Goal: Task Accomplishment & Management: Manage account settings

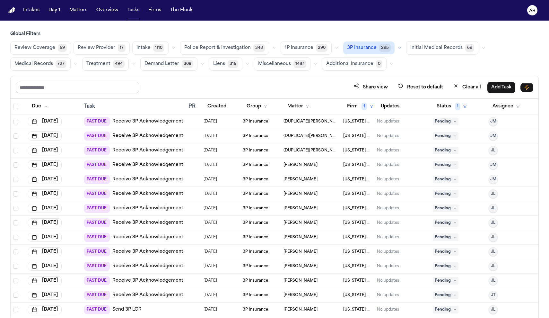
scroll to position [26, 0]
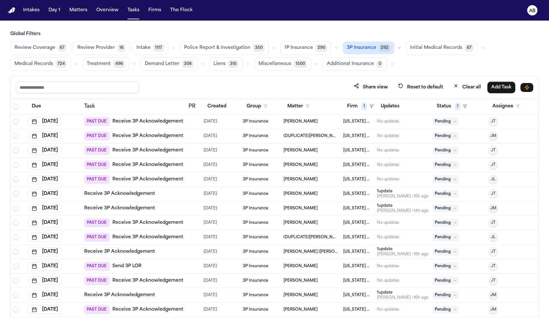
click at [229, 31] on h3 "Global Filters" at bounding box center [274, 34] width 529 height 6
click at [40, 105] on button "Due" at bounding box center [36, 107] width 17 height 12
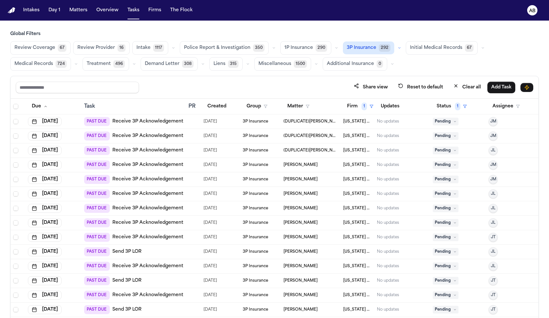
click at [142, 193] on link "Receive 3P Acknowledgement" at bounding box center [147, 193] width 71 height 6
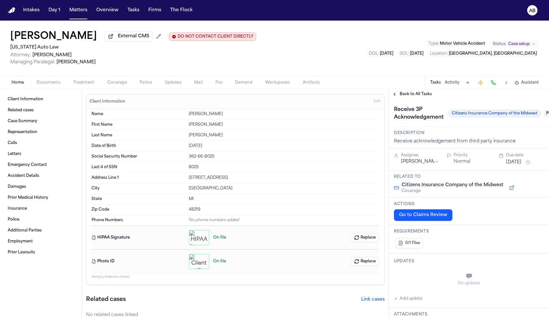
click at [116, 82] on span "Coverage" at bounding box center [117, 82] width 20 height 5
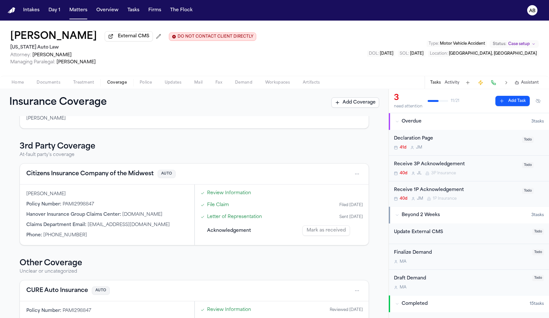
scroll to position [204, 0]
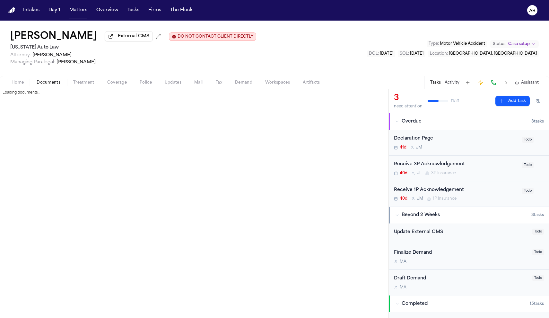
click at [56, 85] on span "Documents" at bounding box center [49, 82] width 24 height 5
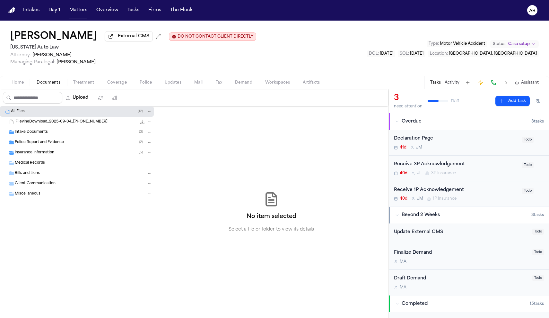
click at [28, 152] on span "Insurance Information" at bounding box center [35, 152] width 40 height 5
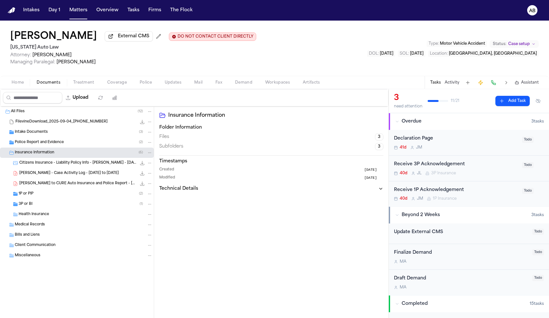
click at [26, 205] on span "3P or BI" at bounding box center [26, 203] width 14 height 5
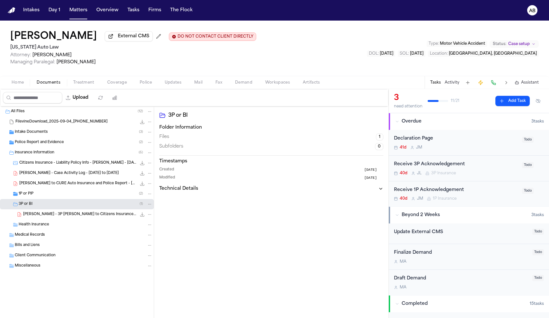
click at [107, 82] on span "Coverage" at bounding box center [117, 82] width 20 height 5
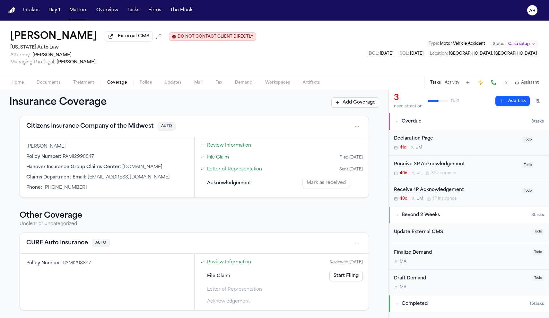
scroll to position [156, 0]
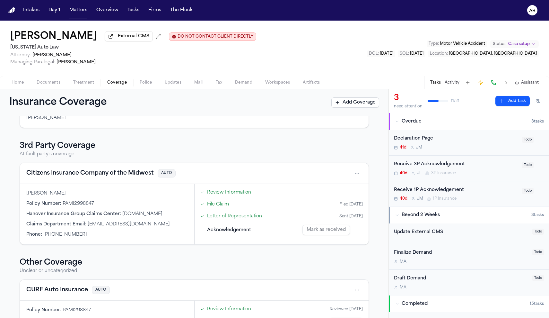
click at [91, 175] on button "Citizens Insurance Company of the Midwest" at bounding box center [90, 173] width 128 height 9
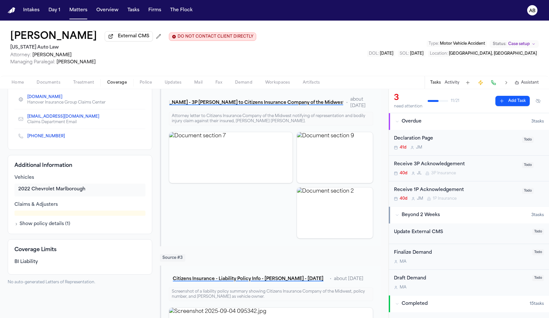
scroll to position [134, 0]
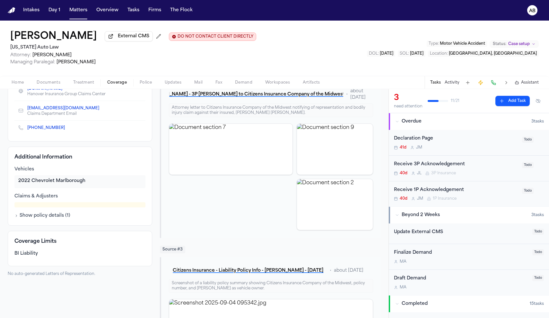
click at [47, 217] on button "Show policy details ( 1 )" at bounding box center [42, 215] width 56 height 6
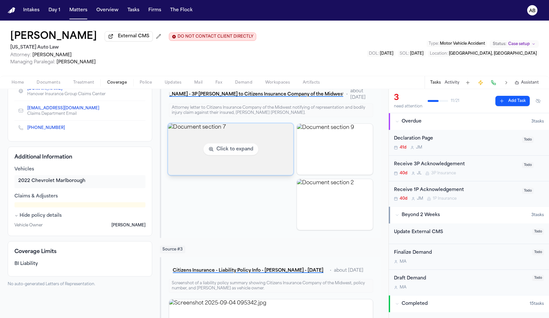
scroll to position [86, 0]
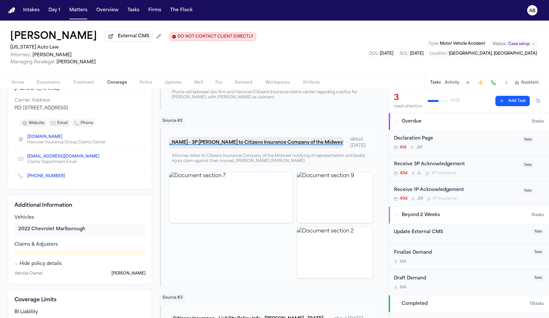
click at [239, 143] on button "K. Williamson - 3P LOR to Citizens Insurance Company of the Midwest - 9.5.25" at bounding box center [256, 143] width 174 height 12
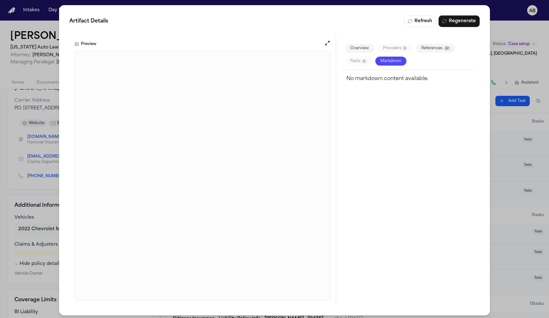
click at [55, 162] on div "Artifact Details Refresh Regenerate Preview Overview Providers 0 References 32 …" at bounding box center [274, 160] width 549 height 320
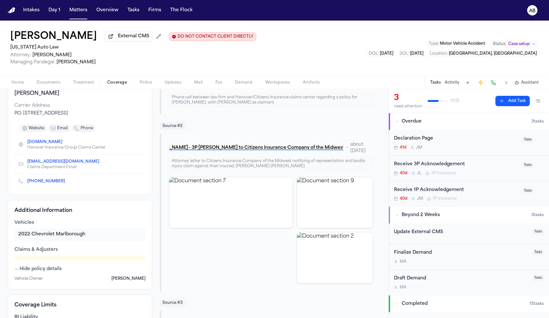
scroll to position [0, 0]
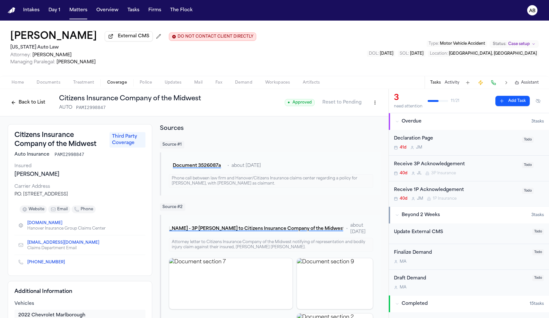
click at [476, 164] on div "Receive 3P Acknowledgement" at bounding box center [456, 164] width 124 height 7
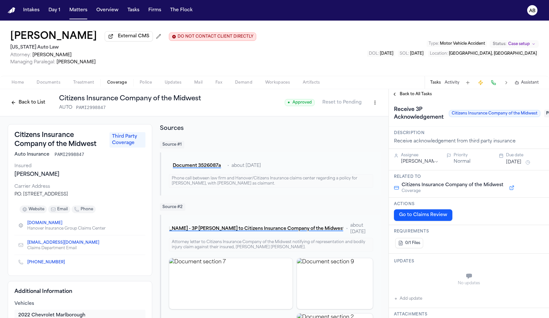
click at [403, 299] on button "Add update" at bounding box center [408, 299] width 28 height 8
click at [417, 274] on textarea "Add your update" at bounding box center [472, 276] width 137 height 13
click at [448, 87] on div "Tasks Activity Assistant" at bounding box center [484, 82] width 119 height 13
click at [449, 84] on button "Activity" at bounding box center [452, 82] width 15 height 5
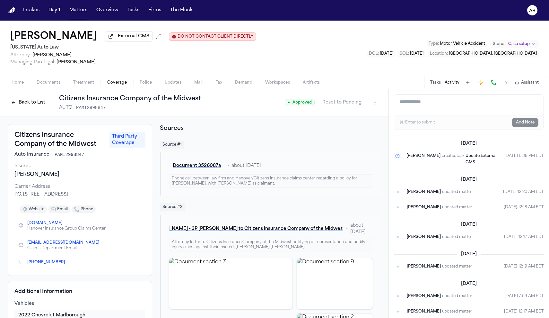
click at [430, 110] on textarea "Add a note to this matter" at bounding box center [468, 104] width 149 height 21
click at [426, 110] on textarea "**" at bounding box center [468, 104] width 149 height 21
drag, startPoint x: 513, startPoint y: 103, endPoint x: 414, endPoint y: 99, distance: 99.4
click at [414, 99] on textarea "**********" at bounding box center [468, 104] width 149 height 21
type textarea "**********"
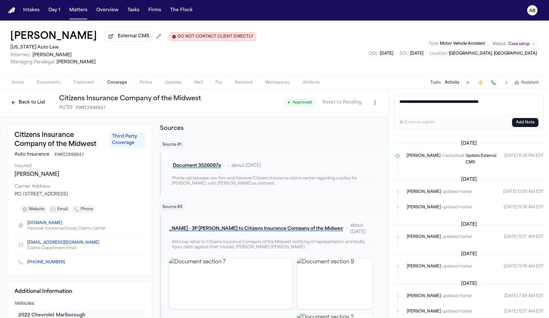
click at [528, 123] on button "Add Note" at bounding box center [525, 122] width 26 height 9
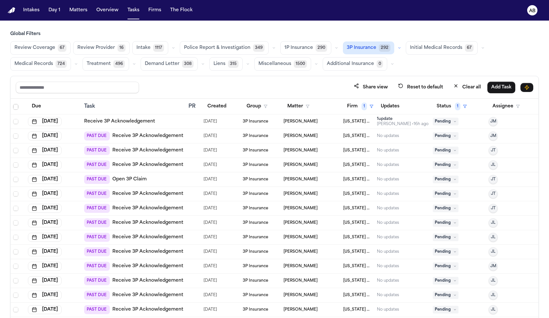
scroll to position [234, 0]
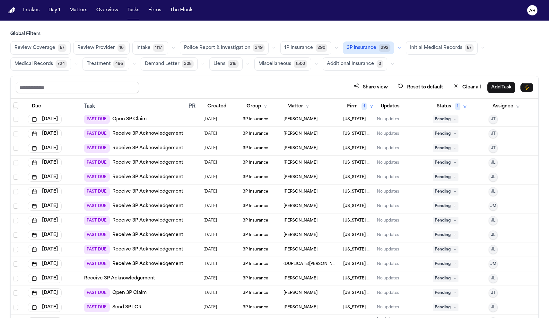
click at [191, 191] on div at bounding box center [191, 191] width 5 height 5
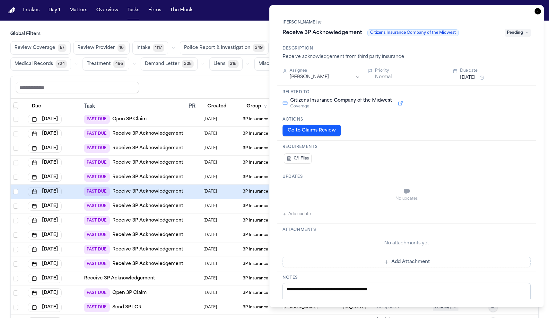
click at [476, 75] on button "Sep 5, 2025" at bounding box center [467, 78] width 15 height 6
click at [491, 156] on button "21" at bounding box center [490, 155] width 10 height 10
click at [462, 50] on h3 "Description" at bounding box center [407, 48] width 248 height 5
click at [275, 23] on div "**********" at bounding box center [406, 156] width 275 height 302
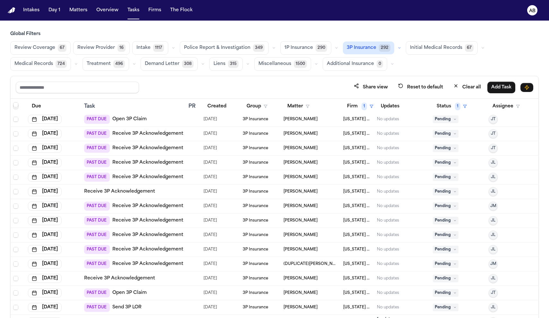
click at [245, 28] on main "Global Filters Review Coverage 67 Review Provider 16 Intake 1117 Police Report …" at bounding box center [274, 169] width 549 height 297
click at [125, 220] on link "Receive 3P Acknowledgement" at bounding box center [147, 220] width 71 height 6
click at [154, 145] on link "Receive 3P Acknowledgement" at bounding box center [147, 148] width 71 height 6
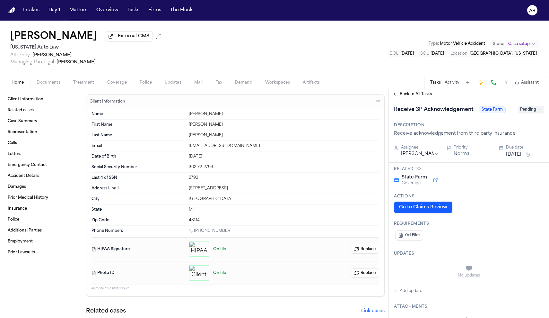
click at [85, 39] on h1 "[PERSON_NAME]" at bounding box center [53, 37] width 87 height 12
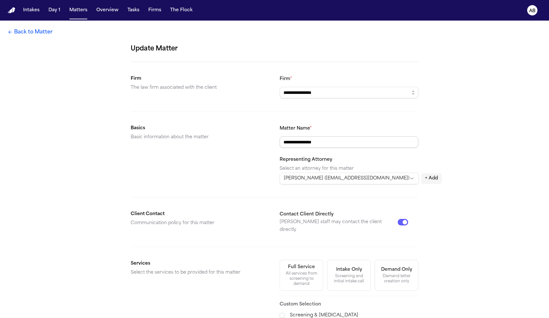
click at [316, 142] on input "**********" at bounding box center [349, 142] width 139 height 12
type input "**********"
click at [444, 163] on div "**********" at bounding box center [274, 258] width 549 height 474
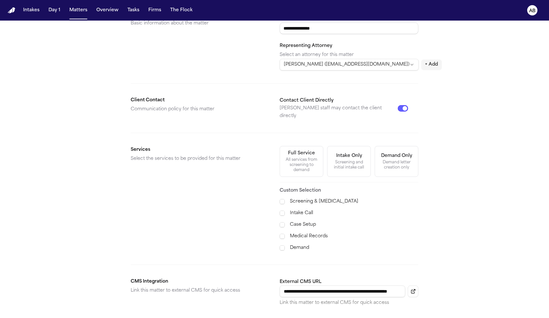
scroll to position [171, 0]
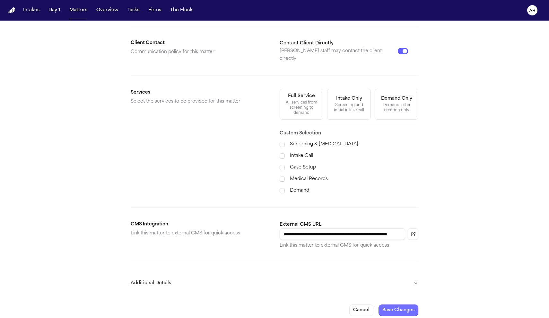
click at [400, 305] on button "Save Changes" at bounding box center [399, 310] width 40 height 12
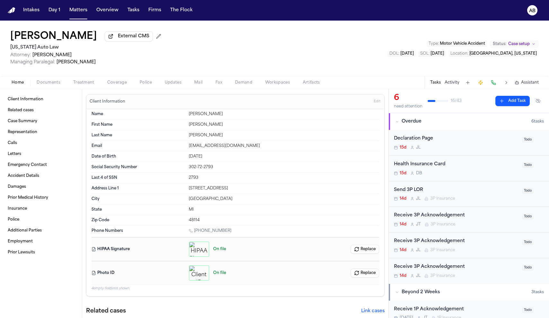
click at [58, 85] on span "Documents" at bounding box center [49, 82] width 24 height 5
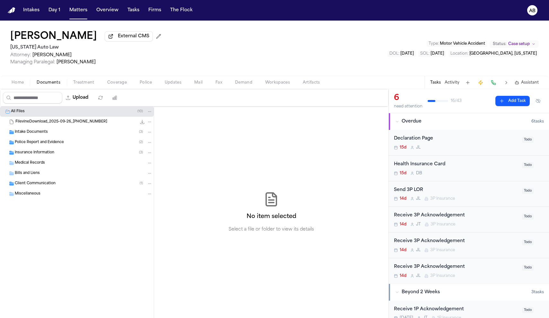
click at [32, 154] on span "Insurance Information" at bounding box center [35, 152] width 40 height 5
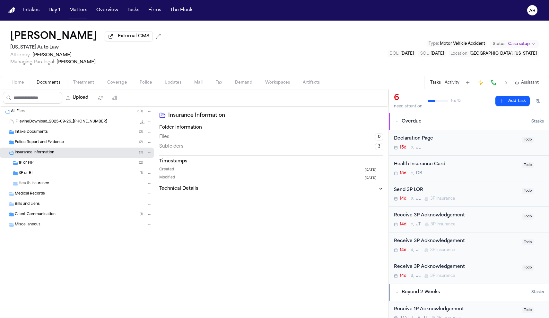
click at [25, 174] on span "3P or BI" at bounding box center [26, 173] width 14 height 5
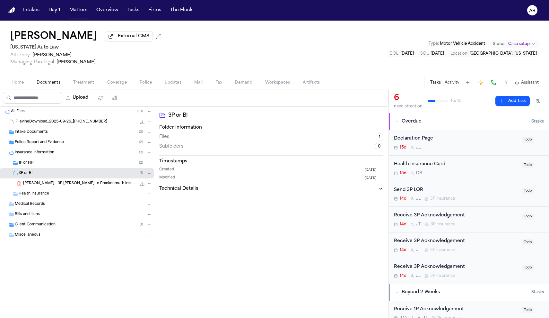
click at [481, 191] on div "Send 3P LOR" at bounding box center [456, 189] width 124 height 7
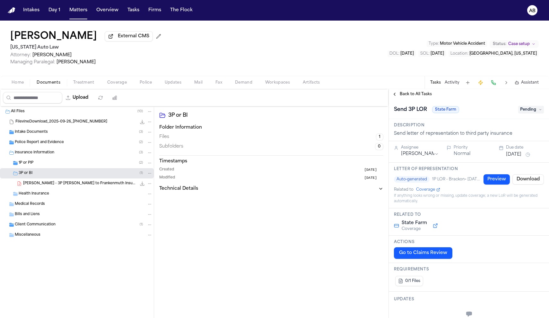
click at [531, 113] on span "Pending" at bounding box center [531, 110] width 26 height 8
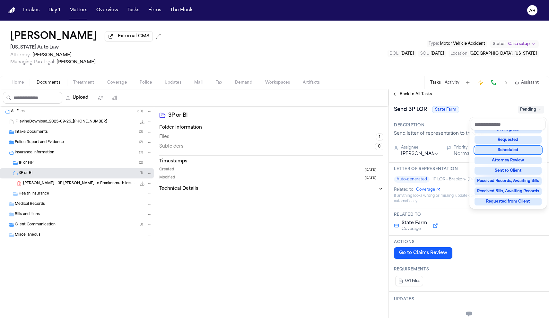
scroll to position [92, 0]
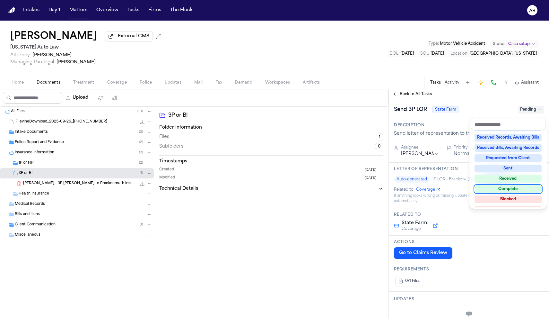
click at [511, 189] on div "Complete" at bounding box center [508, 189] width 67 height 8
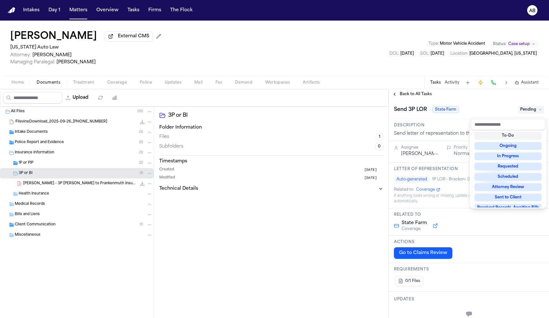
scroll to position [3, 0]
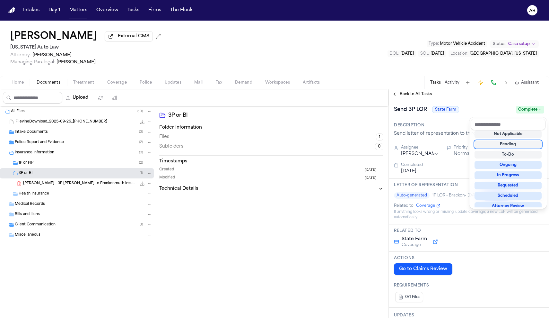
click at [459, 96] on div "**********" at bounding box center [469, 203] width 160 height 229
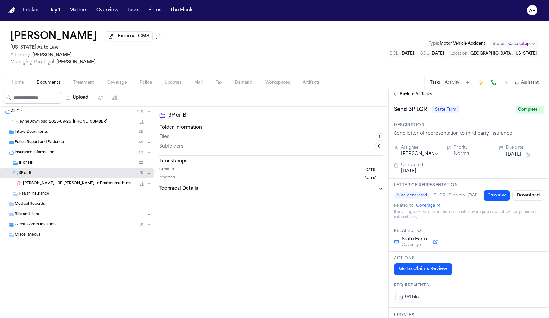
click at [421, 95] on span "Back to All Tasks" at bounding box center [416, 94] width 32 height 5
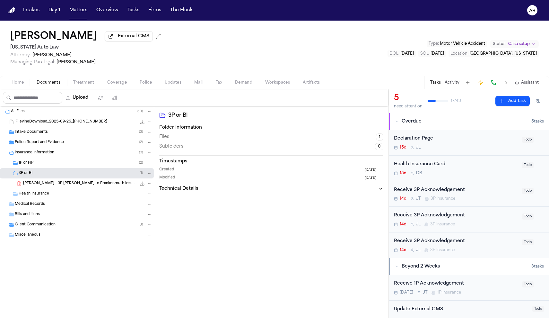
click at [484, 189] on div "Receive 3P Acknowledgement" at bounding box center [456, 189] width 124 height 7
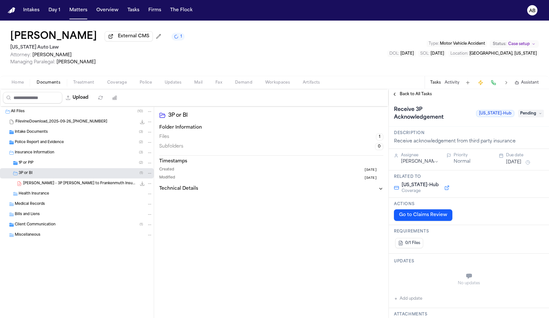
click at [421, 97] on span "Back to All Tasks" at bounding box center [416, 94] width 32 height 5
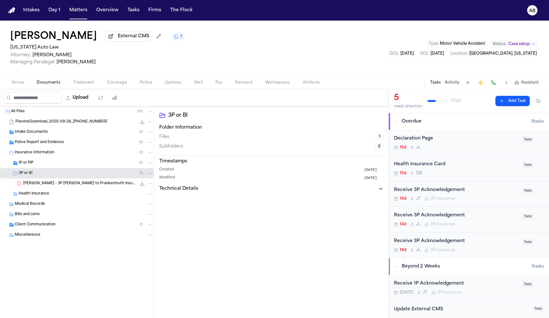
click at [478, 217] on div "Receive 3P Acknowledgement" at bounding box center [456, 215] width 124 height 7
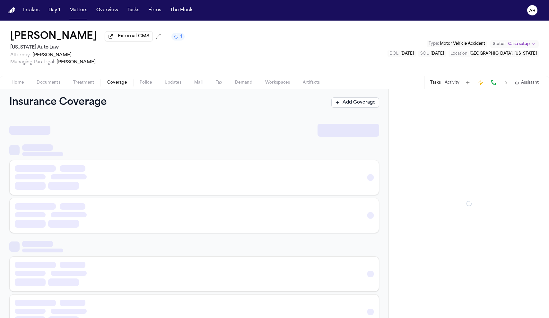
click at [118, 83] on span "Coverage" at bounding box center [117, 82] width 20 height 5
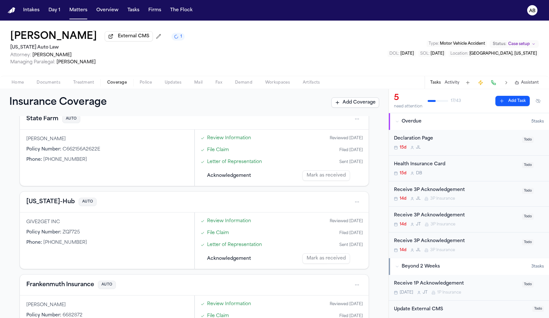
scroll to position [239, 0]
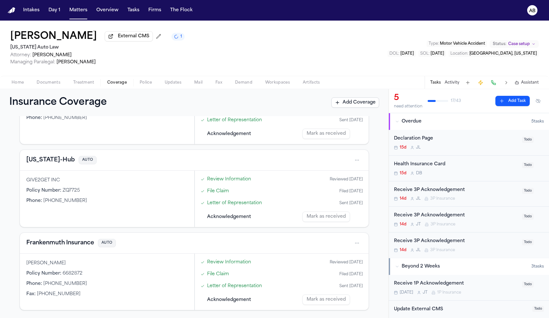
click at [66, 241] on button "Frankenmuth Insurance" at bounding box center [60, 242] width 68 height 9
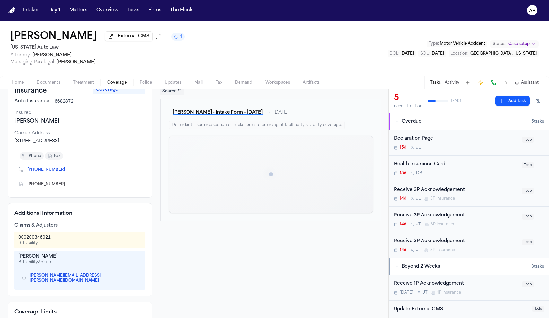
scroll to position [86, 0]
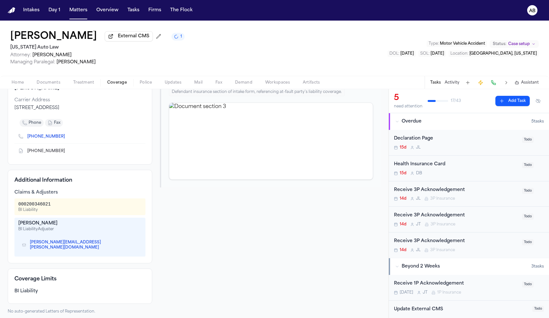
click at [135, 244] on icon "Copy to clipboard" at bounding box center [136, 245] width 2 height 2
drag, startPoint x: 52, startPoint y: 204, endPoint x: 20, endPoint y: 204, distance: 32.4
click at [20, 204] on div "000200346021 BI Liability" at bounding box center [79, 207] width 123 height 12
copy div "000200346021"
click at [61, 86] on button "Documents" at bounding box center [48, 83] width 37 height 8
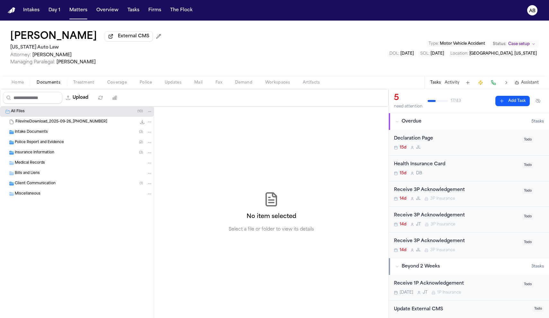
click at [51, 154] on span "Insurance Information" at bounding box center [35, 152] width 40 height 5
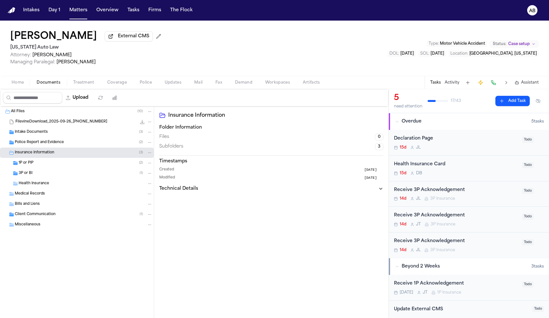
click at [41, 176] on div "3P or BI ( 1 )" at bounding box center [86, 173] width 134 height 6
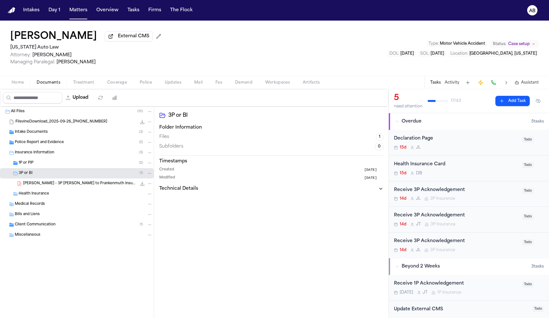
click at [480, 215] on div "Receive 3P Acknowledgement" at bounding box center [456, 215] width 124 height 7
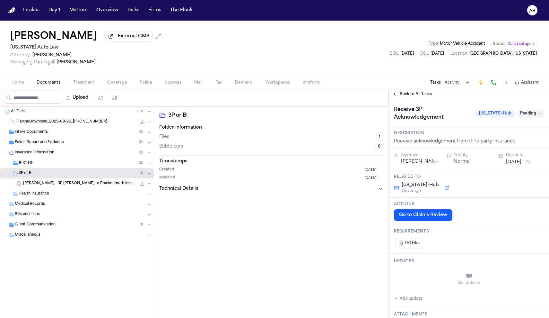
click at [425, 97] on span "Back to All Tasks" at bounding box center [416, 94] width 32 height 5
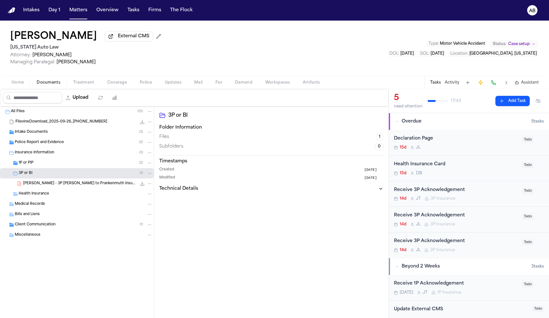
click at [479, 194] on div "Receive 3P Acknowledgement" at bounding box center [456, 189] width 124 height 7
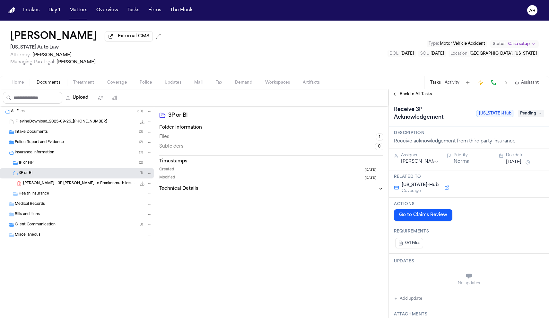
click at [417, 95] on span "Back to All Tasks" at bounding box center [416, 94] width 32 height 5
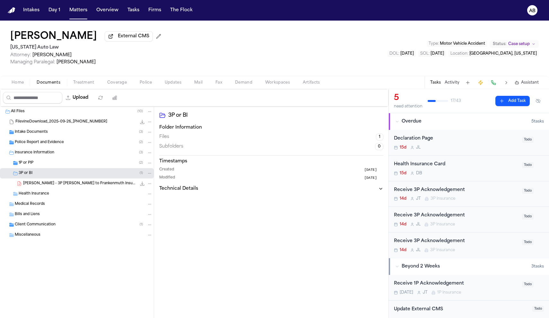
click at [470, 240] on div "Receive 3P Acknowledgement" at bounding box center [456, 240] width 124 height 7
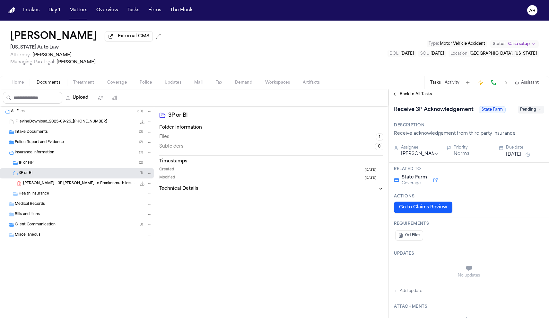
click at [425, 97] on span "Back to All Tasks" at bounding box center [416, 94] width 32 height 5
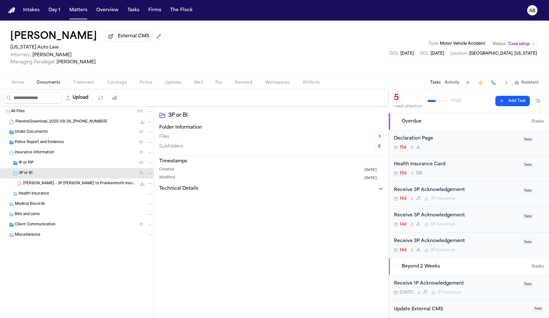
click at [479, 216] on div "Receive 3P Acknowledgement" at bounding box center [456, 215] width 124 height 7
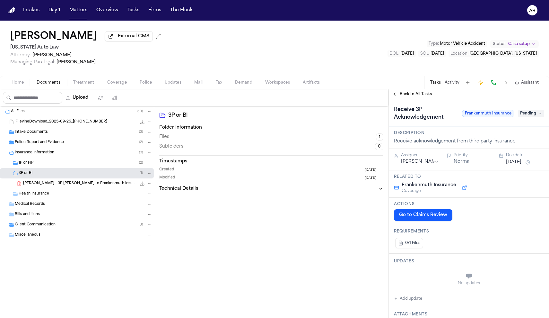
click at [410, 298] on button "Add update" at bounding box center [408, 299] width 28 height 8
click at [428, 278] on textarea "Add your update" at bounding box center [472, 276] width 137 height 13
drag, startPoint x: 501, startPoint y: 278, endPoint x: 405, endPoint y: 277, distance: 96.4
click at [405, 277] on textarea "**********" at bounding box center [470, 276] width 132 height 13
type textarea "**********"
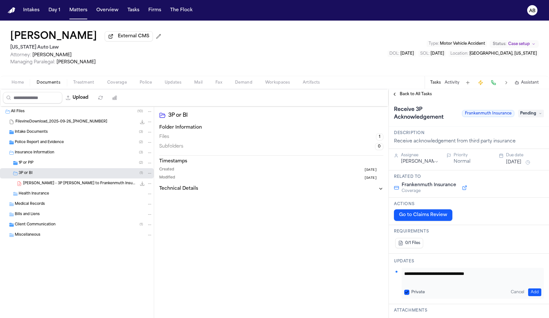
click at [530, 294] on button "Add" at bounding box center [534, 292] width 13 height 8
click at [454, 84] on button "Activity" at bounding box center [452, 82] width 15 height 5
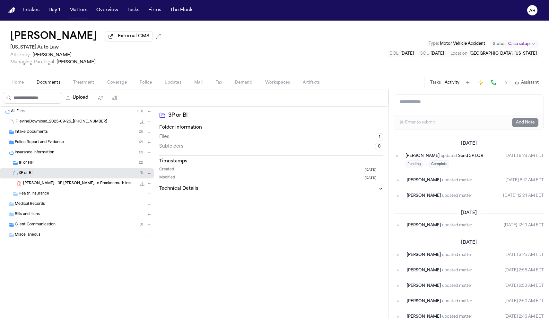
click at [441, 109] on textarea "Add a note to this matter" at bounding box center [468, 104] width 149 height 21
paste textarea "**********"
type textarea "**********"
click at [519, 125] on button "Add Note" at bounding box center [525, 122] width 26 height 9
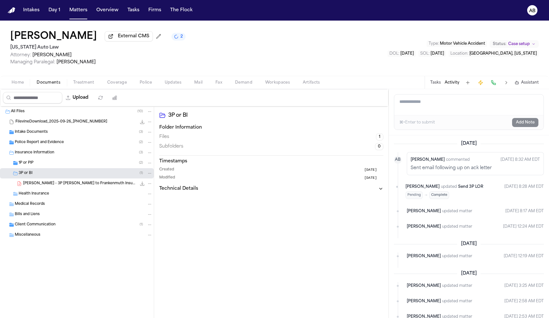
click at [437, 84] on button "Tasks" at bounding box center [435, 82] width 11 height 5
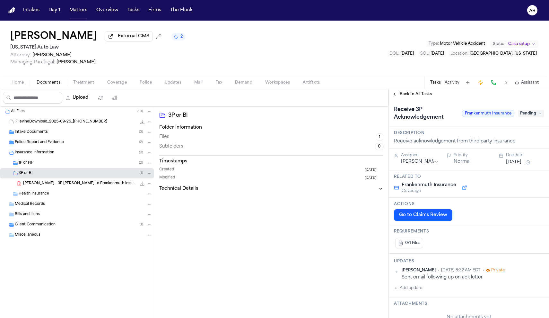
click at [419, 97] on span "Back to All Tasks" at bounding box center [416, 94] width 32 height 5
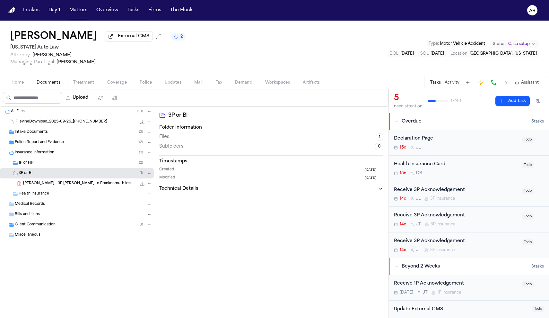
click at [481, 217] on div "Receive 3P Acknowledgement" at bounding box center [456, 215] width 124 height 7
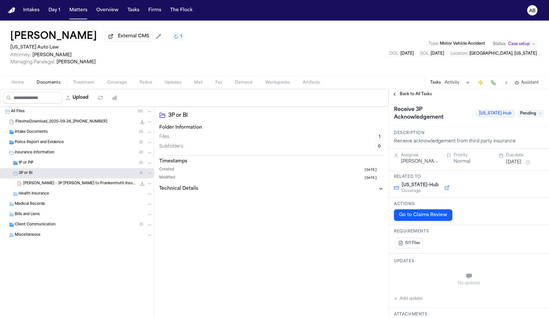
click at [426, 97] on span "Back to All Tasks" at bounding box center [416, 94] width 32 height 5
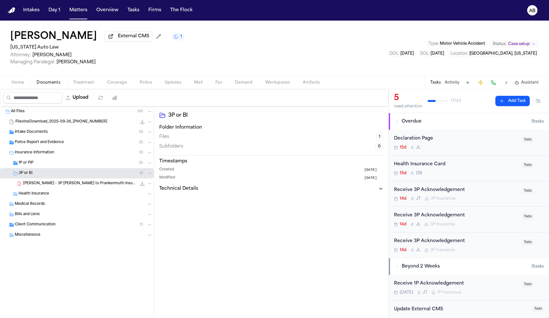
click at [490, 198] on div "14d J T 3P Insurance" at bounding box center [456, 198] width 124 height 5
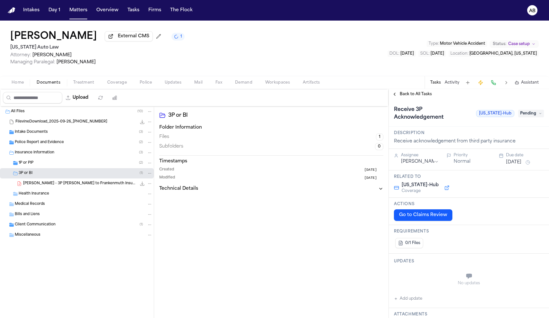
click at [424, 97] on span "Back to All Tasks" at bounding box center [416, 94] width 32 height 5
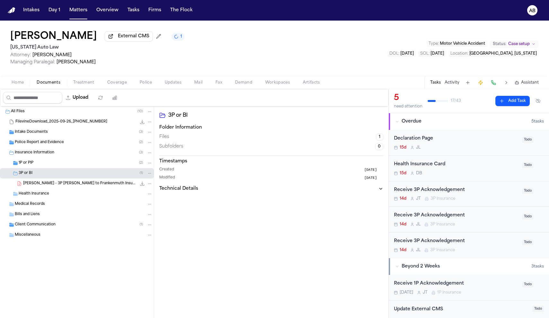
click at [489, 217] on div "Receive 3P Acknowledgement" at bounding box center [456, 215] width 124 height 7
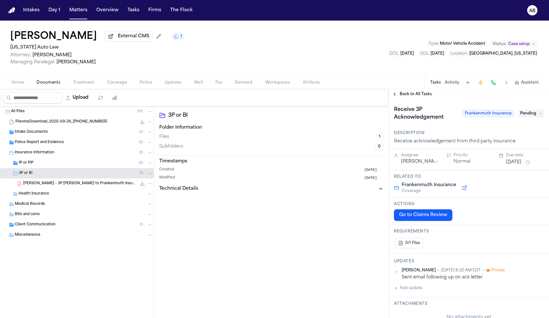
click at [516, 162] on button "Oct 1, 2025" at bounding box center [513, 162] width 15 height 6
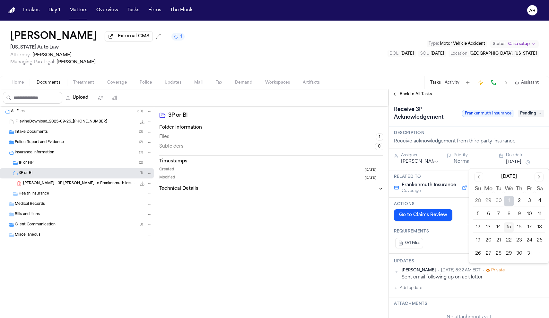
click at [519, 226] on button "16" at bounding box center [519, 227] width 10 height 10
click at [410, 97] on span "Back to All Tasks" at bounding box center [416, 94] width 32 height 5
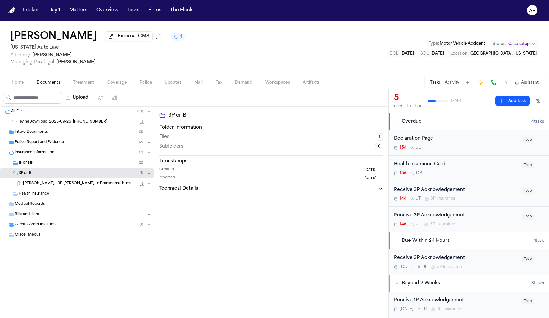
click at [22, 166] on span "1P or PIP" at bounding box center [26, 162] width 15 height 5
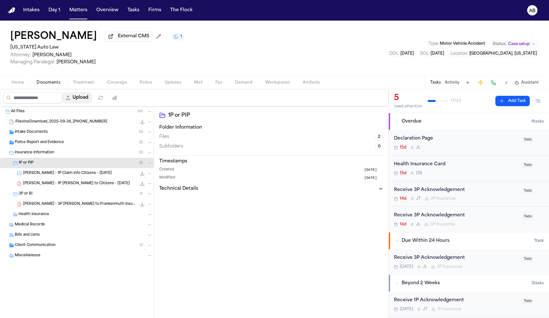
click at [92, 97] on button "Upload" at bounding box center [77, 98] width 30 height 12
select select "**********"
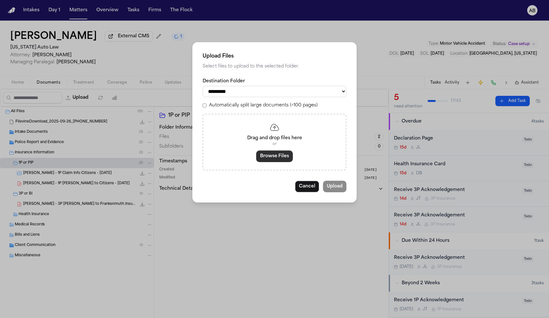
click at [262, 156] on button "Browse Files" at bounding box center [274, 156] width 37 height 12
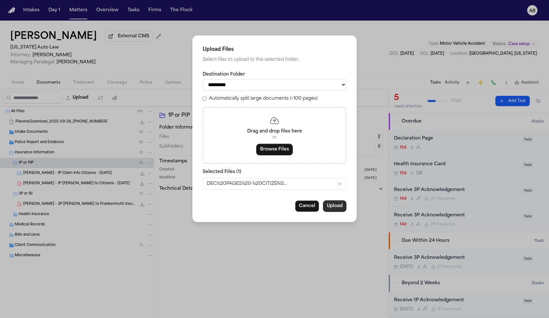
click at [335, 206] on button "Upload" at bounding box center [334, 206] width 23 height 12
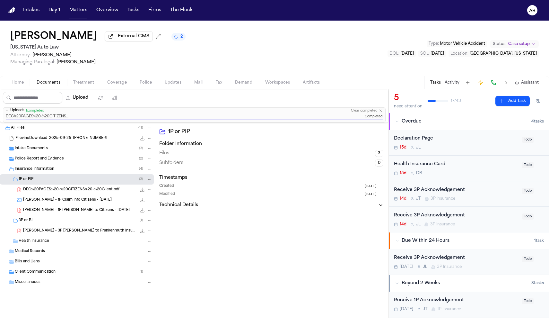
click at [95, 191] on span "DEC%20PAGES%20-%20CITIZENS%20-%20Client.pdf" at bounding box center [71, 189] width 96 height 5
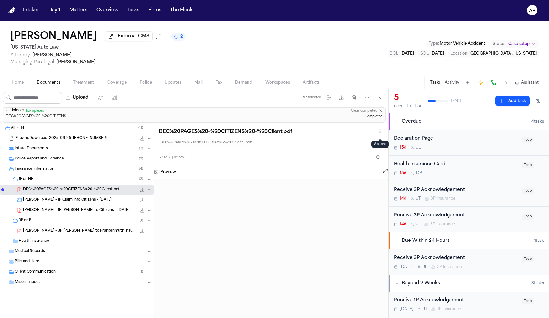
click at [380, 130] on button "button" at bounding box center [380, 131] width 8 height 8
click at [381, 134] on html "Intakes Day 1 Matters Overview Tasks Firms The Flock AB Julianne Chapman Extern…" at bounding box center [274, 159] width 549 height 318
click at [151, 191] on html "Intakes Day 1 Matters Overview Tasks Firms The Flock AB Julianne Chapman Extern…" at bounding box center [274, 159] width 549 height 318
click at [151, 191] on icon "File: DEC%20PAGES%20-%20CITIZENS%20-%20Client.pdf" at bounding box center [149, 189] width 4 height 4
click at [145, 200] on button "Rename" at bounding box center [150, 203] width 44 height 12
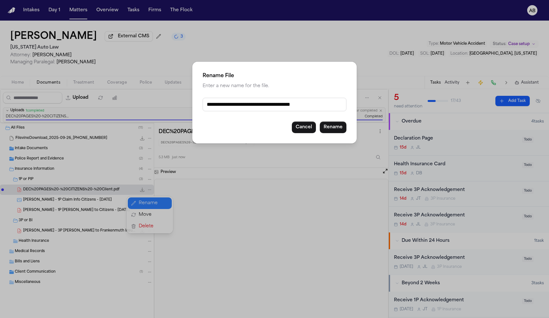
drag, startPoint x: 207, startPoint y: 107, endPoint x: 384, endPoint y: 101, distance: 177.7
click at [384, 101] on div "**********" at bounding box center [274, 159] width 549 height 318
click at [330, 104] on input "**********" at bounding box center [275, 104] width 144 height 13
drag, startPoint x: 332, startPoint y: 103, endPoint x: 197, endPoint y: 106, distance: 135.6
click at [197, 106] on div "**********" at bounding box center [274, 103] width 164 height 82
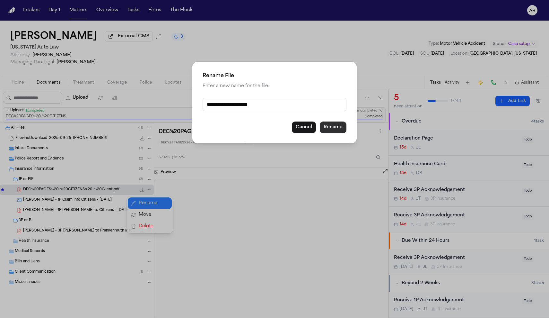
type input "**********"
click at [332, 123] on button "Rename" at bounding box center [333, 127] width 27 height 12
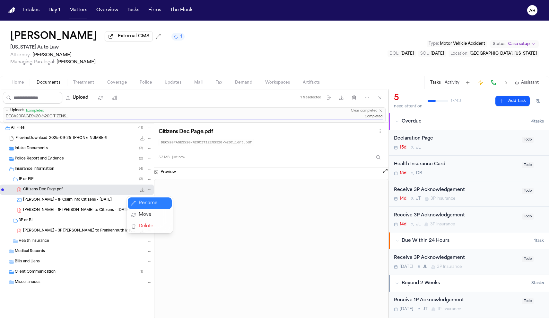
click at [483, 146] on div "Upload 1 file selected Move files Download files Delete files More actions Clea…" at bounding box center [274, 203] width 549 height 229
click at [483, 146] on div "15d J L" at bounding box center [456, 147] width 124 height 5
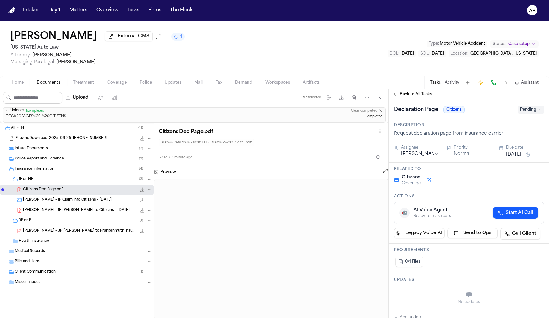
click at [525, 112] on span "Pending" at bounding box center [531, 110] width 26 height 8
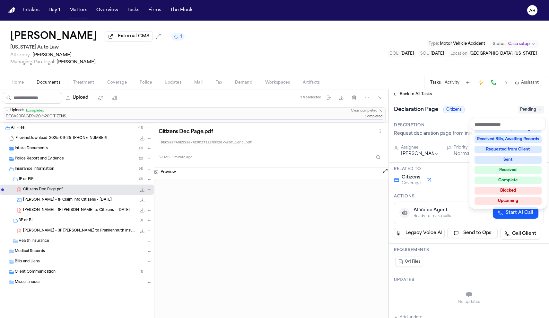
scroll to position [99, 0]
click at [514, 172] on div "Received" at bounding box center [508, 171] width 67 height 8
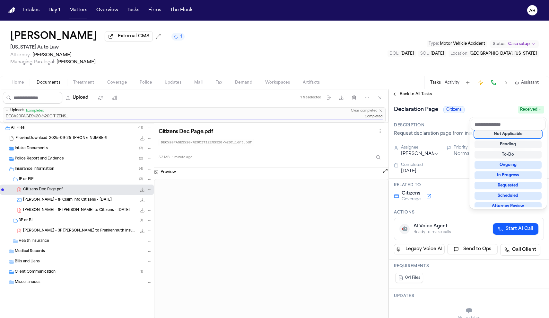
click at [478, 102] on div "Declaration Page Citizens Received" at bounding box center [469, 109] width 160 height 20
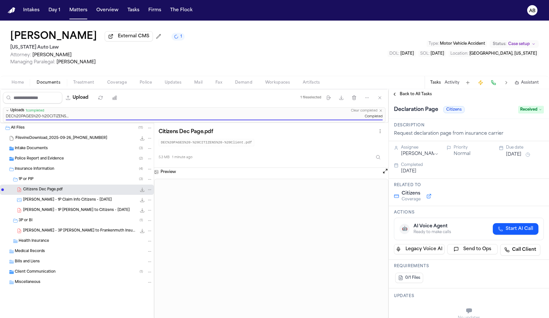
click at [419, 99] on div "Back to All Tasks" at bounding box center [469, 94] width 160 height 10
click at [418, 97] on span "Back to All Tasks" at bounding box center [416, 94] width 32 height 5
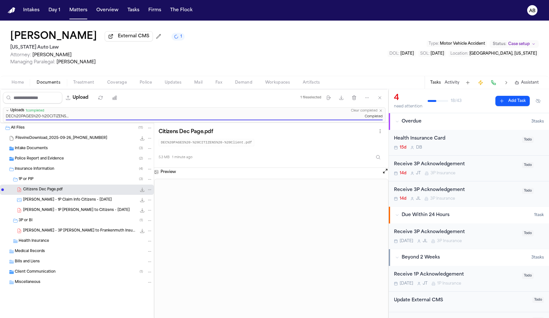
click at [452, 83] on button "Activity" at bounding box center [452, 82] width 15 height 5
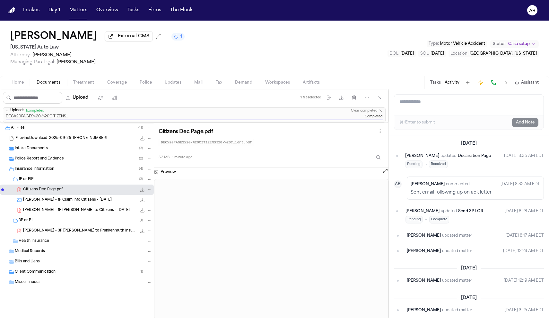
click at [430, 105] on textarea "Add a note to this matter" at bounding box center [468, 104] width 149 height 21
type textarea "**********"
click at [517, 122] on button "Add Note" at bounding box center [525, 122] width 26 height 9
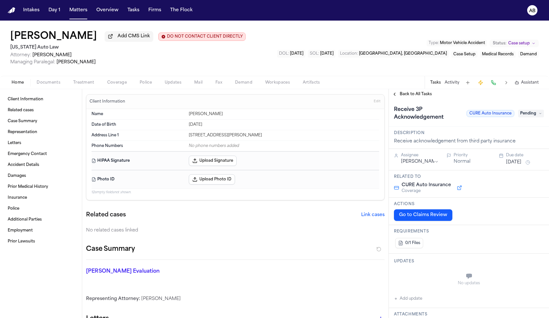
click at [420, 94] on span "Back to All Tasks" at bounding box center [416, 94] width 32 height 5
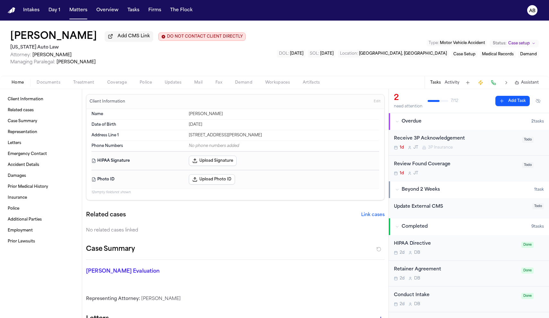
click at [475, 167] on div "Review Found Coverage" at bounding box center [456, 164] width 124 height 7
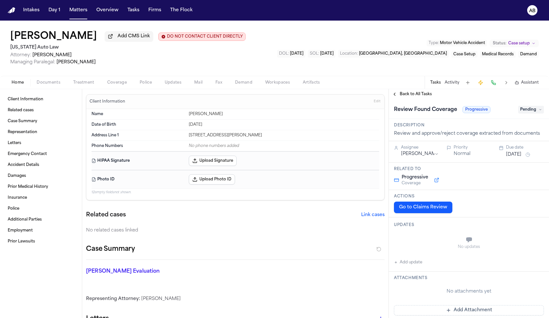
click at [426, 203] on button "Go to Claims Review" at bounding box center [423, 207] width 58 height 12
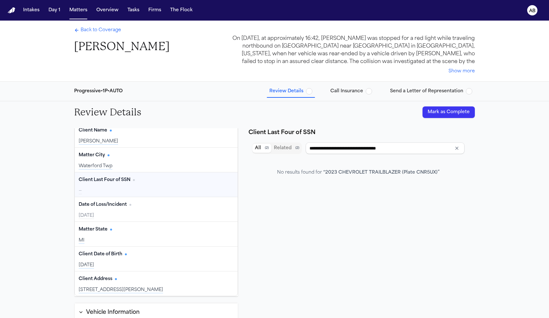
type input "**********"
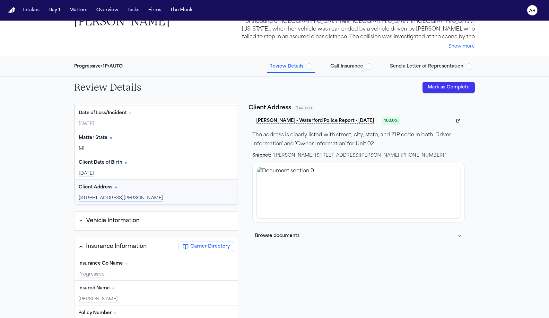
scroll to position [55, 0]
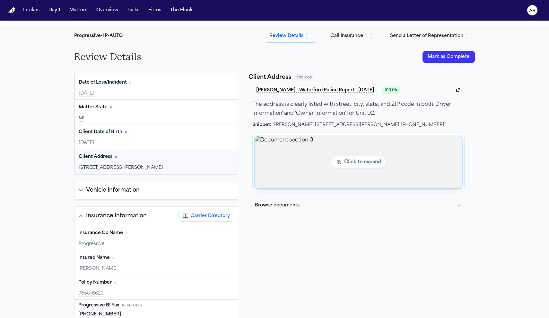
click at [325, 161] on img "View document section 0" at bounding box center [358, 162] width 207 height 52
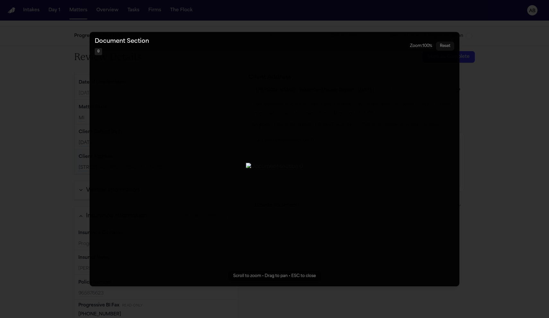
click at [95, 154] on button "Zoomable image viewer. Use mouse wheel to zoom, drag to pan, or press R to rese…" at bounding box center [275, 159] width 370 height 254
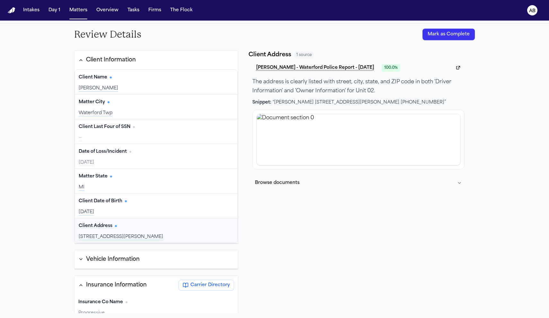
scroll to position [0, 0]
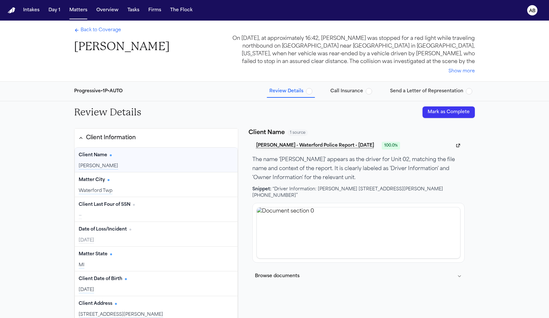
click at [457, 112] on button "Mark as Complete" at bounding box center [449, 112] width 52 height 12
click at [114, 32] on span "Back to Coverage" at bounding box center [101, 30] width 40 height 6
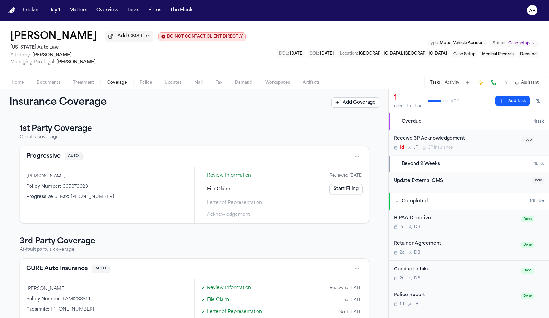
click at [55, 84] on span "Documents" at bounding box center [49, 82] width 24 height 5
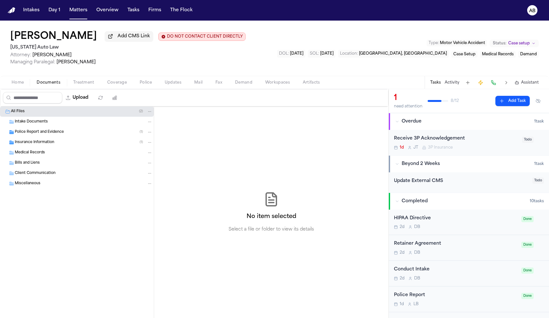
click at [44, 144] on span "Insurance Information" at bounding box center [35, 142] width 40 height 5
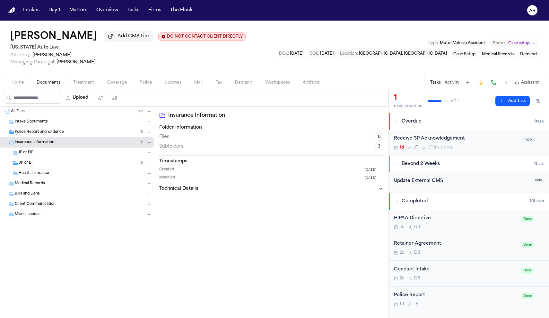
click at [43, 153] on div "1P or PIP" at bounding box center [86, 153] width 134 height 6
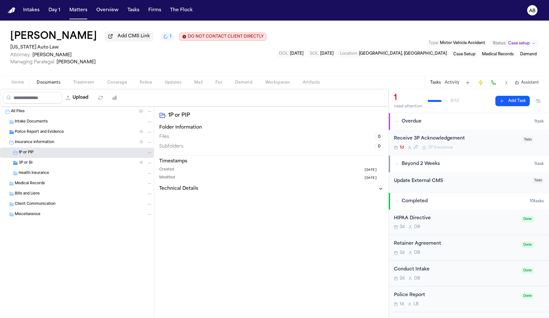
click at [49, 163] on div "3P or BI ( 1 )" at bounding box center [86, 163] width 134 height 6
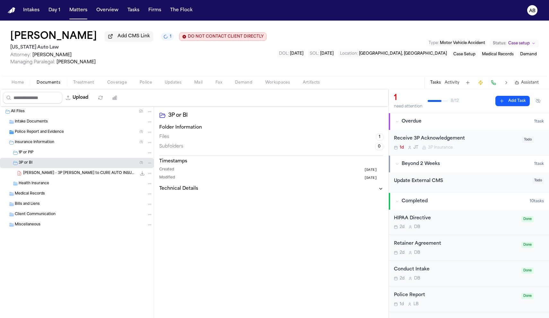
click at [500, 145] on div "Receive 3P Acknowledgement 1d J T 3P Insurance" at bounding box center [456, 142] width 124 height 15
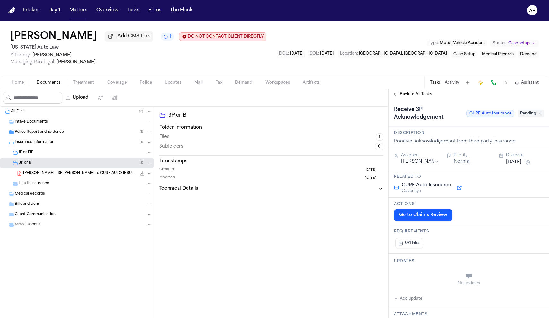
click at [518, 165] on button "Oct 14, 2025" at bounding box center [513, 162] width 15 height 6
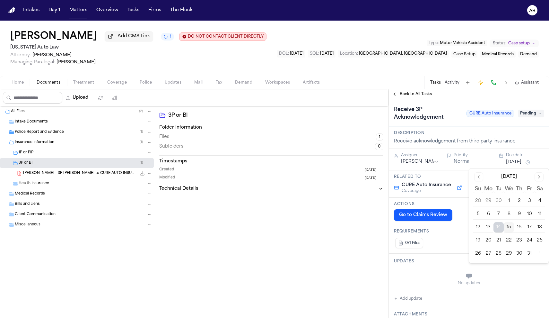
click at [497, 241] on button "21" at bounding box center [499, 240] width 10 height 10
click at [419, 96] on span "Back to All Tasks" at bounding box center [416, 94] width 32 height 5
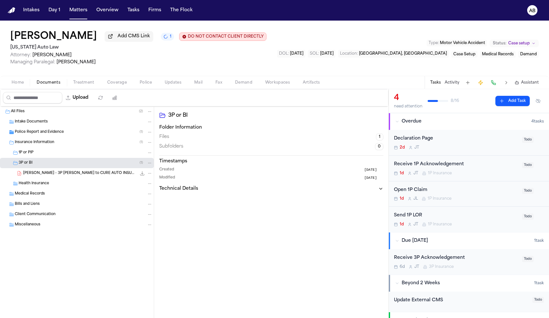
click at [477, 195] on div "Open 1P Claim 1d J L 1P Insurance" at bounding box center [456, 193] width 124 height 15
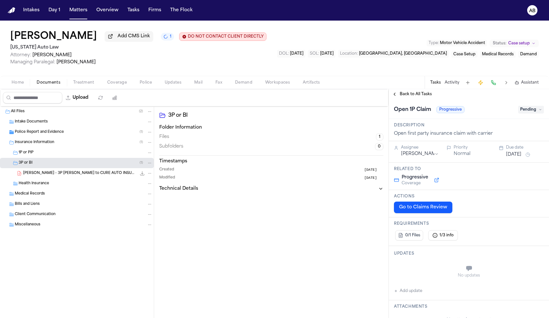
click at [445, 206] on button "Go to Claims Review" at bounding box center [423, 207] width 58 height 12
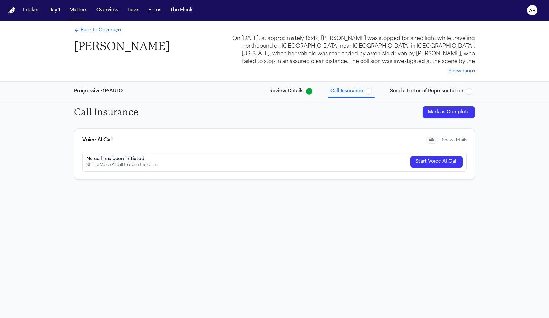
click at [431, 168] on div "No call has been initiated Start a Voice AI call to open the claim. Start Voice…" at bounding box center [274, 162] width 385 height 20
click at [431, 166] on button "Start Voice AI Call" at bounding box center [436, 162] width 52 height 12
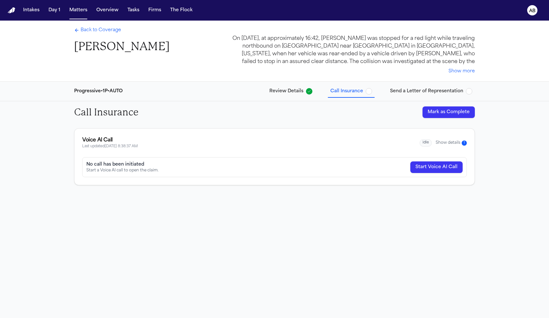
click at [464, 140] on span "1" at bounding box center [464, 142] width 5 height 5
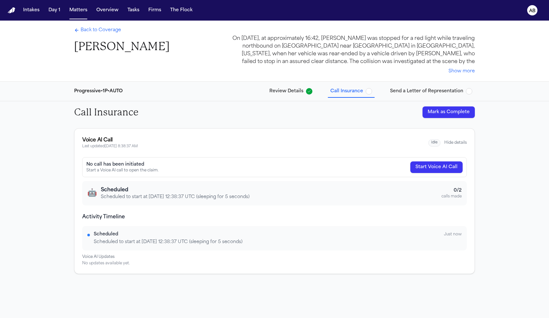
click at [418, 167] on button "Start Voice AI Call" at bounding box center [436, 167] width 52 height 12
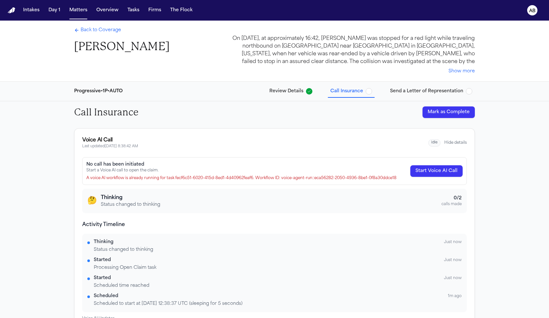
scroll to position [22, 0]
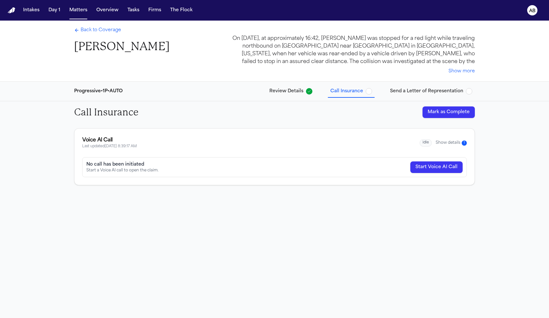
click at [450, 142] on button "Show details 1" at bounding box center [451, 142] width 31 height 5
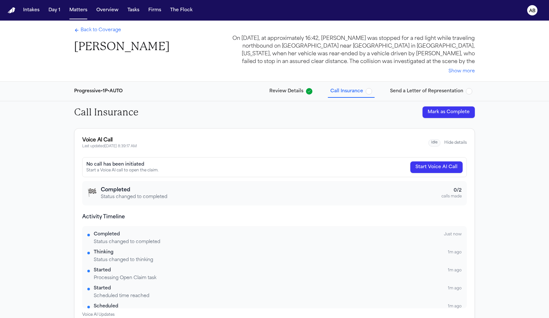
click at [115, 31] on span "Back to Coverage" at bounding box center [101, 30] width 40 height 6
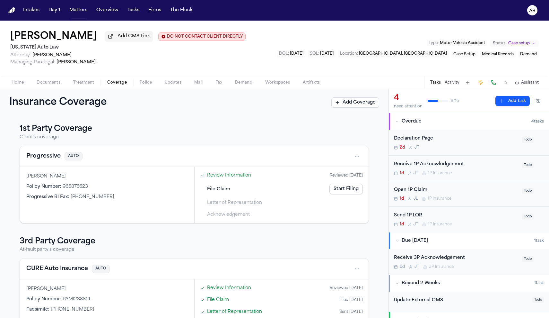
scroll to position [27, 0]
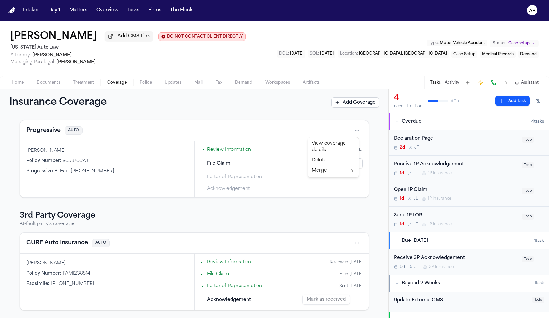
click at [354, 128] on html "Intakes Day 1 Matters Overview Tasks Firms The Flock AB [PERSON_NAME] Add CMS L…" at bounding box center [274, 159] width 549 height 318
click at [341, 143] on div "View coverage details" at bounding box center [333, 146] width 48 height 17
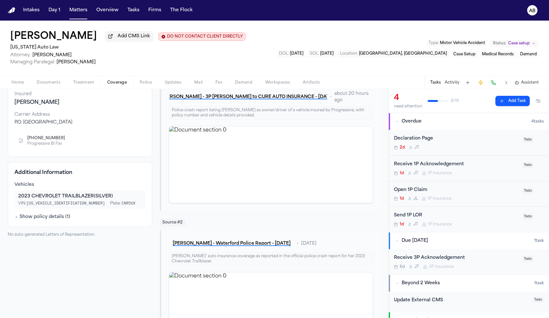
scroll to position [4, 0]
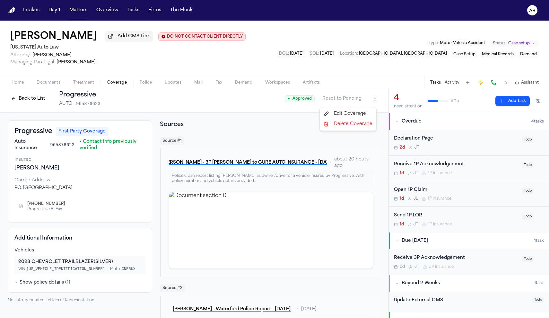
click at [369, 101] on html "Intakes Day 1 Matters Overview Tasks Firms The Flock AB [PERSON_NAME] Add CMS L…" at bounding box center [274, 159] width 549 height 318
click at [354, 112] on div "Edit Coverage" at bounding box center [348, 114] width 54 height 10
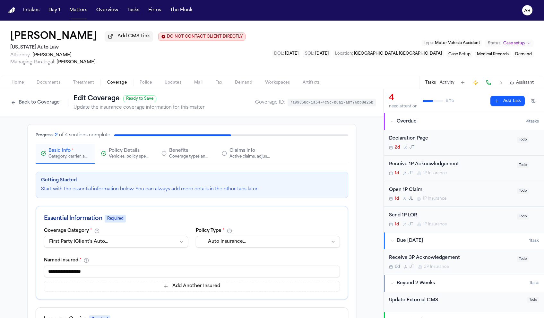
click at [231, 158] on div "Active claims, adjusters, and subrogation details" at bounding box center [250, 156] width 41 height 5
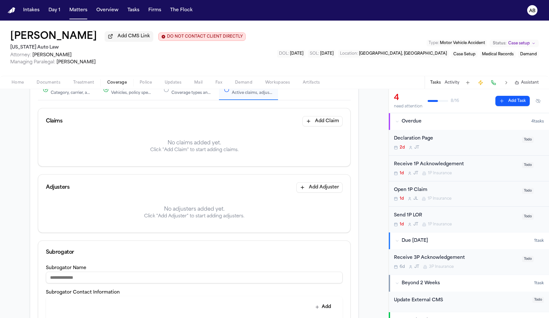
scroll to position [78, 0]
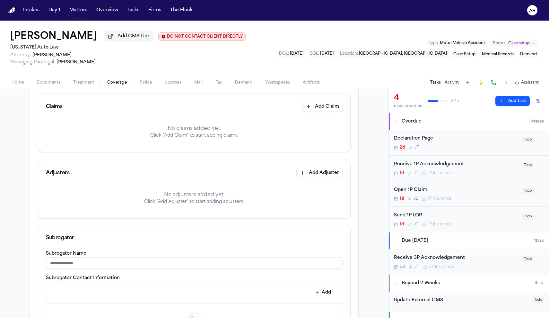
click at [310, 112] on button "Add Claim" at bounding box center [323, 106] width 40 height 10
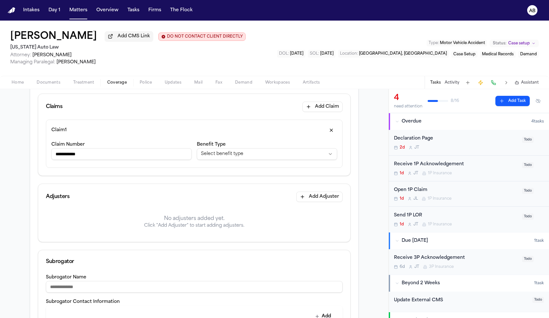
type input "**********"
click at [225, 154] on button "Select benefit type" at bounding box center [267, 154] width 140 height 12
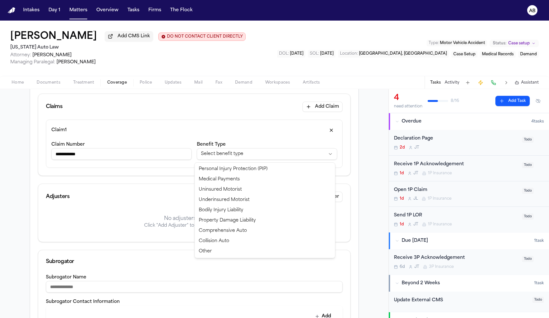
select select "**********"
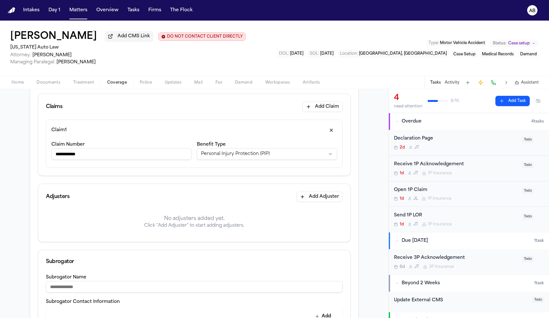
click at [232, 146] on div "**********" at bounding box center [267, 151] width 140 height 22
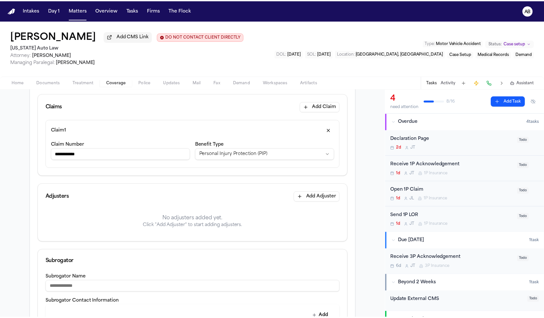
scroll to position [25, 0]
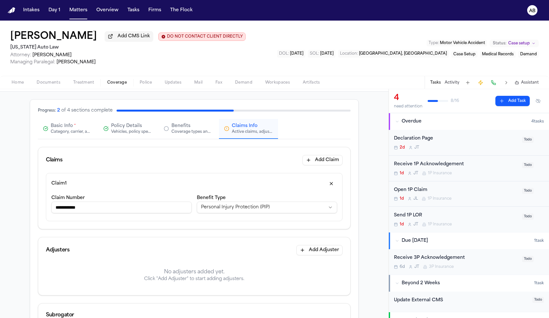
click at [78, 130] on div "Category, carrier, and policy holder information" at bounding box center [71, 131] width 41 height 5
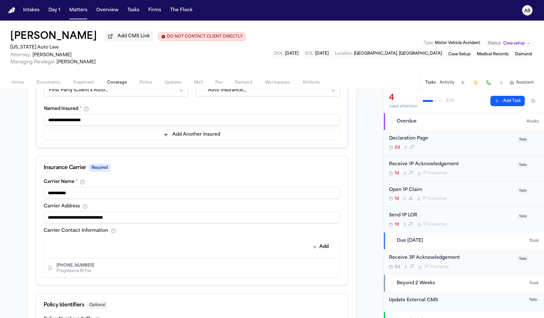
scroll to position [163, 0]
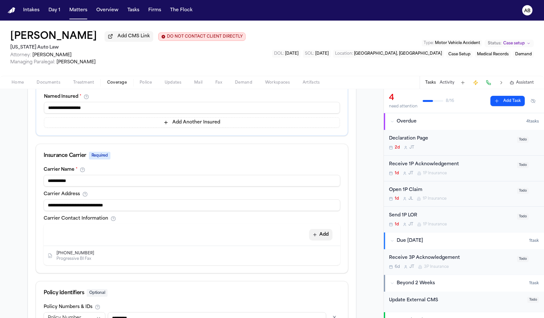
click at [327, 236] on button "Add" at bounding box center [320, 235] width 23 height 12
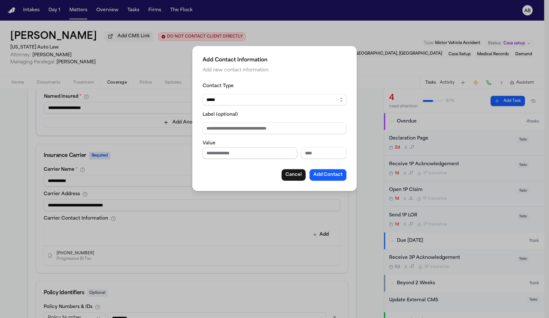
click at [236, 153] on input "Phone number" at bounding box center [250, 153] width 95 height 12
paste input "**********"
type input "**********"
click at [252, 131] on input "Label (optional)" at bounding box center [275, 128] width 144 height 12
type input "*****"
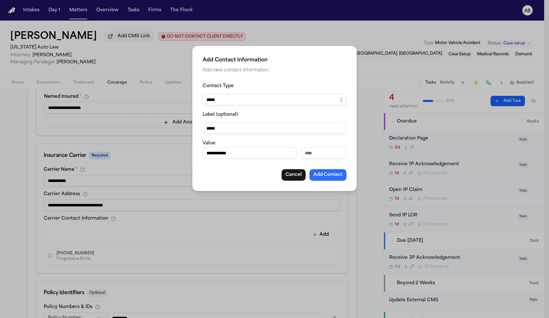
click at [329, 172] on button "Add Contact" at bounding box center [328, 175] width 37 height 12
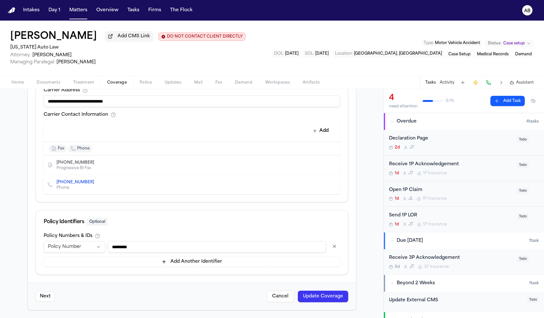
scroll to position [114, 0]
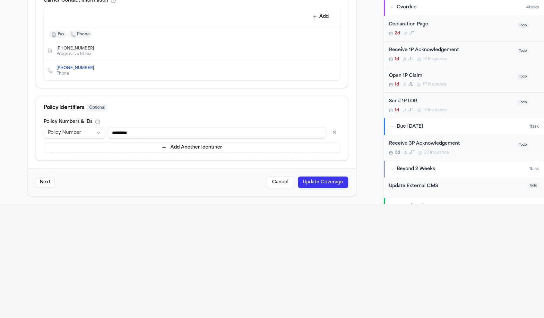
click at [328, 185] on button "Update Coverage" at bounding box center [323, 182] width 50 height 12
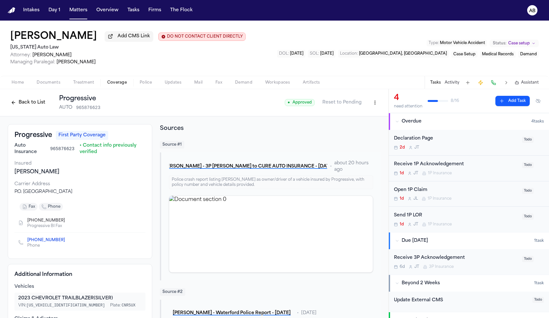
click at [38, 106] on button "Back to List" at bounding box center [28, 102] width 41 height 10
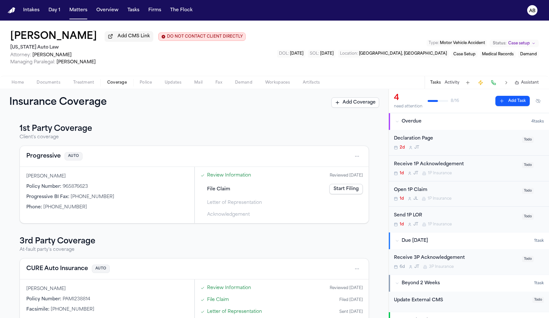
click at [343, 189] on link "Start Filing" at bounding box center [346, 189] width 33 height 10
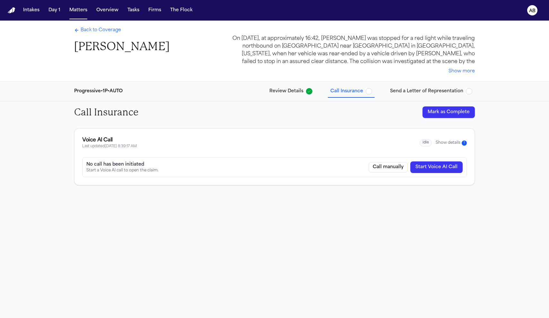
click at [430, 171] on button "Start Voice AI Call" at bounding box center [436, 167] width 52 height 12
click at [444, 144] on button "Show details 2" at bounding box center [451, 142] width 32 height 5
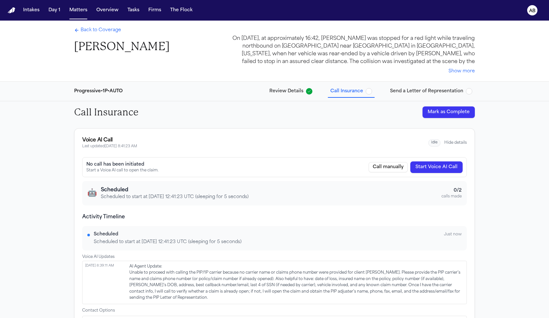
click at [112, 36] on div "Back to Coverage Nicole Oates" at bounding box center [121, 40] width 95 height 27
click at [112, 33] on span "Back to Coverage" at bounding box center [101, 30] width 40 height 6
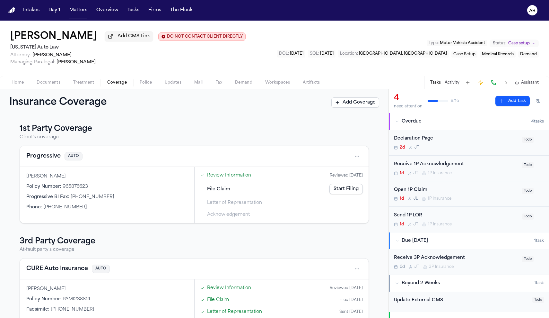
click at [54, 85] on span "Documents" at bounding box center [49, 82] width 24 height 5
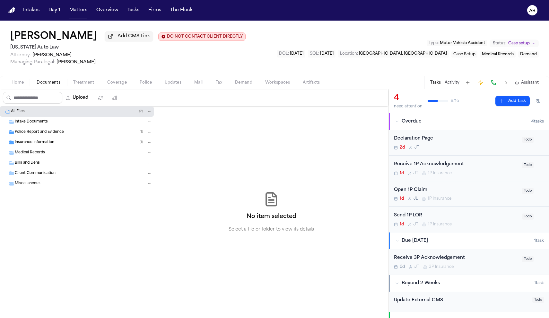
click at [52, 145] on span "Insurance Information" at bounding box center [35, 142] width 40 height 5
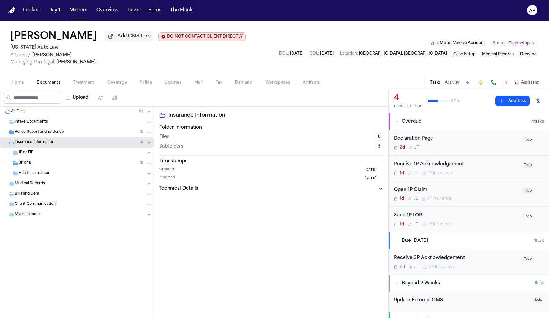
click at [40, 153] on div "1P or PIP" at bounding box center [86, 153] width 134 height 6
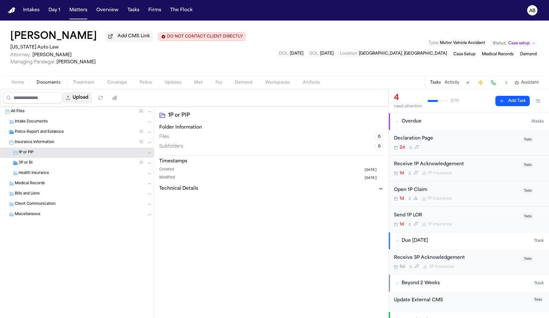
click at [92, 100] on button "Upload" at bounding box center [77, 98] width 30 height 12
select select "**********"
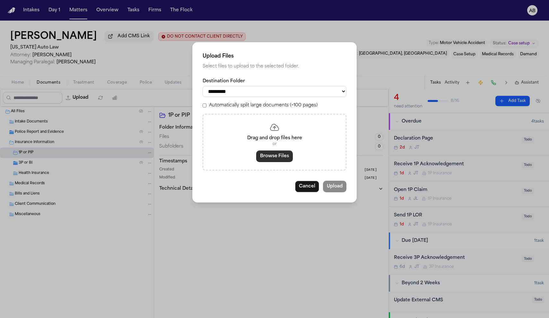
click at [268, 151] on button "Browse Files" at bounding box center [274, 156] width 37 height 12
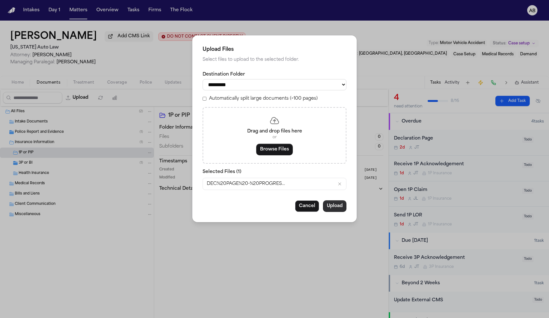
click at [342, 202] on button "Upload" at bounding box center [334, 206] width 23 height 12
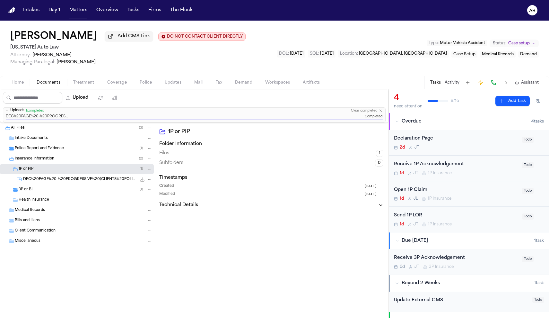
click at [453, 146] on div "2d J T" at bounding box center [456, 147] width 124 height 5
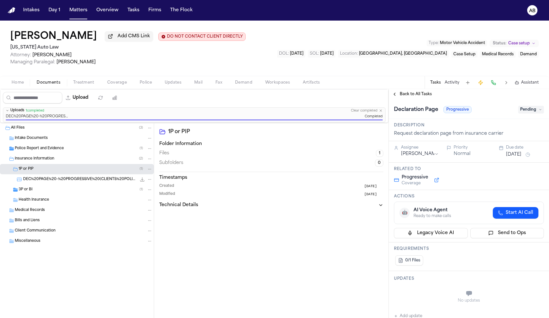
click at [528, 109] on span "Pending" at bounding box center [531, 110] width 26 height 8
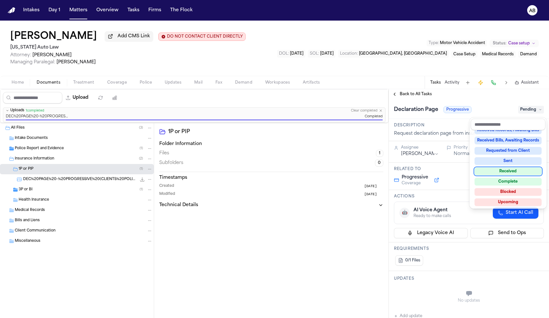
click at [523, 170] on div "Received" at bounding box center [508, 171] width 67 height 8
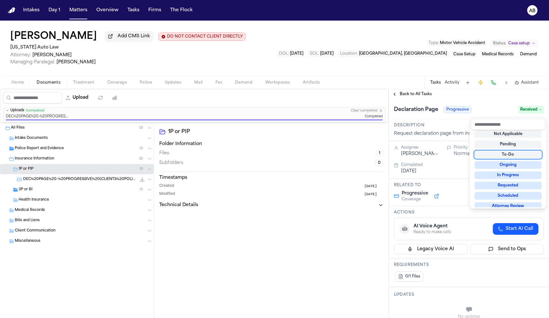
click at [484, 107] on div "Declaration Page Progressive Received" at bounding box center [469, 109] width 150 height 10
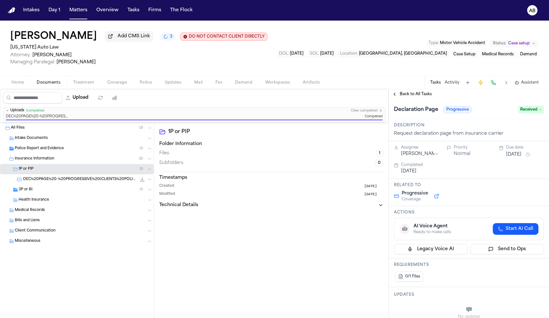
click at [410, 97] on span "Back to All Tasks" at bounding box center [416, 94] width 32 height 5
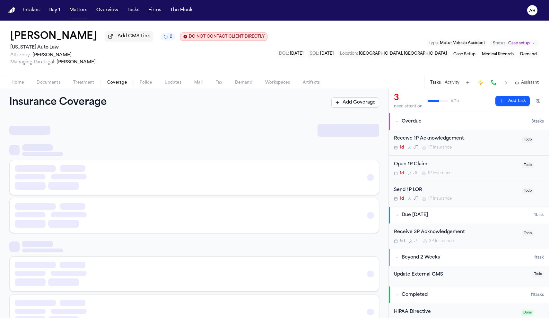
click at [111, 85] on span "Coverage" at bounding box center [117, 82] width 20 height 5
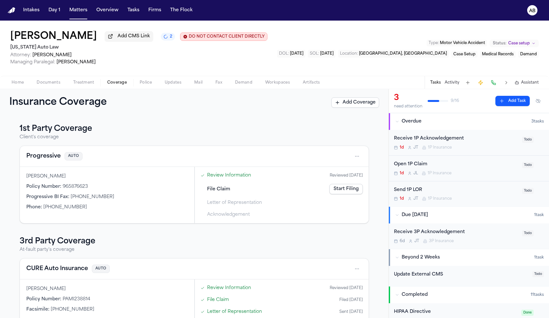
click at [44, 159] on button "Progressive" at bounding box center [43, 156] width 34 height 9
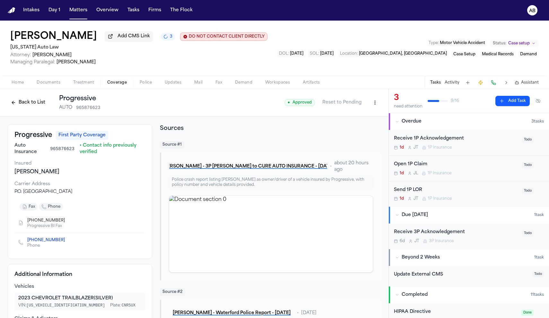
click at [369, 104] on html "Intakes Day 1 Matters Overview Tasks Firms The Flock AB Nicole Oates Add CMS Li…" at bounding box center [274, 159] width 549 height 318
click at [242, 135] on html "Intakes Day 1 Matters Overview Tasks Firms The Flock AB Nicole Oates Add CMS Li…" at bounding box center [274, 159] width 549 height 318
click at [42, 105] on button "Back to List" at bounding box center [28, 102] width 41 height 10
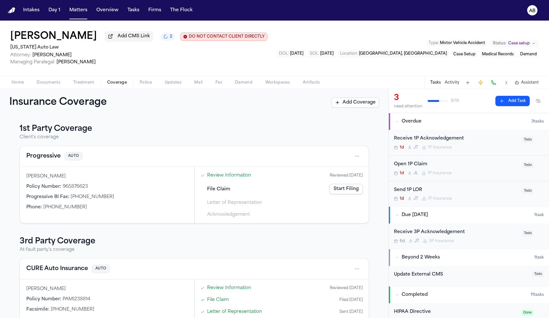
click at [336, 188] on link "Start Filing" at bounding box center [346, 189] width 33 height 10
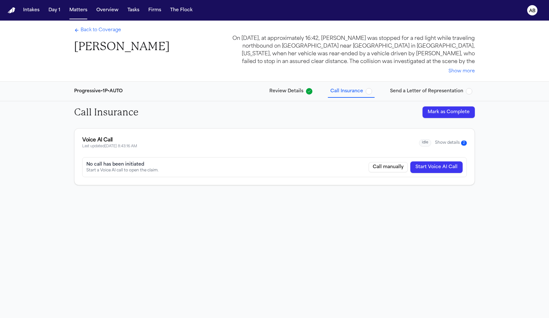
click at [457, 142] on button "Show details 2" at bounding box center [451, 142] width 32 height 5
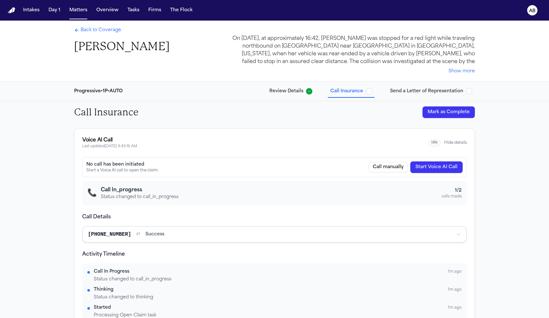
click at [101, 34] on div "Back to Coverage Nicole Oates" at bounding box center [121, 40] width 95 height 27
click at [103, 32] on span "Back to Coverage" at bounding box center [101, 30] width 40 height 6
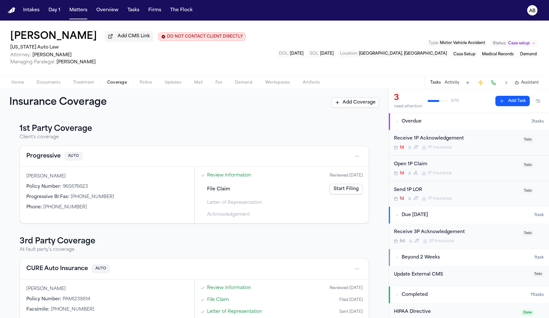
click at [37, 157] on button "Progressive" at bounding box center [43, 156] width 34 height 9
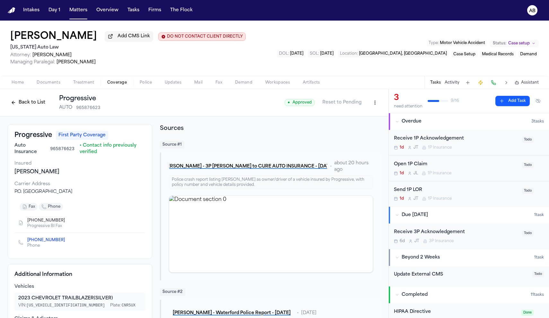
click at [26, 105] on button "Back to List" at bounding box center [28, 102] width 41 height 10
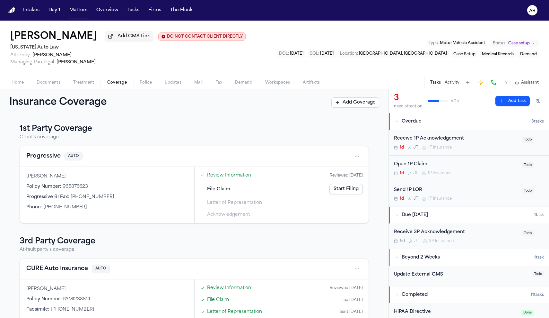
click at [41, 155] on button "Progressive" at bounding box center [43, 156] width 34 height 9
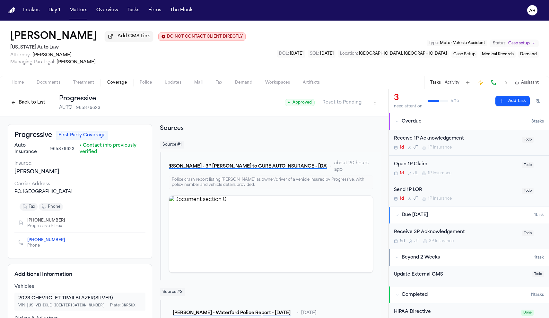
click at [28, 101] on button "Back to List" at bounding box center [28, 102] width 41 height 10
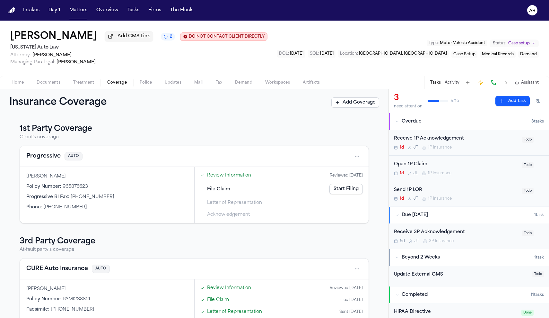
click at [356, 160] on html "Intakes Day 1 Matters Overview Tasks Firms The Flock AB Nicole Oates Add CMS Li…" at bounding box center [274, 159] width 549 height 318
click at [341, 169] on div "View coverage details" at bounding box center [333, 173] width 48 height 17
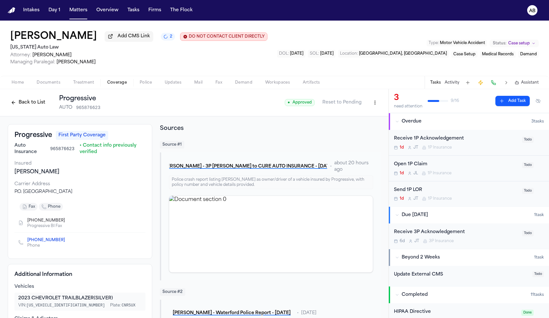
click at [15, 101] on button "Back to List" at bounding box center [28, 102] width 41 height 10
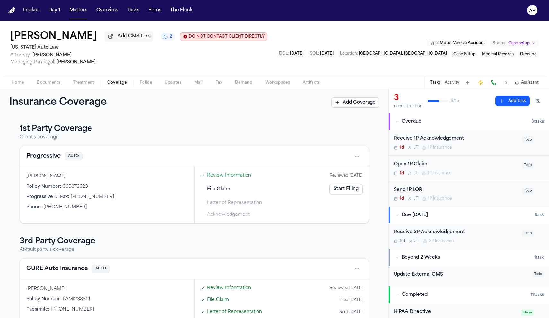
click at [45, 158] on button "Progressive" at bounding box center [43, 156] width 34 height 9
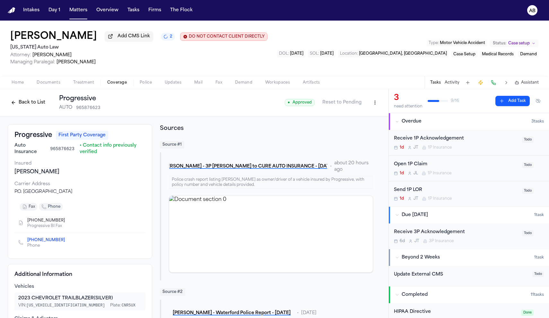
click at [42, 106] on button "Back to List" at bounding box center [28, 102] width 41 height 10
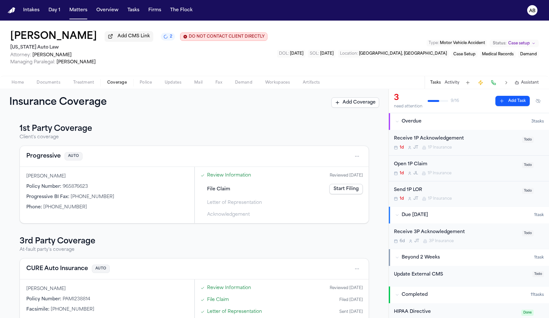
click at [43, 129] on h3 "1st Party Coverage" at bounding box center [194, 129] width 349 height 10
click at [357, 192] on link "Start Filing" at bounding box center [346, 189] width 33 height 10
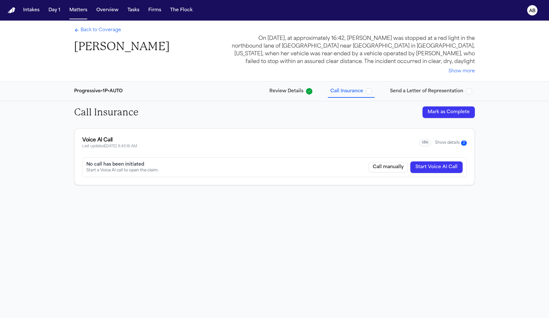
click at [459, 142] on button "Show details 2" at bounding box center [451, 142] width 32 height 5
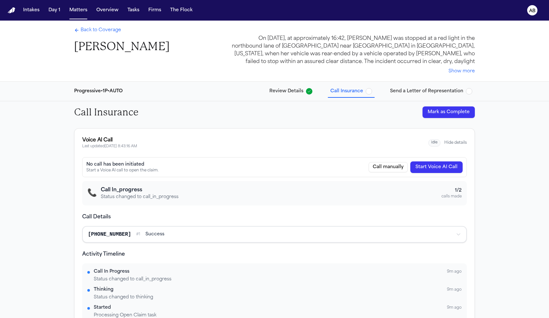
click at [112, 32] on span "Back to Coverage" at bounding box center [101, 30] width 40 height 6
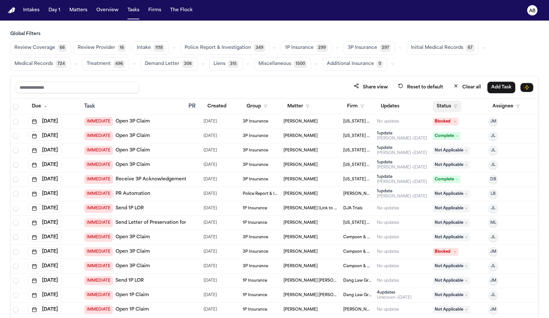
click at [446, 108] on button "Status" at bounding box center [447, 107] width 29 height 12
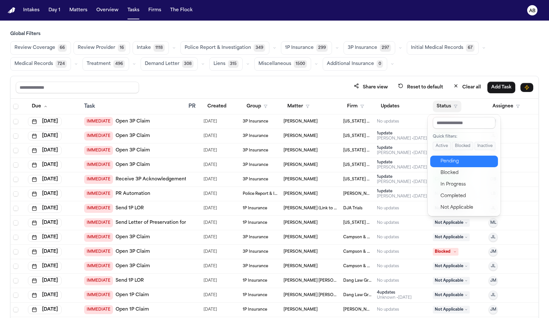
click at [451, 164] on div "Pending" at bounding box center [468, 161] width 54 height 8
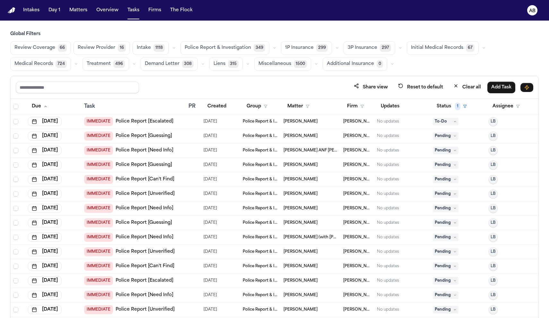
click at [363, 42] on button "3P Insurance 297" at bounding box center [370, 47] width 52 height 13
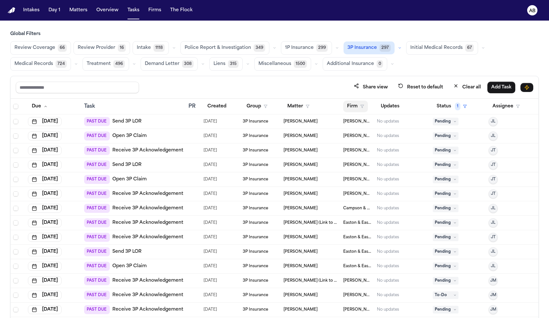
click at [350, 108] on button "Firm" at bounding box center [355, 107] width 25 height 12
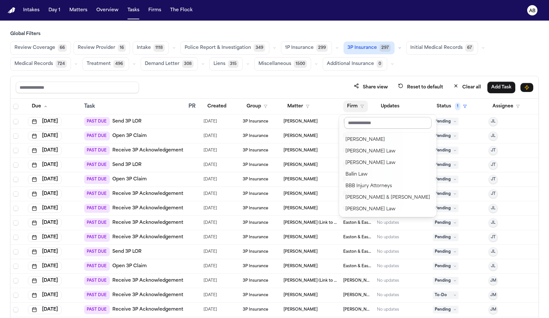
click at [357, 126] on input "text" at bounding box center [387, 123] width 87 height 12
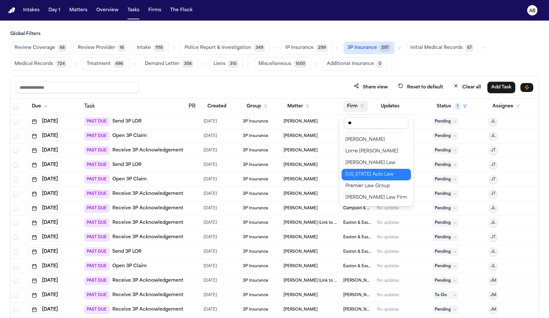
type input "**"
click at [366, 174] on div "[US_STATE] Auto Law" at bounding box center [377, 175] width 62 height 8
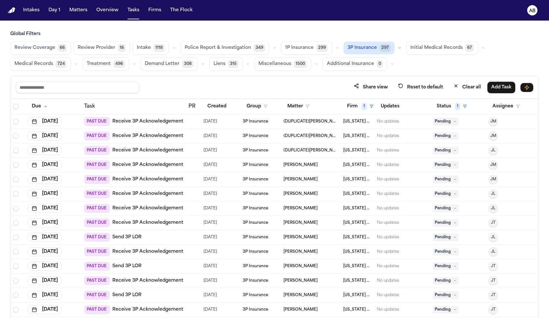
click at [142, 191] on link "Receive 3P Acknowledgement" at bounding box center [147, 193] width 71 height 6
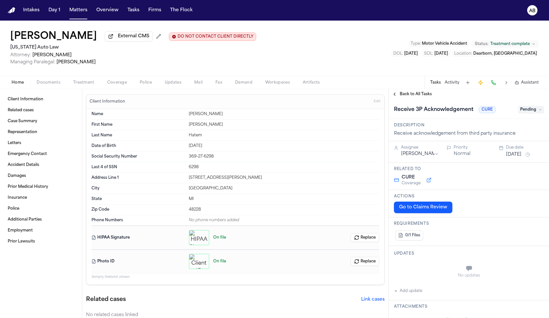
click at [45, 85] on span "Documents" at bounding box center [49, 82] width 24 height 5
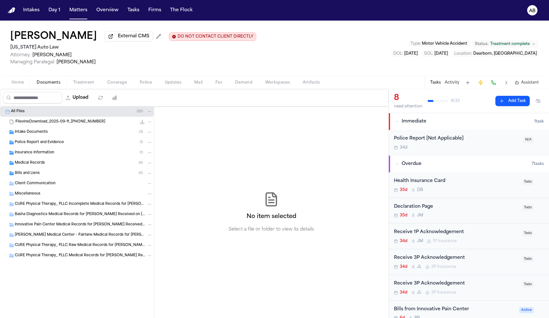
click at [32, 153] on span "Insurance Information" at bounding box center [35, 152] width 40 height 5
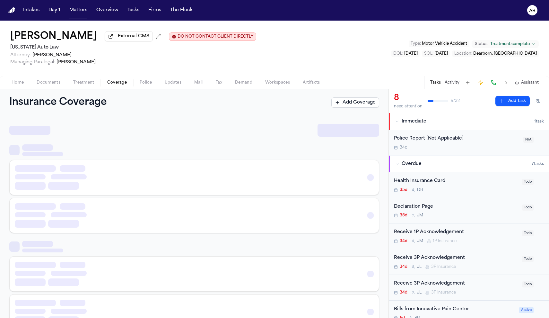
click at [113, 83] on span "Coverage" at bounding box center [117, 82] width 20 height 5
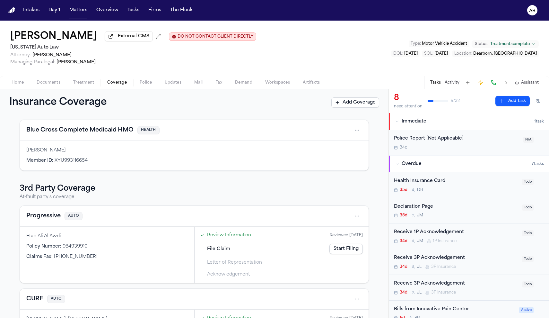
scroll to position [170, 0]
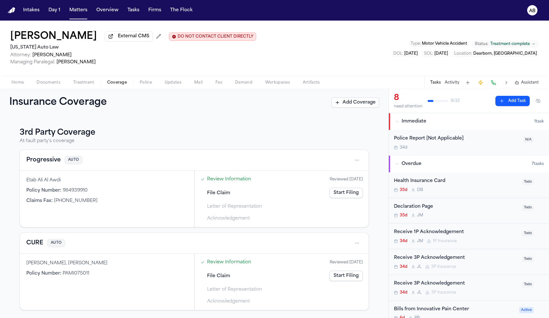
click at [57, 84] on span "Documents" at bounding box center [49, 82] width 24 height 5
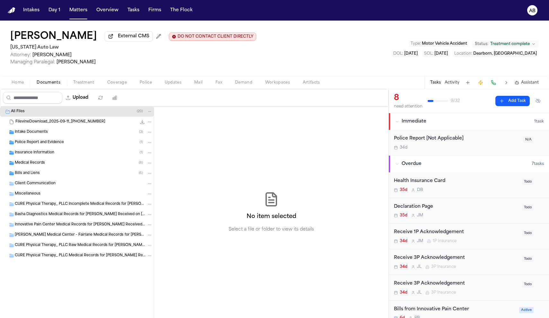
click at [40, 154] on span "Insurance Information" at bounding box center [35, 152] width 40 height 5
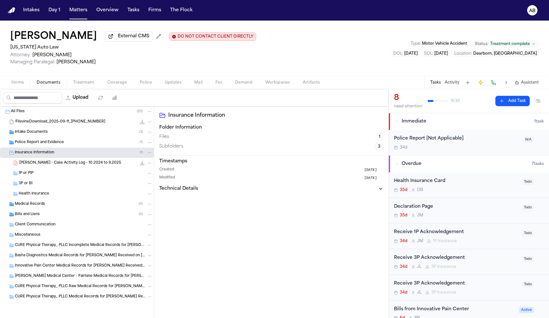
click at [30, 184] on span "3P or BI" at bounding box center [26, 183] width 14 height 5
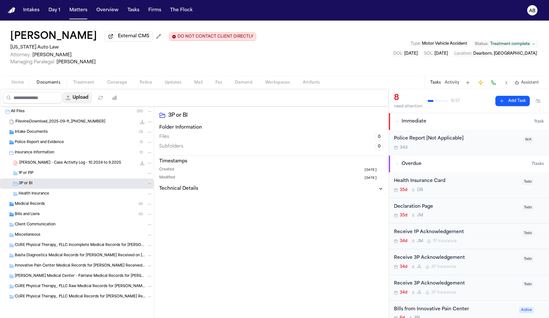
click at [92, 98] on button "Upload" at bounding box center [77, 98] width 30 height 12
select select "**********"
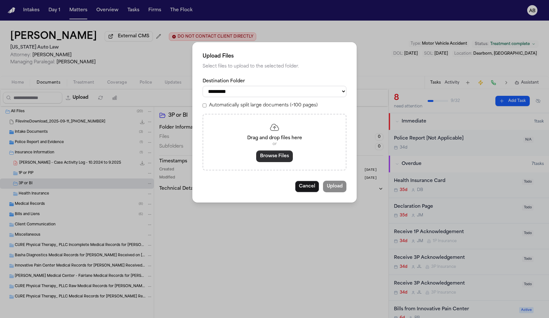
click at [265, 153] on button "Browse Files" at bounding box center [274, 156] width 37 height 12
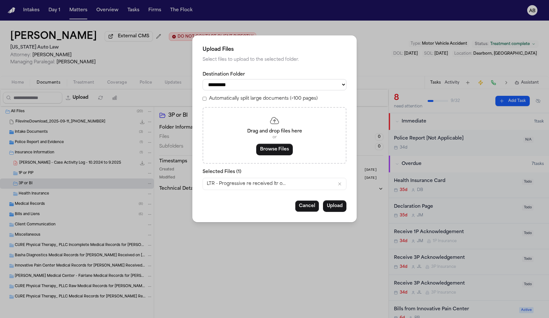
click at [343, 205] on button "Upload" at bounding box center [334, 206] width 23 height 12
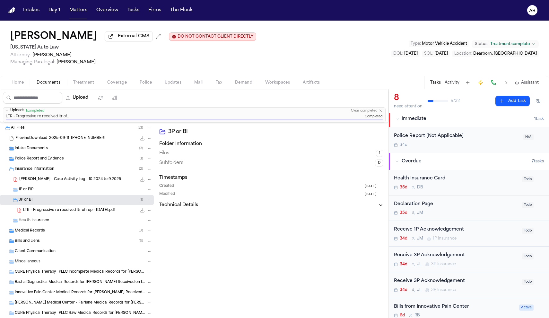
scroll to position [9, 0]
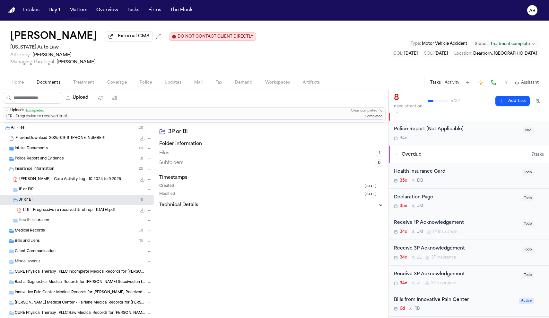
click at [486, 248] on div "Receive 3P Acknowledgement" at bounding box center [456, 248] width 124 height 7
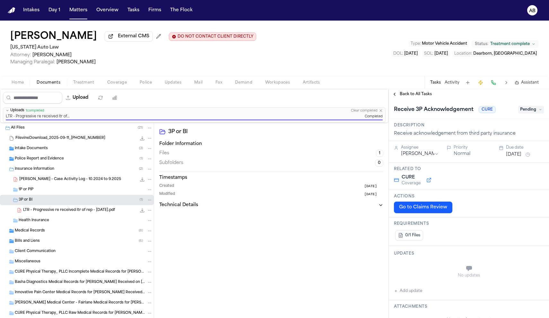
click at [419, 93] on span "Back to All Tasks" at bounding box center [416, 94] width 32 height 5
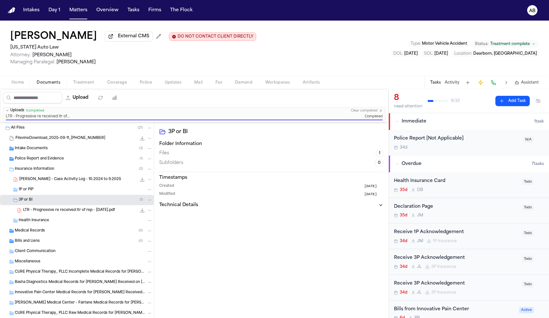
click at [469, 281] on div "Receive 3P Acknowledgement" at bounding box center [456, 283] width 124 height 7
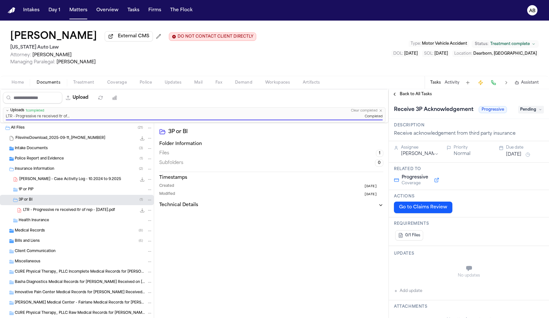
click at [522, 110] on span "Pending" at bounding box center [531, 110] width 26 height 8
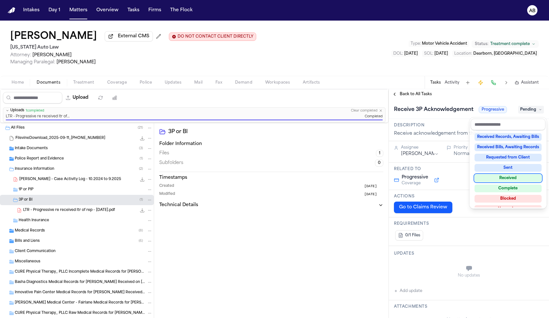
click at [512, 179] on div "Received" at bounding box center [508, 178] width 67 height 8
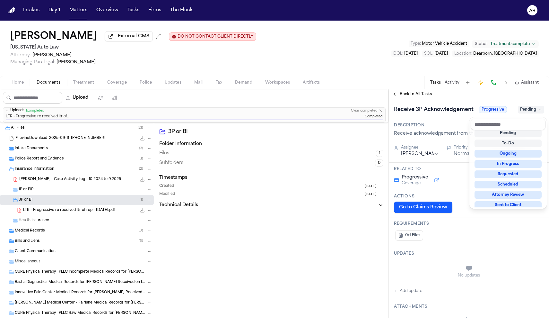
scroll to position [3, 0]
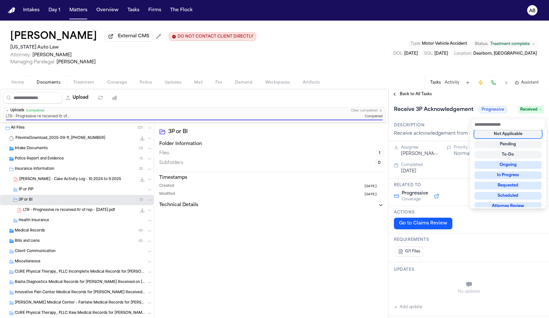
click at [481, 95] on div "**********" at bounding box center [469, 203] width 160 height 229
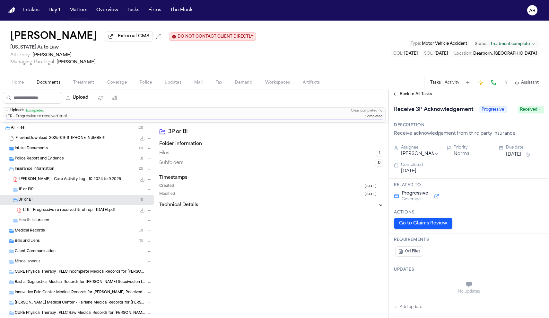
click at [413, 96] on span "Back to All Tasks" at bounding box center [416, 94] width 32 height 5
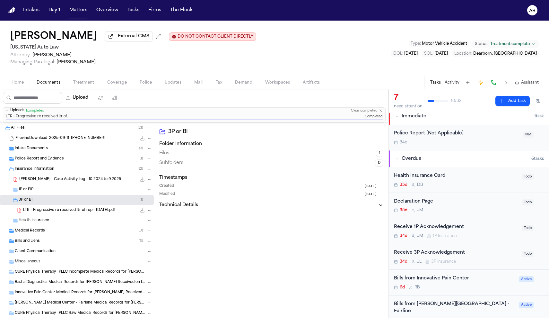
scroll to position [13, 0]
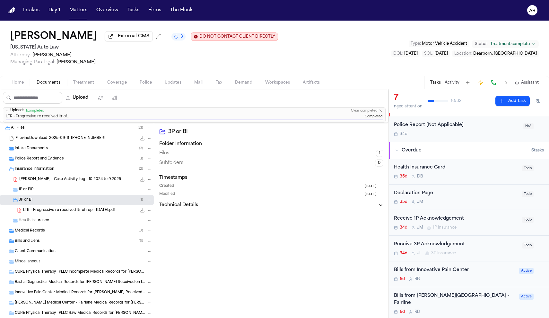
click at [47, 187] on div "1P or PIP" at bounding box center [77, 189] width 154 height 10
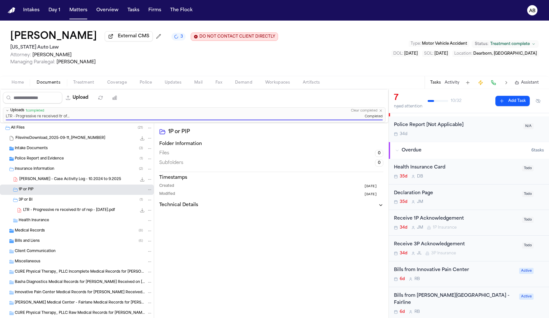
click at [92, 100] on button "Upload" at bounding box center [77, 98] width 30 height 12
select select "**********"
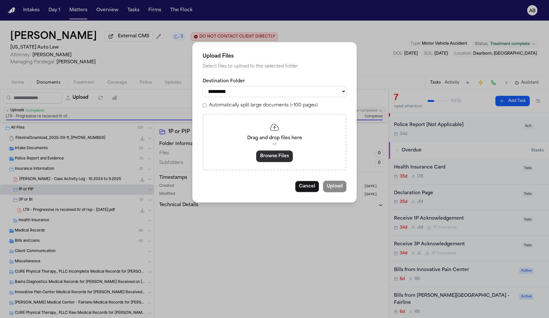
click at [266, 154] on button "Browse Files" at bounding box center [274, 156] width 37 height 12
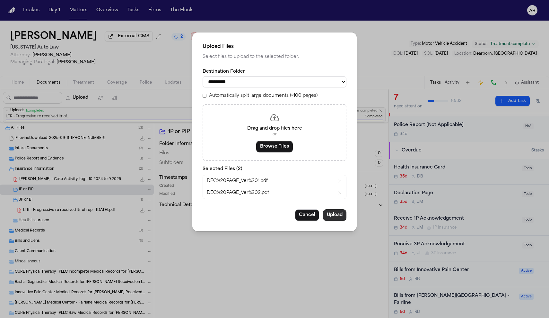
click at [333, 211] on button "Upload" at bounding box center [334, 215] width 23 height 12
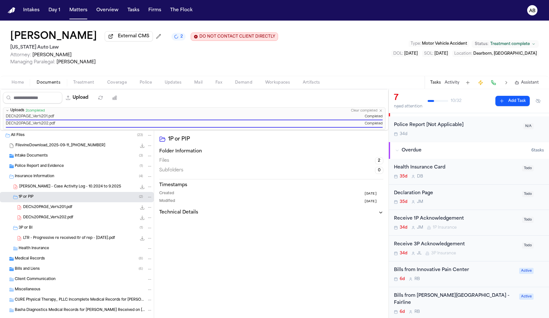
click at [147, 207] on icon "File: DEC%20PAGE_Ver%201.pdf" at bounding box center [149, 207] width 4 height 4
click at [143, 217] on button "Rename" at bounding box center [145, 221] width 44 height 12
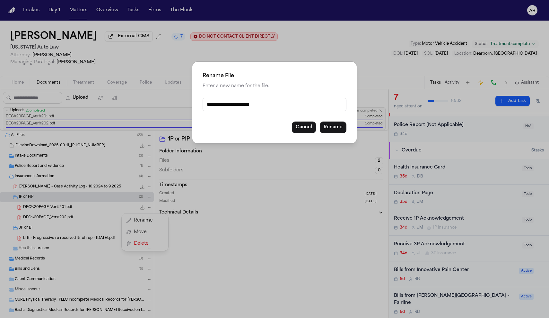
drag, startPoint x: 267, startPoint y: 105, endPoint x: 179, endPoint y: 107, distance: 88.3
click at [179, 107] on div "**********" at bounding box center [274, 159] width 549 height 318
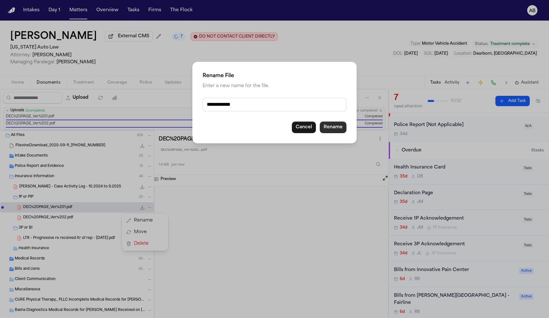
type input "**********"
click at [336, 125] on button "Rename" at bounding box center [333, 127] width 27 height 12
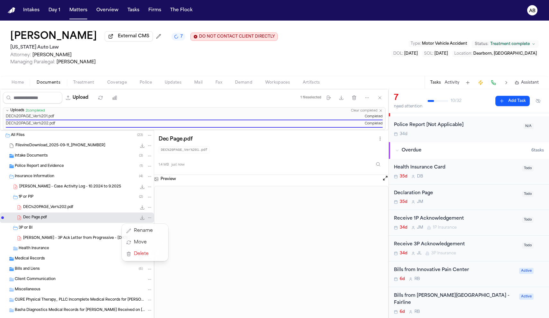
click at [36, 209] on div "All Files ( 23 ) FilevineDownload_2025-09-11_19-05-42-127 104.4 MB Intake Docum…" at bounding box center [77, 259] width 154 height 258
click at [81, 207] on div "DEC%20PAGE_Ver%202.pdf 1.4 MB • PDF" at bounding box center [87, 207] width 129 height 6
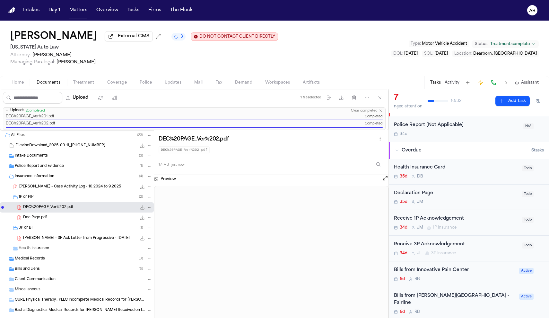
click at [147, 209] on icon "File: DEC%20PAGE_Ver%202.pdf" at bounding box center [149, 207] width 4 height 4
click at [145, 218] on button "Rename" at bounding box center [145, 221] width 44 height 12
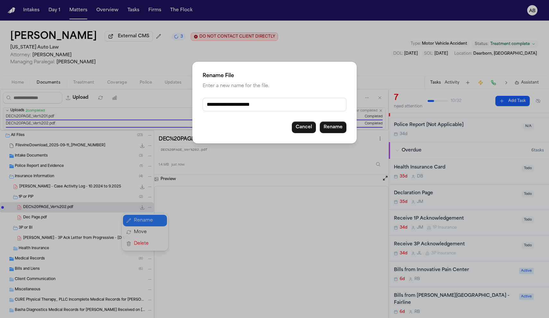
drag, startPoint x: 269, startPoint y: 105, endPoint x: 180, endPoint y: 100, distance: 89.4
click at [180, 100] on div "**********" at bounding box center [274, 159] width 549 height 318
type input "**********"
click at [336, 129] on button "Rename" at bounding box center [333, 127] width 27 height 12
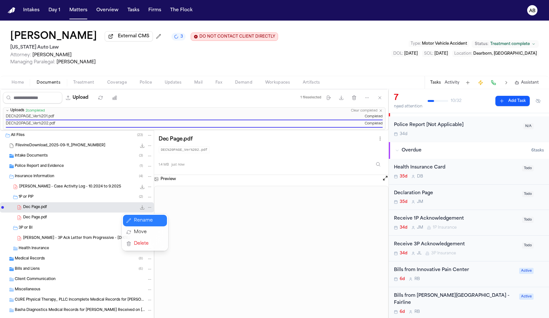
click at [460, 195] on div "Upload 1 file selected Move files Download files Delete files More actions Clea…" at bounding box center [274, 203] width 549 height 229
click at [460, 195] on div "Declaration Page" at bounding box center [456, 193] width 124 height 7
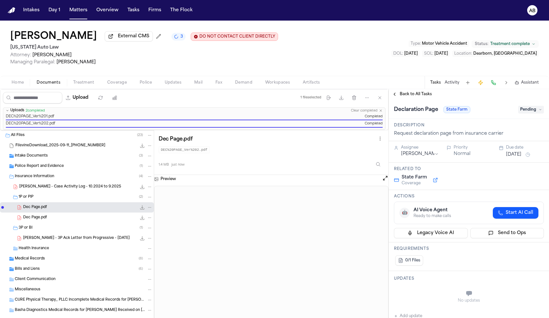
click at [531, 109] on span "Pending" at bounding box center [531, 110] width 26 height 8
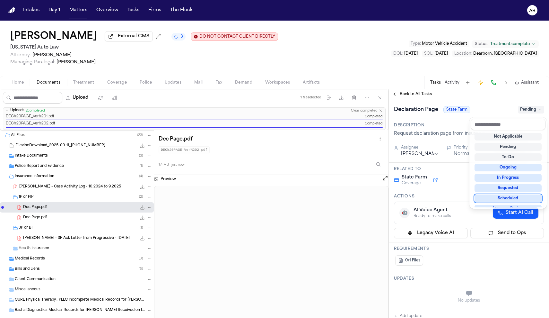
scroll to position [99, 0]
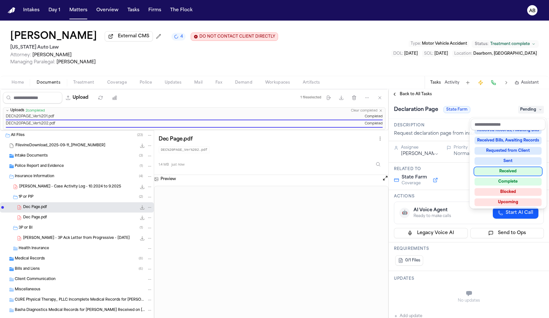
click at [513, 171] on div "Received" at bounding box center [508, 171] width 67 height 8
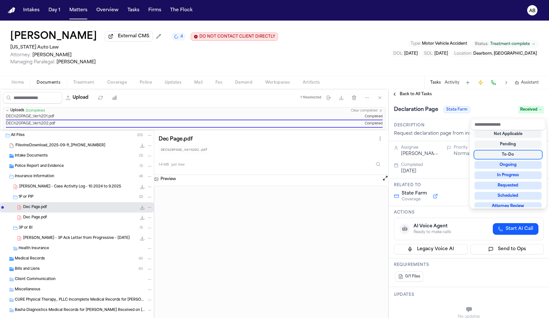
click at [500, 96] on div "**********" at bounding box center [469, 203] width 160 height 229
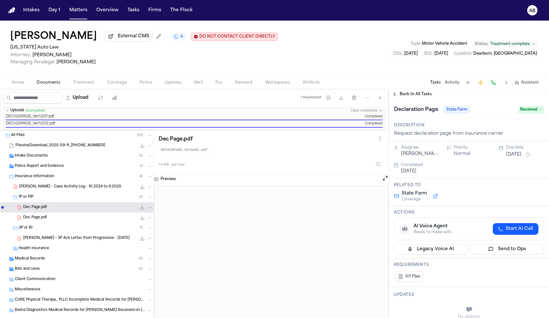
click at [429, 96] on span "Back to All Tasks" at bounding box center [416, 94] width 32 height 5
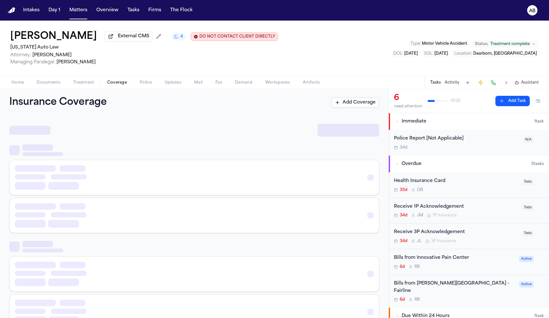
click at [118, 83] on span "Coverage" at bounding box center [117, 82] width 20 height 5
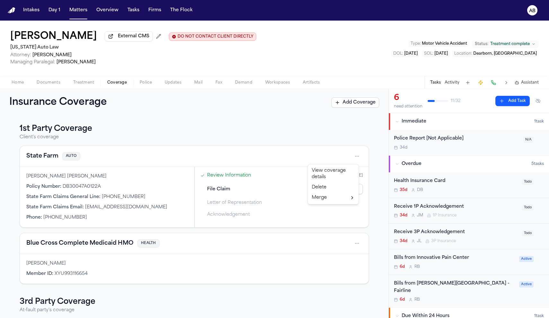
click at [352, 159] on html "Intakes Day 1 Matters Overview Tasks Firms The Flock AB Kayser Hatem External C…" at bounding box center [274, 159] width 549 height 318
click at [328, 173] on div "View coverage details" at bounding box center [333, 173] width 48 height 17
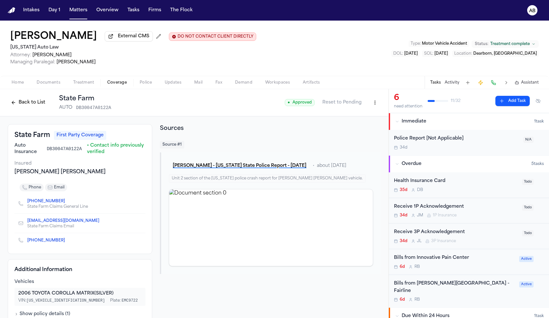
click at [370, 103] on html "Intakes Day 1 Matters Overview Tasks Firms The Flock AB Kayser Hatem External C…" at bounding box center [274, 159] width 549 height 318
click at [359, 115] on div "Edit Coverage" at bounding box center [348, 117] width 54 height 10
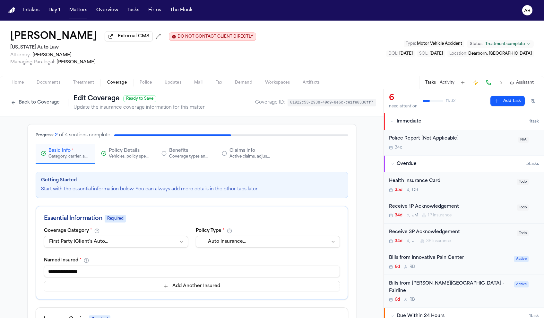
click at [255, 152] on div "Claims Info Active claims, adjusters, and subrogation details" at bounding box center [250, 153] width 41 height 12
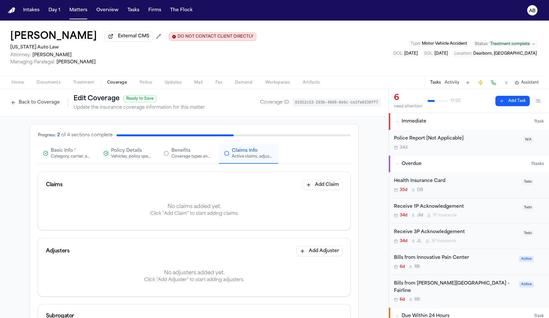
click at [308, 188] on button "Add Claim" at bounding box center [323, 185] width 40 height 10
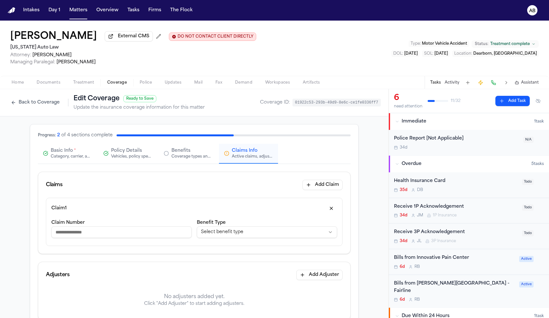
paste input "**********"
type input "**********"
drag, startPoint x: 118, startPoint y: 232, endPoint x: 18, endPoint y: 221, distance: 100.4
type input "**********"
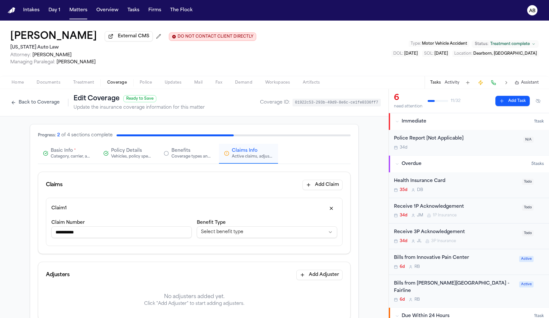
click at [278, 231] on html "**********" at bounding box center [274, 159] width 549 height 318
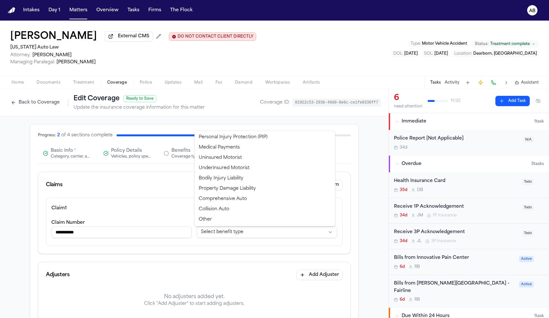
select select "**********"
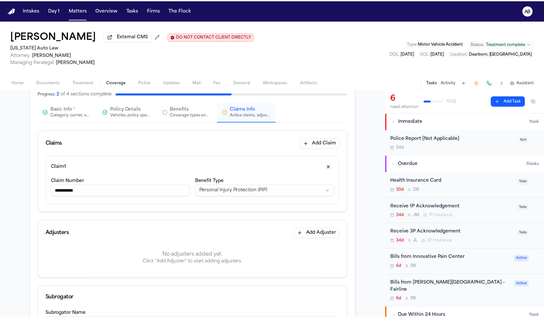
scroll to position [84, 0]
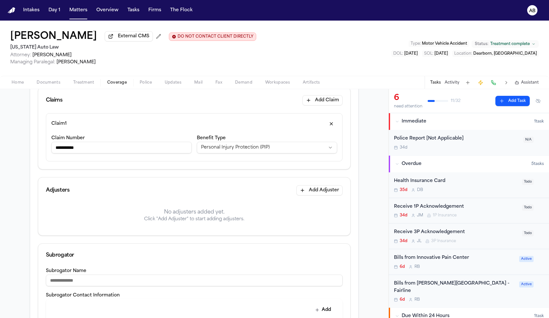
click at [329, 193] on button "Add Adjuster" at bounding box center [319, 190] width 46 height 10
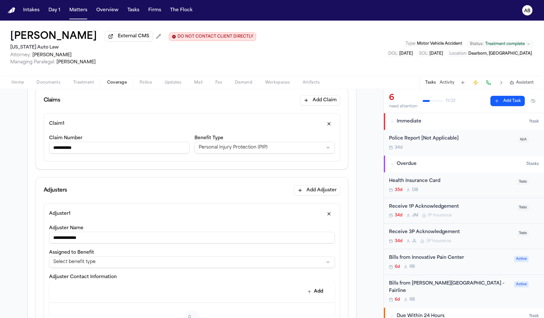
type input "**********"
click at [191, 263] on html "**********" at bounding box center [274, 159] width 549 height 318
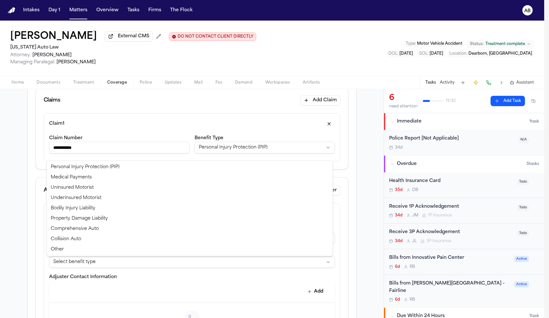
select select "**********"
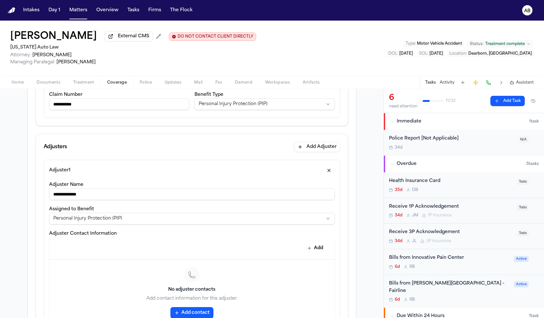
scroll to position [138, 0]
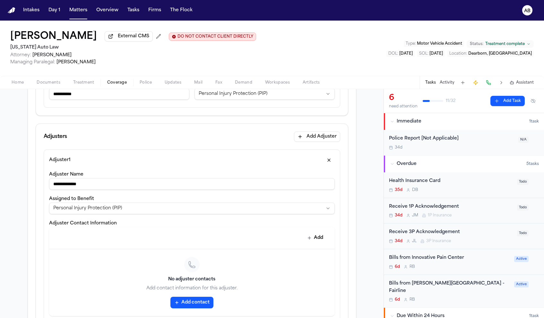
click at [196, 298] on button "Add contact" at bounding box center [192, 302] width 43 height 12
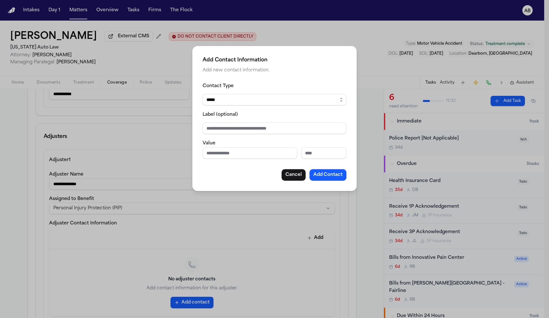
click at [234, 131] on input "Label (optional)" at bounding box center [275, 128] width 144 height 12
type input "**********"
click at [225, 160] on div "**********" at bounding box center [275, 131] width 144 height 99
click at [227, 157] on input "Phone number" at bounding box center [250, 153] width 95 height 12
type input "**********"
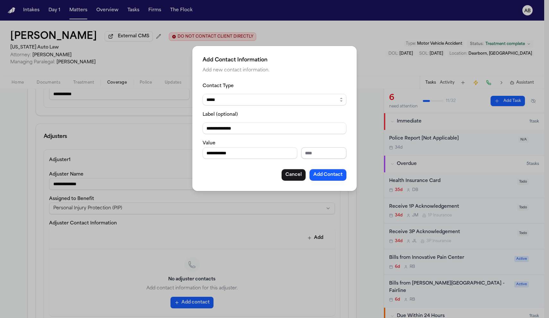
click at [307, 148] on input "Extension" at bounding box center [323, 153] width 45 height 12
type input "**********"
click at [320, 174] on button "Add Contact" at bounding box center [328, 175] width 37 height 12
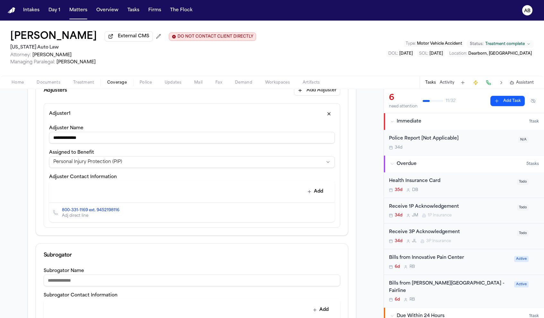
scroll to position [227, 0]
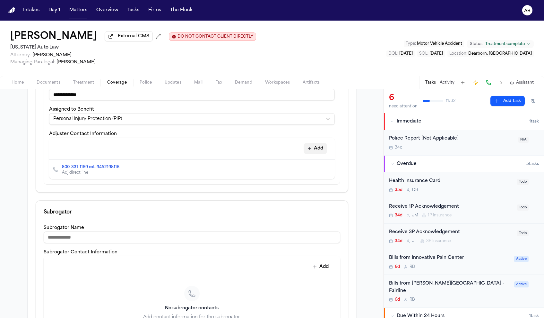
click at [307, 148] on icon "button" at bounding box center [309, 148] width 5 height 5
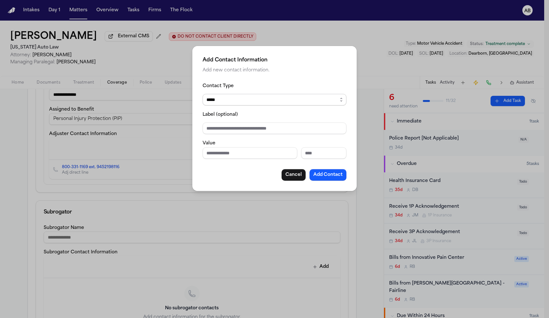
select select "***"
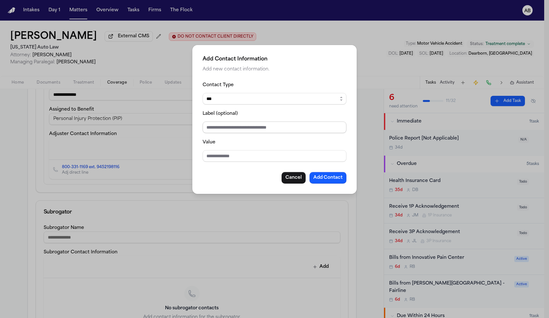
click at [230, 122] on input "Label (optional)" at bounding box center [275, 127] width 144 height 12
type input "***"
click at [220, 165] on div "Contact Type ***** ***** ******* *** ***** Label (optional) *** Value Cancel Ad…" at bounding box center [275, 132] width 144 height 102
click at [224, 161] on input "Value" at bounding box center [275, 156] width 144 height 12
type input "**********"
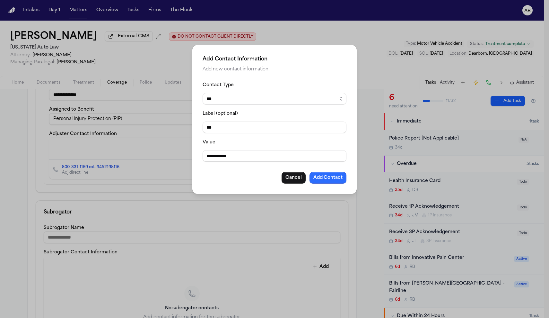
click at [323, 181] on button "Add Contact" at bounding box center [328, 178] width 37 height 12
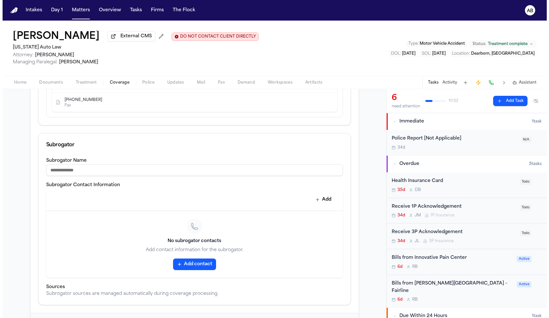
scroll to position [359, 0]
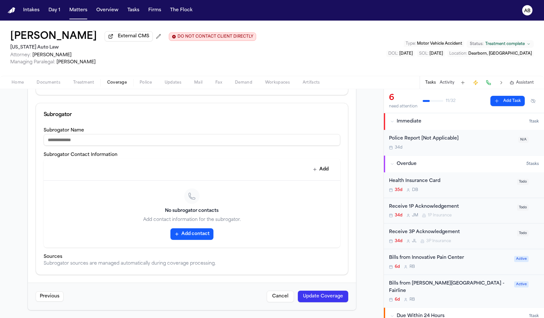
click at [309, 298] on button "Update Coverage" at bounding box center [323, 296] width 50 height 12
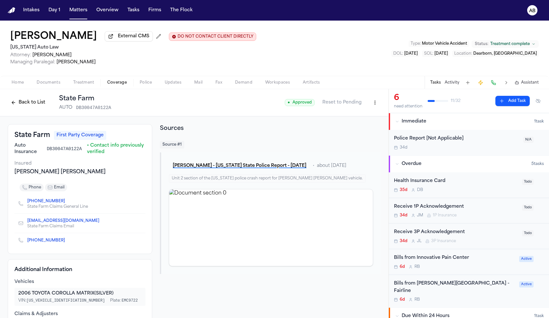
click at [43, 83] on span "Documents" at bounding box center [49, 82] width 24 height 5
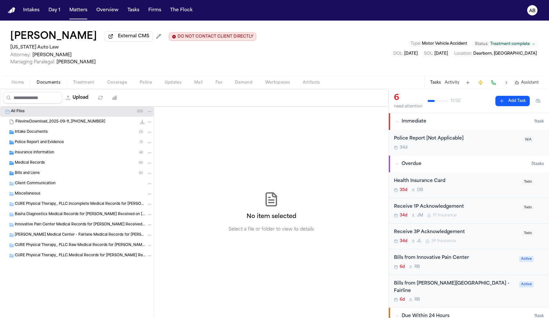
click at [43, 155] on span "Insurance Information" at bounding box center [35, 152] width 40 height 5
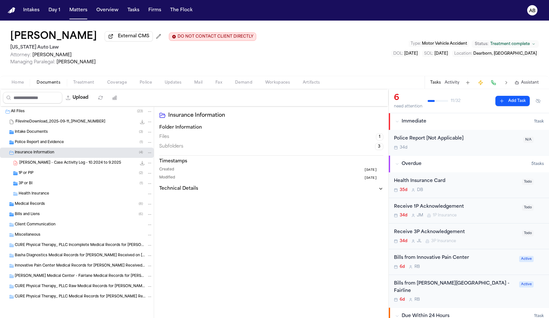
click at [33, 171] on div "1P or PIP ( 2 )" at bounding box center [77, 173] width 154 height 10
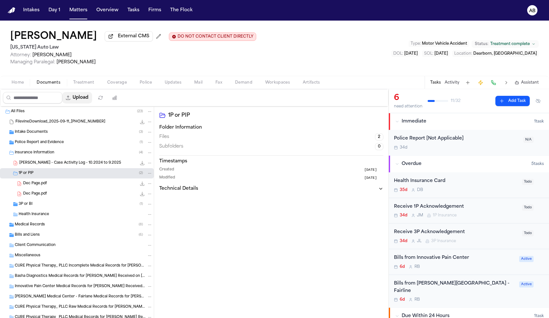
click at [92, 103] on button "Upload" at bounding box center [77, 98] width 30 height 12
select select "**********"
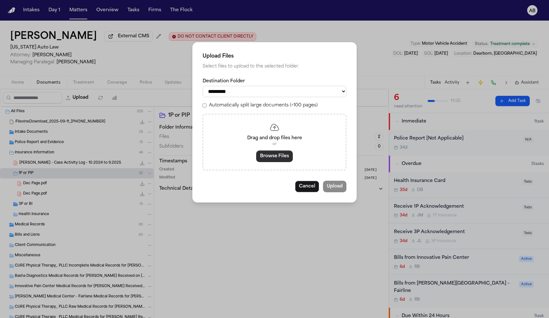
click at [291, 159] on button "Browse Files" at bounding box center [274, 156] width 37 height 12
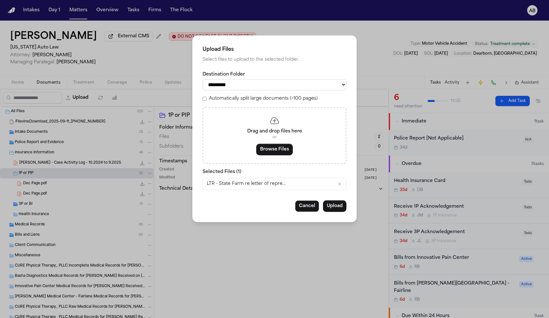
click at [333, 206] on button "Upload" at bounding box center [334, 206] width 23 height 12
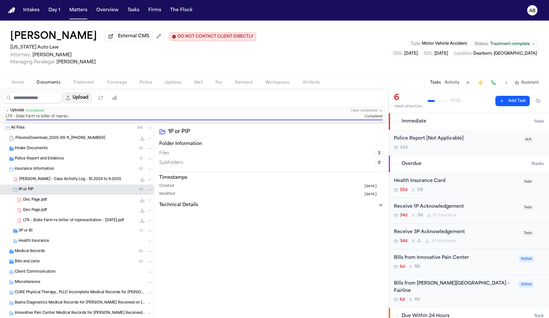
click at [92, 101] on button "Upload" at bounding box center [77, 98] width 30 height 12
select select "**********"
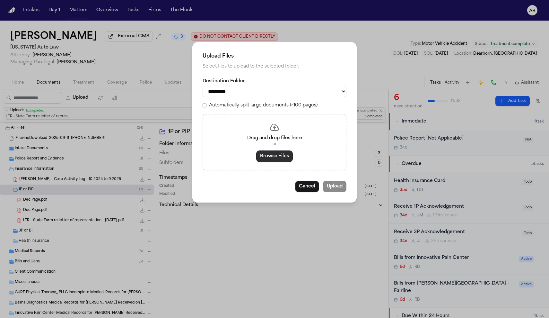
click at [261, 154] on button "Browse Files" at bounding box center [274, 156] width 37 height 12
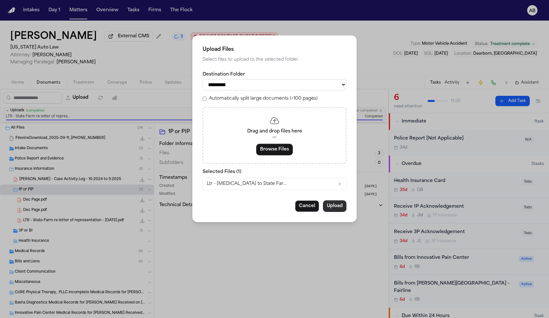
click at [343, 207] on button "Upload" at bounding box center [334, 206] width 23 height 12
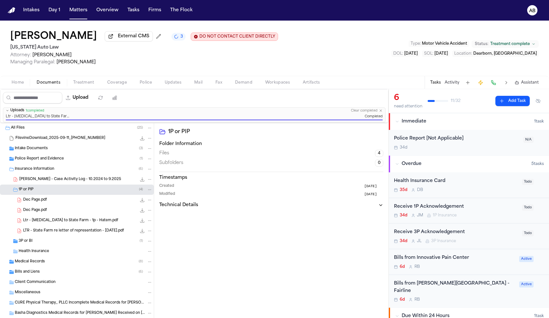
click at [474, 207] on div "Receive 1P Acknowledgement" at bounding box center [456, 206] width 124 height 7
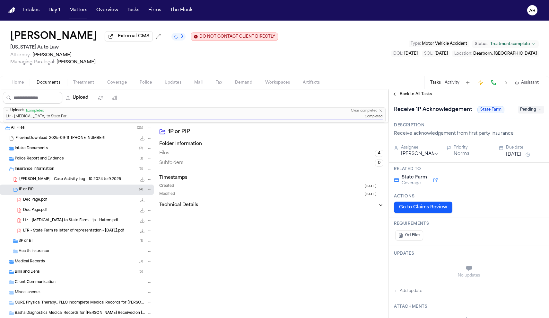
click at [526, 113] on span "Pending" at bounding box center [531, 110] width 26 height 8
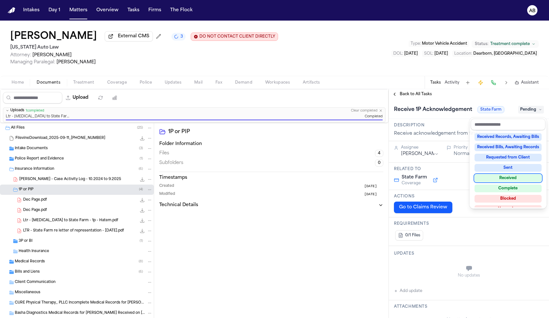
click at [513, 179] on div "Received" at bounding box center [508, 178] width 67 height 8
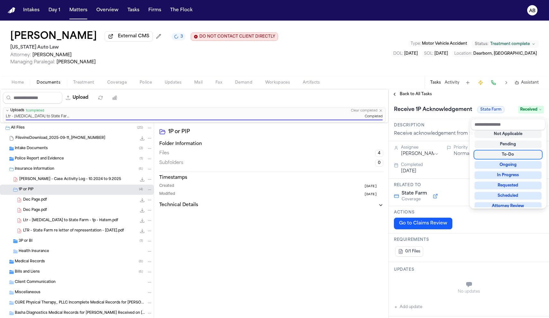
click at [484, 101] on div "Receive 1P Acknowledgement State Farm Received" at bounding box center [469, 109] width 160 height 20
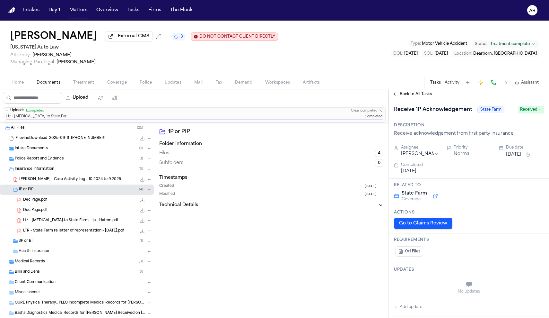
click at [425, 97] on span "Back to All Tasks" at bounding box center [416, 94] width 32 height 5
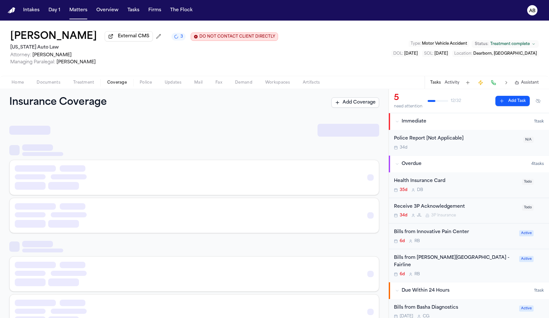
click at [119, 83] on span "Coverage" at bounding box center [117, 82] width 20 height 5
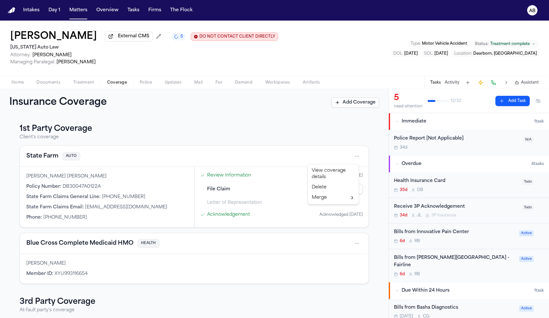
click at [357, 159] on html "Intakes Day 1 Matters Overview Tasks Firms The Flock AB Kayser Hatem External C…" at bounding box center [274, 159] width 549 height 318
click at [334, 170] on div "View coverage details" at bounding box center [333, 173] width 48 height 17
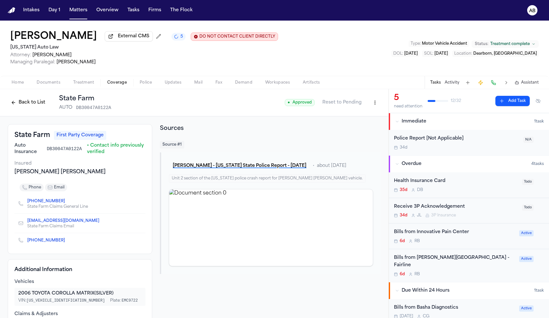
click at [367, 103] on html "Intakes Day 1 Matters Overview Tasks Firms The Flock AB Kayser Hatem External C…" at bounding box center [274, 159] width 549 height 318
click at [366, 115] on div "Edit Coverage" at bounding box center [348, 117] width 54 height 10
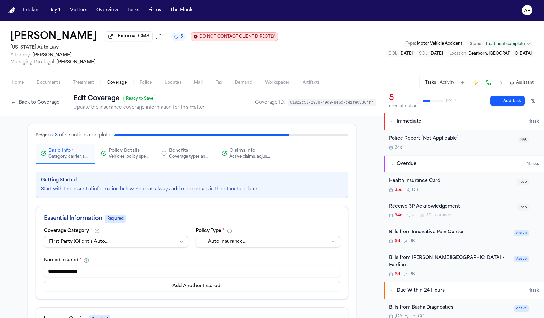
click at [58, 101] on button "Back to Coverage" at bounding box center [35, 102] width 55 height 10
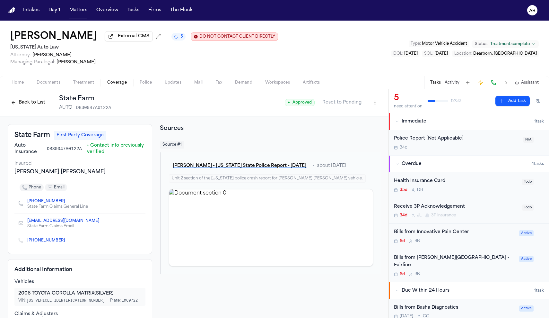
click at [38, 105] on button "Back to List" at bounding box center [28, 102] width 41 height 10
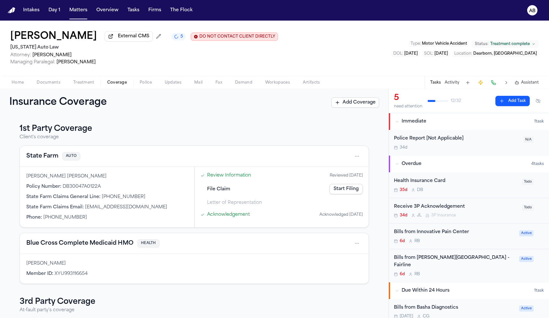
click at [340, 190] on link "Start Filing" at bounding box center [346, 189] width 33 height 10
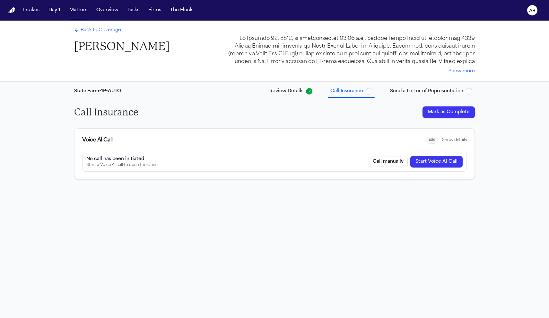
click at [372, 91] on span "button" at bounding box center [369, 91] width 6 height 6
click at [433, 109] on button "Mark as Complete" at bounding box center [449, 112] width 52 height 12
click at [471, 91] on span "button" at bounding box center [469, 91] width 6 height 6
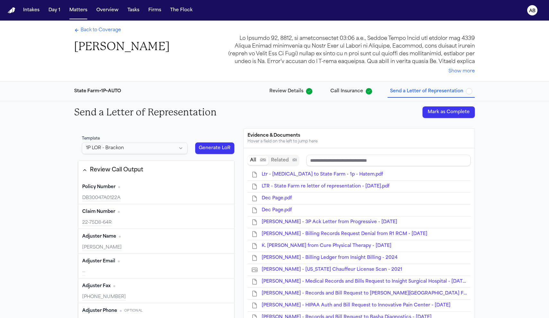
click at [452, 109] on button "Mark as Complete" at bounding box center [449, 112] width 52 height 12
click at [110, 33] on span "Back to Coverage" at bounding box center [101, 30] width 40 height 6
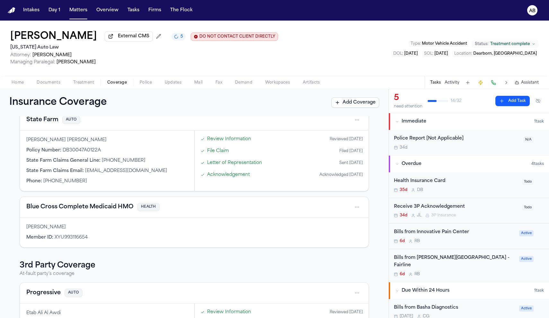
scroll to position [49, 0]
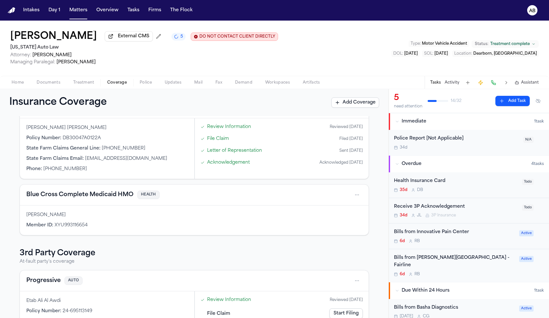
click at [498, 216] on div "34d J L 3P Insurance" at bounding box center [456, 215] width 124 height 5
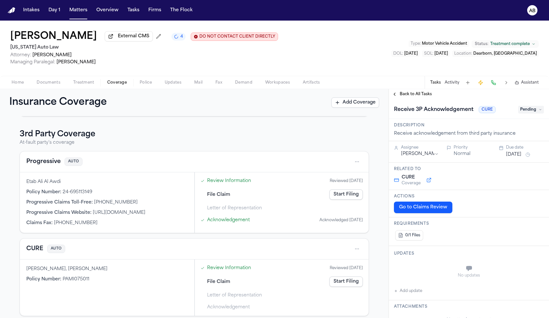
scroll to position [174, 0]
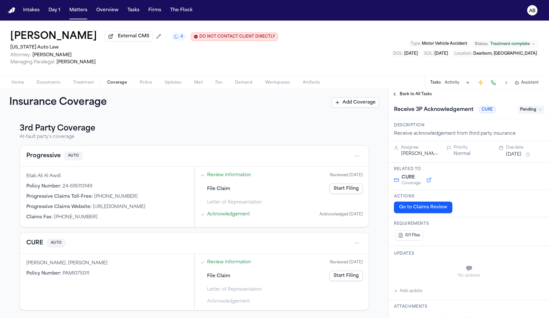
click at [35, 243] on button "CURE" at bounding box center [34, 242] width 17 height 9
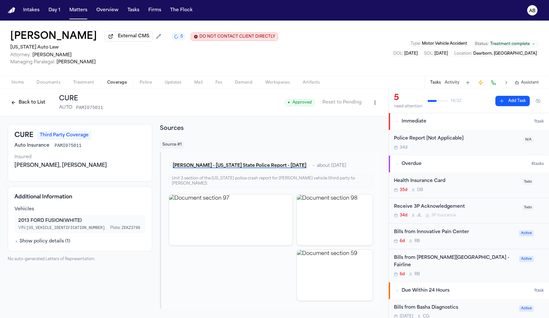
click at [59, 86] on span "button" at bounding box center [48, 86] width 31 height 1
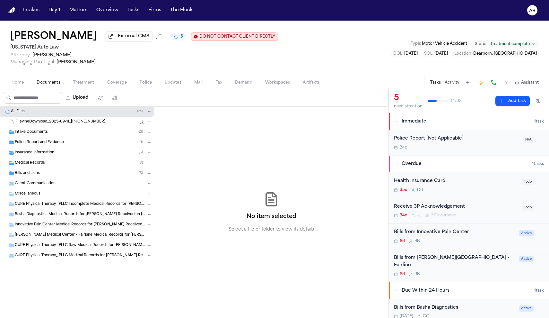
click at [64, 145] on div "Police Report and Evidence ( 1 )" at bounding box center [84, 142] width 138 height 6
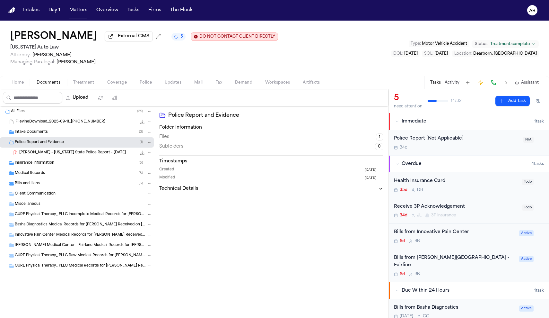
click at [486, 153] on div "Police Report [Not Applicable] 34d N/A" at bounding box center [469, 142] width 160 height 25
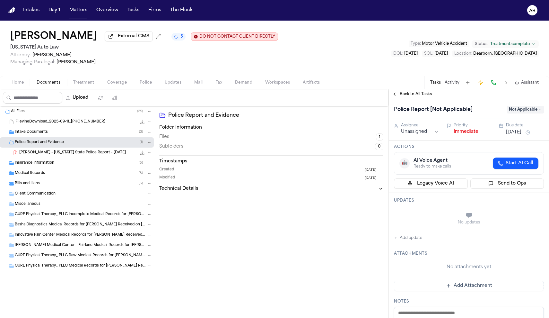
click at [468, 135] on button "Immediate" at bounding box center [466, 131] width 25 height 6
click at [418, 101] on div "Police Report [Not Applicable] Not Applicable" at bounding box center [469, 109] width 160 height 20
click at [419, 97] on span "Back to All Tasks" at bounding box center [416, 94] width 32 height 5
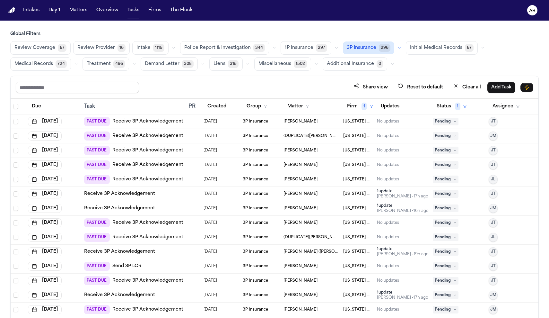
click at [44, 107] on button "Due" at bounding box center [36, 107] width 17 height 12
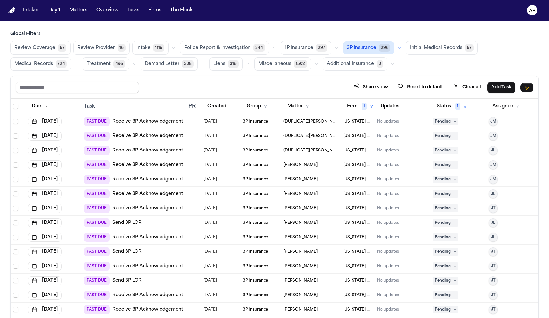
click at [153, 207] on link "Receive 3P Acknowledgement" at bounding box center [147, 208] width 71 height 6
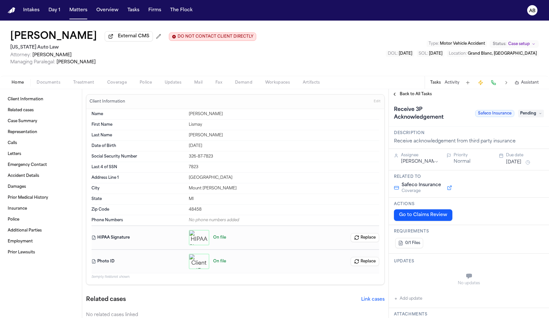
click at [57, 82] on span "Documents" at bounding box center [49, 82] width 24 height 5
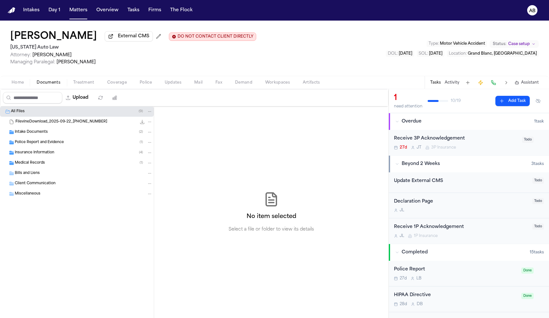
click at [41, 149] on div "Insurance Information ( 4 )" at bounding box center [77, 152] width 154 height 10
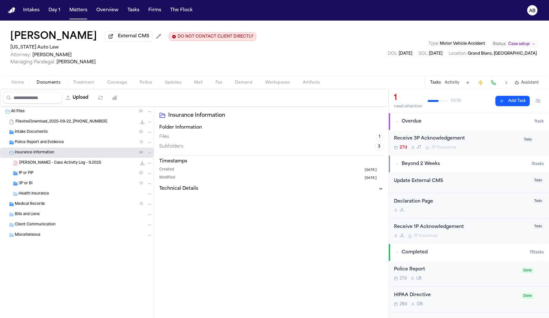
click at [25, 186] on span "3P or BI" at bounding box center [26, 183] width 14 height 5
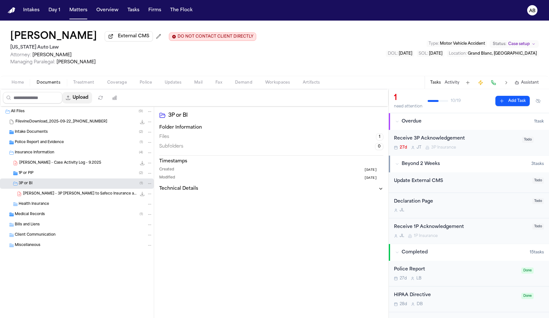
click at [92, 103] on button "Upload" at bounding box center [77, 98] width 30 height 12
select select "**********"
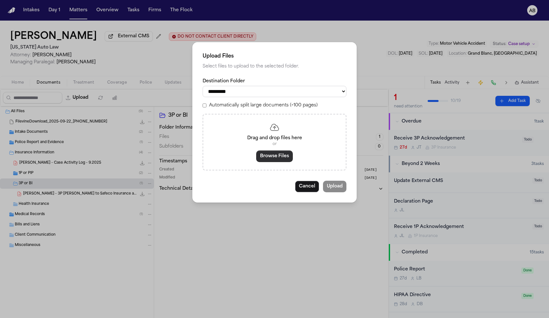
click at [266, 154] on button "Browse Files" at bounding box center [274, 156] width 37 height 12
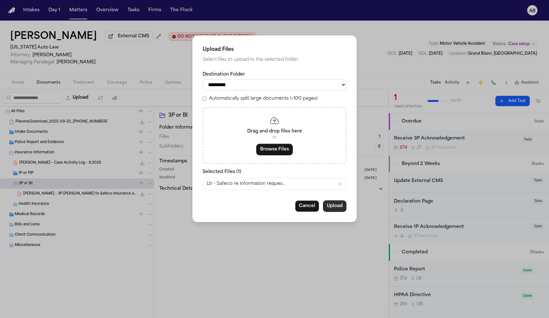
click at [342, 205] on button "Upload" at bounding box center [334, 206] width 23 height 12
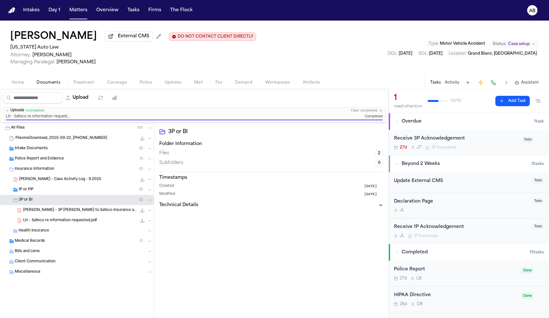
click at [473, 142] on div "Receive 3P Acknowledgement" at bounding box center [456, 138] width 124 height 7
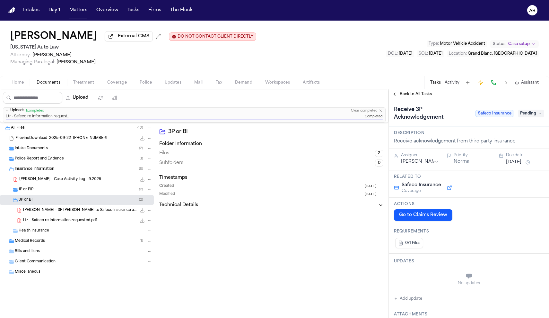
click at [523, 113] on span "Pending" at bounding box center [531, 114] width 26 height 8
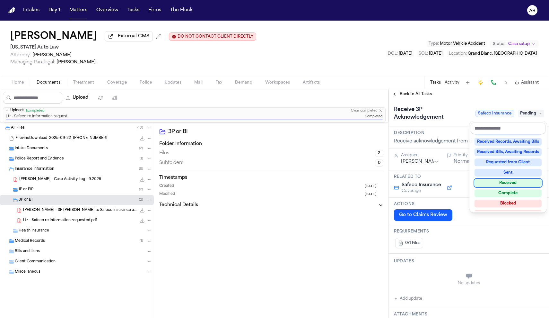
click at [514, 181] on div "Received" at bounding box center [508, 183] width 67 height 8
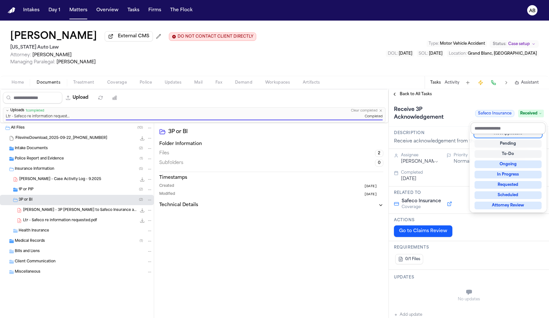
scroll to position [3, 0]
click at [464, 107] on div "Receive 3P Acknowledgement Safeco Insurance Received" at bounding box center [469, 113] width 150 height 18
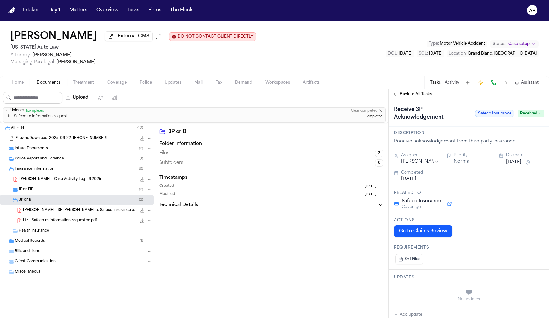
click at [414, 97] on span "Back to All Tasks" at bounding box center [416, 94] width 32 height 5
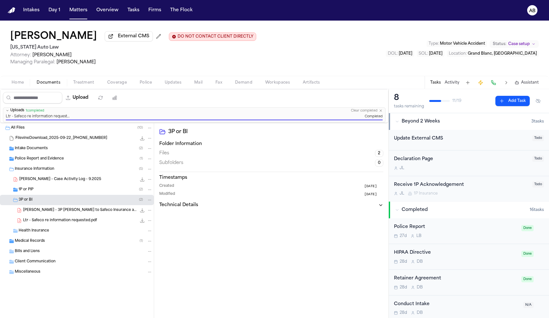
click at [115, 84] on span "Coverage" at bounding box center [117, 82] width 20 height 5
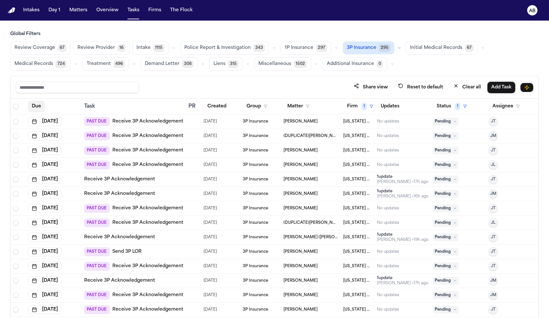
click at [37, 108] on button "Due" at bounding box center [36, 107] width 17 height 12
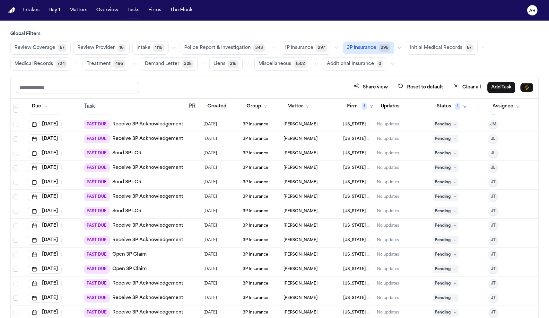
scroll to position [56, 0]
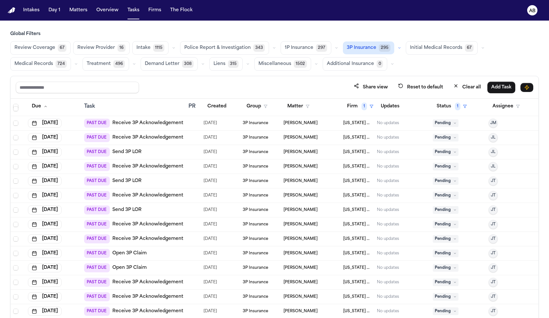
click at [129, 181] on link "Send 3P LOR" at bounding box center [126, 181] width 29 height 6
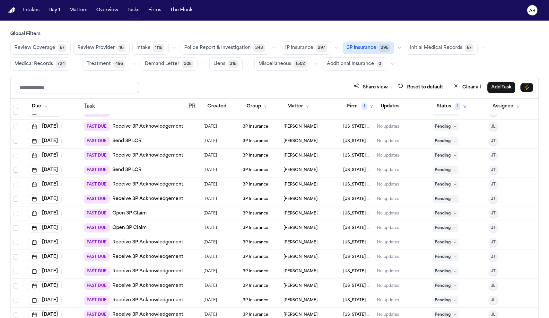
click at [165, 270] on link "Receive 3P Acknowledgement" at bounding box center [147, 271] width 71 height 6
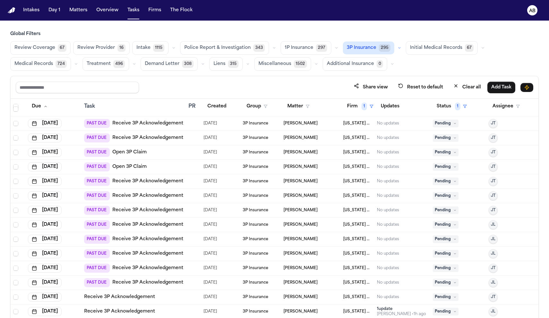
scroll to position [172, 0]
click at [158, 268] on link "Receive 3P Acknowledgement" at bounding box center [147, 268] width 71 height 6
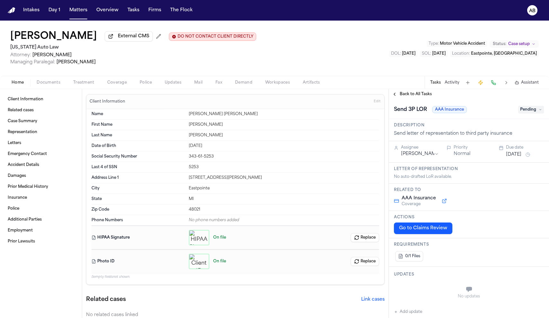
click at [417, 95] on span "Back to All Tasks" at bounding box center [416, 94] width 32 height 5
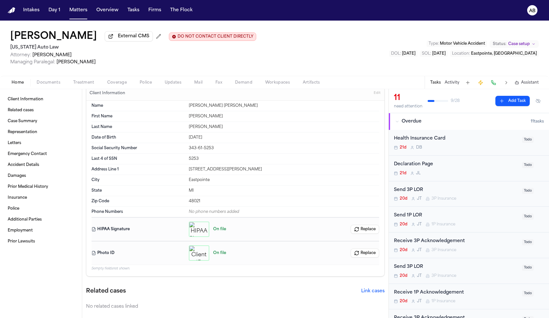
click at [448, 83] on button "Activity" at bounding box center [452, 82] width 15 height 5
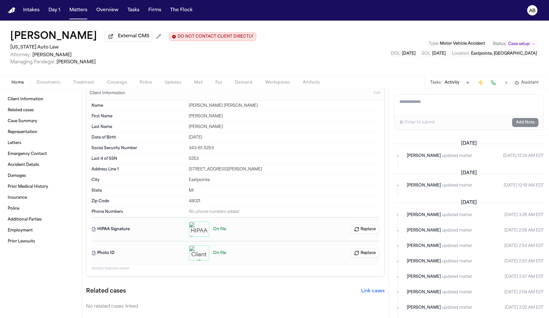
click at [435, 105] on textarea "Add a note to this matter" at bounding box center [468, 104] width 149 height 21
type textarea "**********"
click at [523, 123] on button "Add Note" at bounding box center [525, 122] width 26 height 9
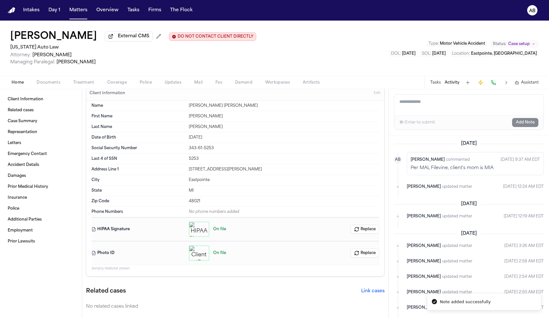
click at [437, 85] on button "Tasks" at bounding box center [435, 82] width 11 height 5
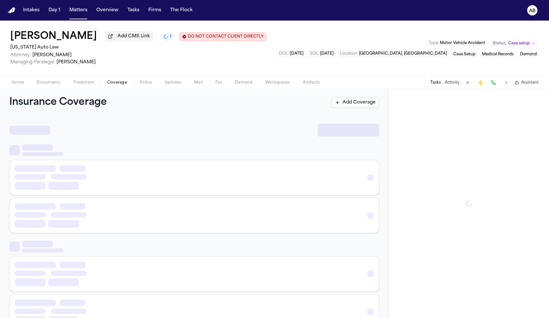
click at [113, 84] on span "Coverage" at bounding box center [117, 82] width 20 height 5
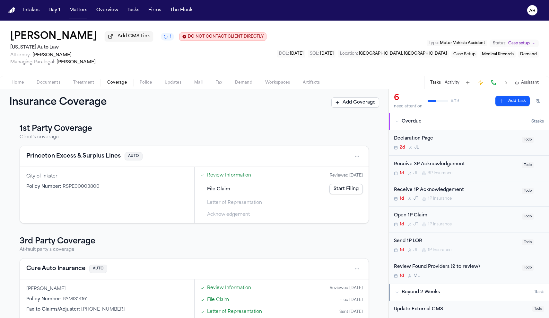
scroll to position [27, 0]
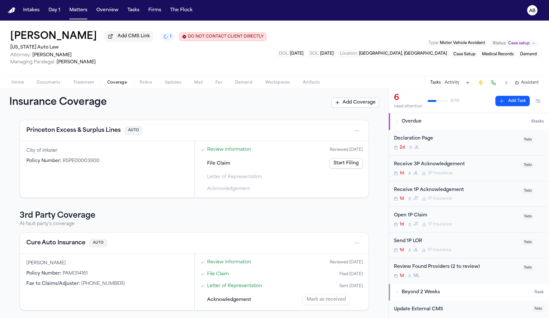
click at [488, 172] on div "1d J L 3P Insurance" at bounding box center [456, 173] width 124 height 5
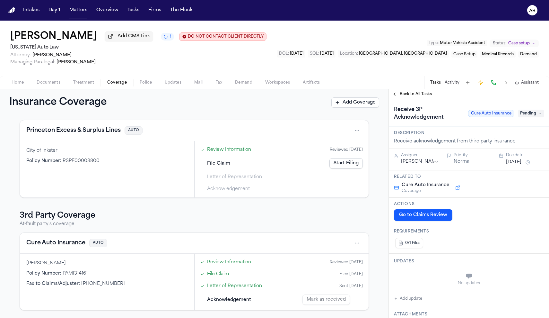
click at [513, 163] on button "Oct 14, 2025" at bounding box center [513, 162] width 15 height 6
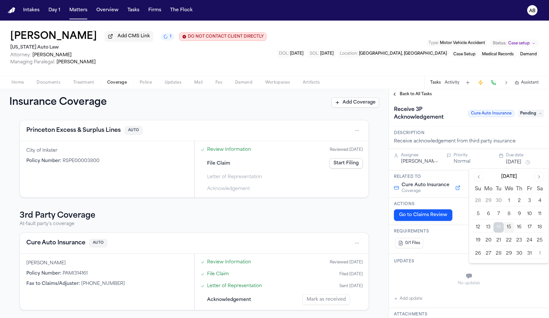
click at [496, 253] on button "28" at bounding box center [499, 253] width 10 height 10
click at [459, 132] on h3 "Description" at bounding box center [469, 132] width 150 height 5
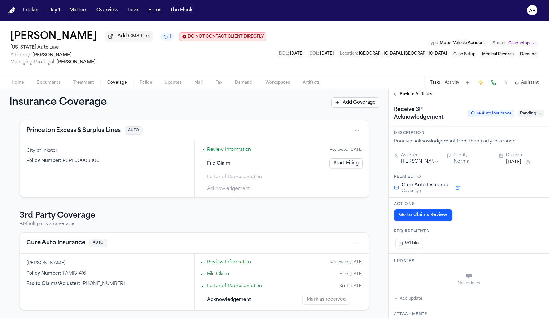
click at [410, 97] on span "Back to All Tasks" at bounding box center [416, 94] width 32 height 5
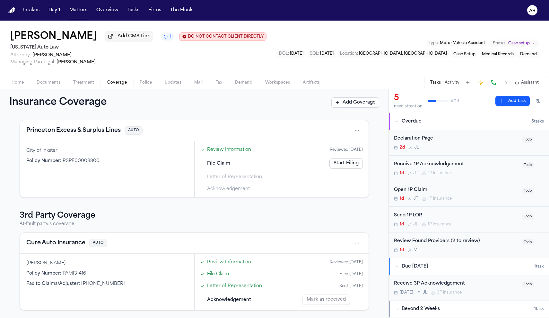
click at [461, 238] on div "Review Found Providers (2 to review)" at bounding box center [456, 240] width 124 height 7
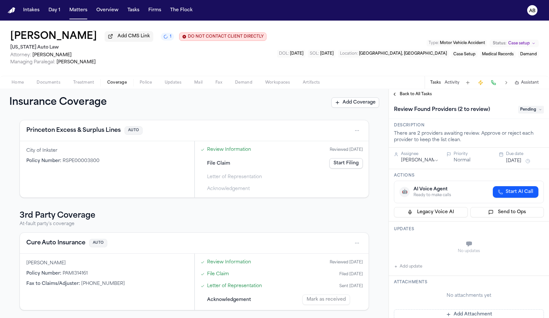
click at [91, 84] on span "Treatment" at bounding box center [83, 82] width 21 height 5
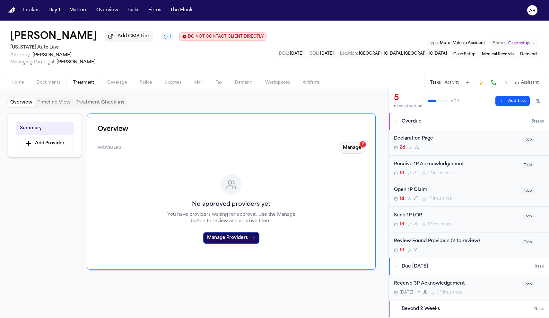
click at [345, 147] on button "Manage 2" at bounding box center [352, 148] width 26 height 12
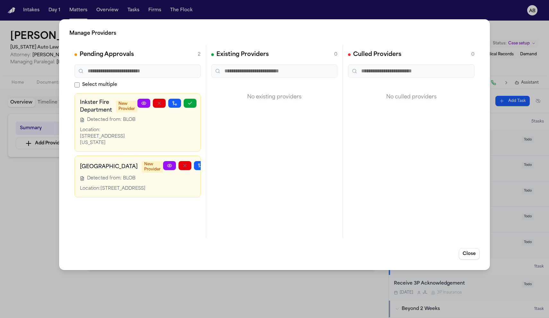
click at [141, 104] on icon at bounding box center [143, 103] width 5 height 5
click at [470, 252] on button "Close" at bounding box center [469, 254] width 21 height 12
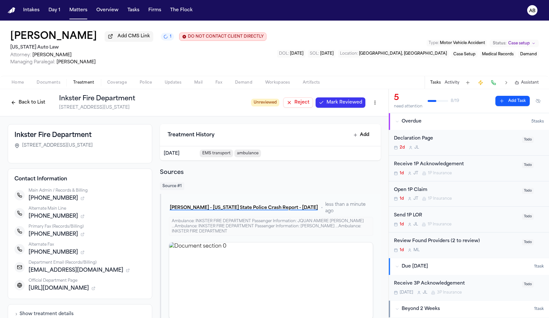
click at [340, 105] on span "Mark Reviewed" at bounding box center [345, 102] width 36 height 6
click at [37, 104] on button "Back to List" at bounding box center [28, 102] width 41 height 10
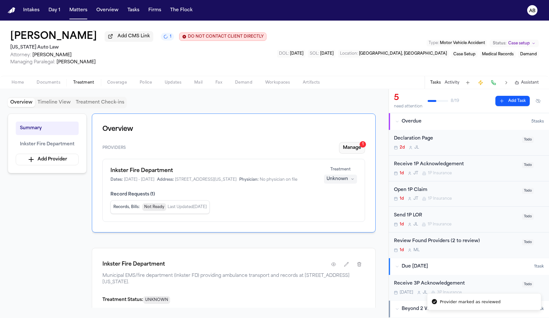
click at [355, 151] on button "Manage 1" at bounding box center [352, 148] width 26 height 12
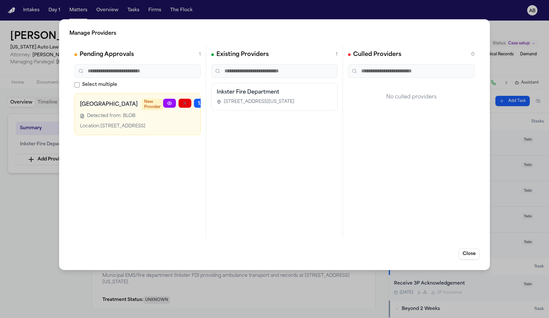
click at [167, 106] on icon at bounding box center [169, 103] width 5 height 5
click at [465, 252] on button "Close" at bounding box center [469, 254] width 21 height 12
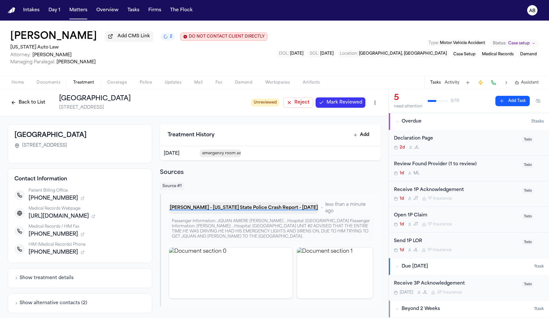
click at [247, 208] on button "[PERSON_NAME] - [US_STATE] State Police Crash Report - [DATE]" at bounding box center [243, 208] width 149 height 12
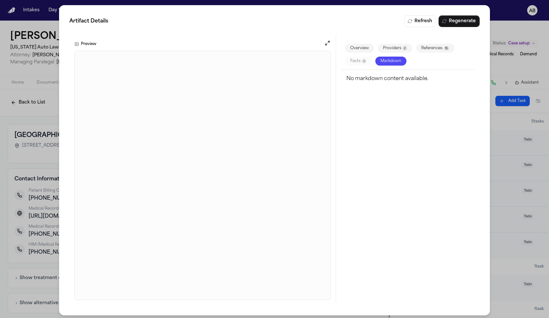
click at [326, 44] on button "Open preview" at bounding box center [327, 43] width 6 height 6
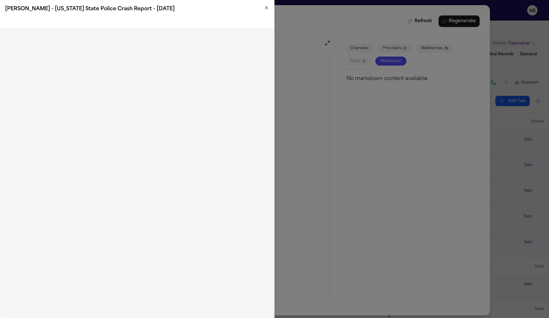
click at [268, 9] on icon "button" at bounding box center [266, 7] width 5 height 5
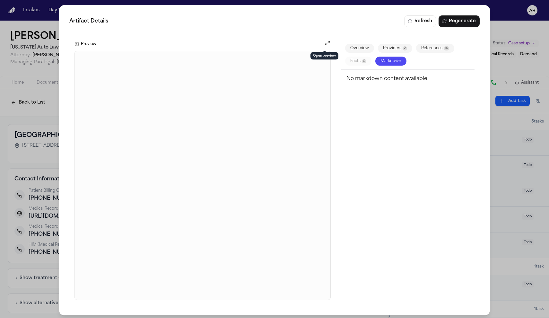
click at [42, 101] on div "Artifact Details Refresh Regenerate Preview Overview Providers 2 References 16 …" at bounding box center [274, 160] width 549 height 320
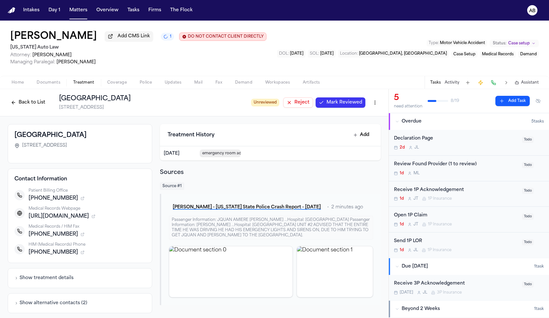
click at [329, 102] on span "Mark Reviewed" at bounding box center [345, 102] width 36 height 6
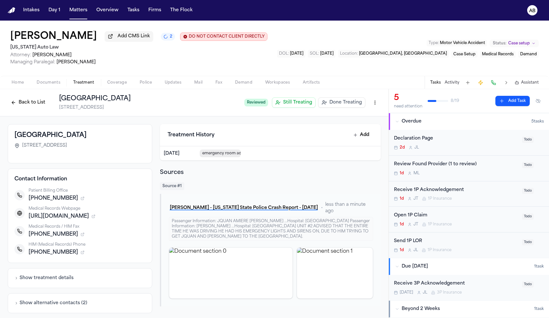
click at [117, 85] on span "Coverage" at bounding box center [117, 82] width 20 height 5
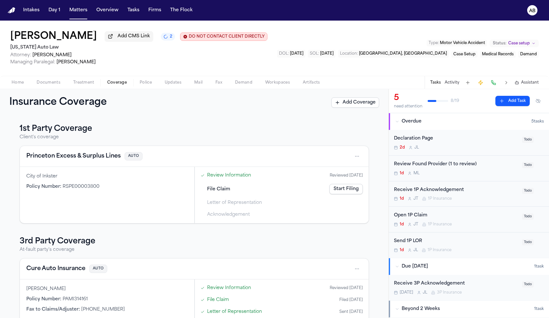
click at [342, 193] on link "Start Filing" at bounding box center [346, 189] width 33 height 10
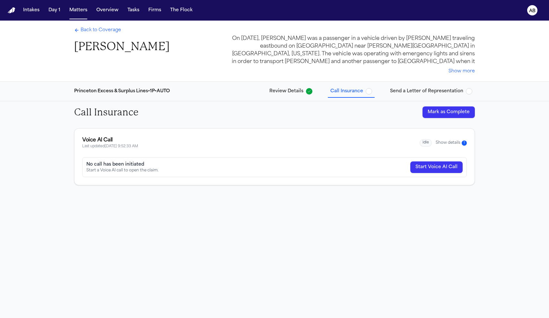
click at [106, 31] on span "Back to Coverage" at bounding box center [101, 30] width 40 height 6
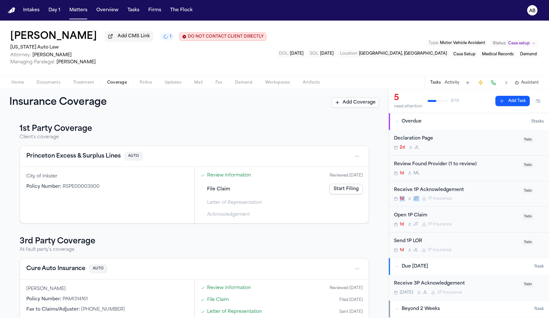
click at [473, 194] on div "Receive 1P Acknowledgement 1d J T 1P Insurance" at bounding box center [456, 193] width 124 height 15
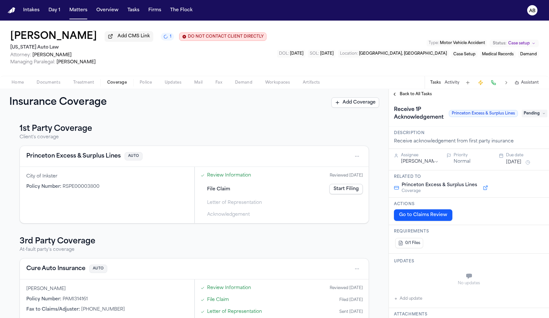
click at [517, 165] on button "Oct 14, 2025" at bounding box center [513, 162] width 15 height 6
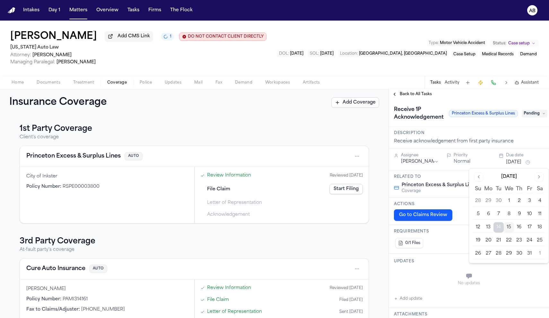
click at [490, 241] on button "20" at bounding box center [488, 240] width 10 height 10
click at [448, 135] on h3 "Description" at bounding box center [469, 132] width 150 height 5
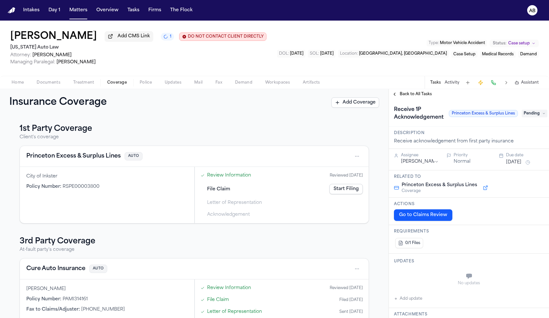
click at [412, 97] on span "Back to All Tasks" at bounding box center [416, 94] width 32 height 5
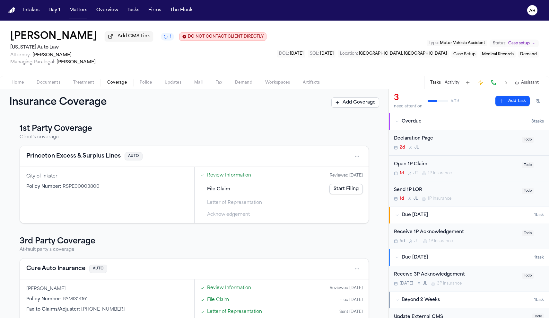
click at [352, 193] on link "Start Filing" at bounding box center [346, 189] width 33 height 10
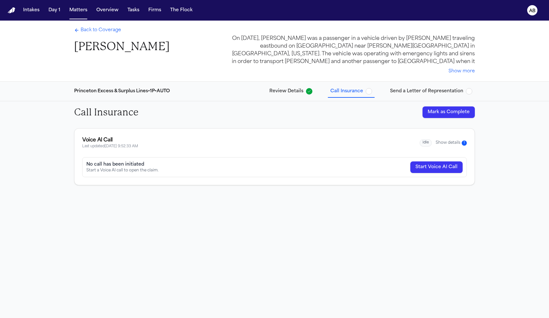
click at [448, 167] on button "Start Voice AI Call" at bounding box center [436, 167] width 52 height 12
click at [466, 143] on span "2" at bounding box center [464, 142] width 6 height 5
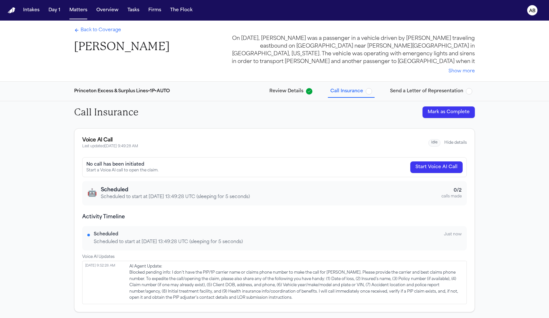
click at [117, 32] on span "Back to Coverage" at bounding box center [101, 30] width 40 height 6
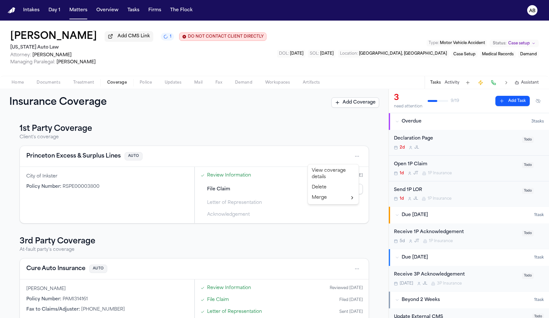
click at [350, 158] on html "Intakes Day 1 Matters Overview Tasks Firms The Flock AB Lakisha Buggs Add CMS L…" at bounding box center [274, 159] width 549 height 318
click at [325, 174] on div "View coverage details" at bounding box center [333, 173] width 48 height 17
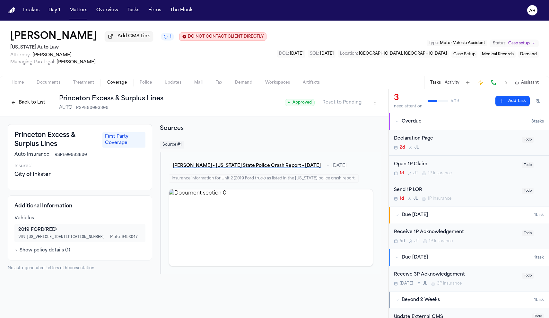
click at [380, 102] on html "Intakes Day 1 Matters Overview Tasks Firms The Flock AB Lakisha Buggs Add CMS L…" at bounding box center [274, 159] width 549 height 318
click at [364, 118] on div "Edit Coverage" at bounding box center [353, 117] width 54 height 10
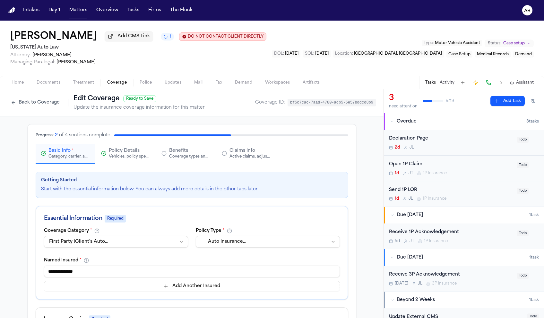
click at [226, 155] on div "Claims Info Active claims, adjusters, and subrogation details" at bounding box center [246, 153] width 49 height 12
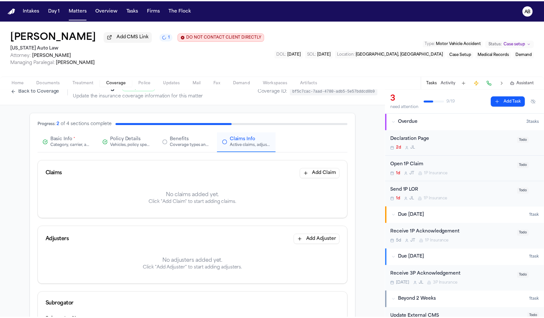
scroll to position [43, 0]
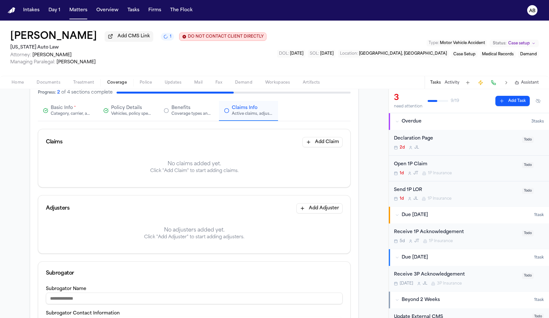
click at [58, 115] on div "Category, carrier, and policy holder information" at bounding box center [71, 113] width 41 height 5
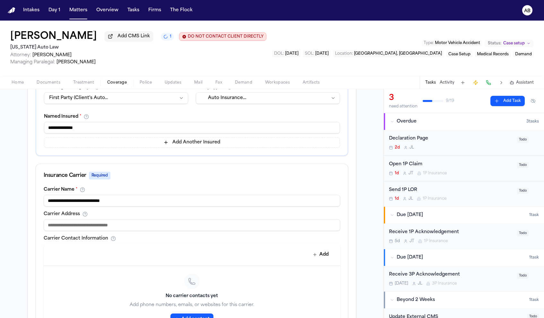
scroll to position [154, 0]
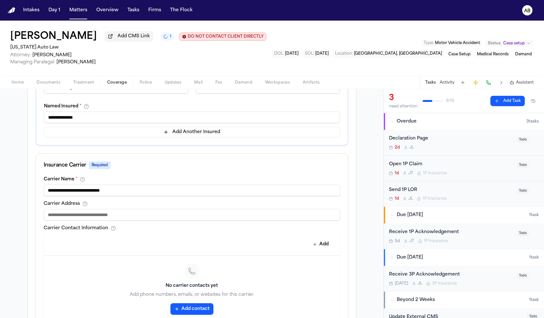
click at [184, 306] on button "Add contact" at bounding box center [192, 309] width 43 height 12
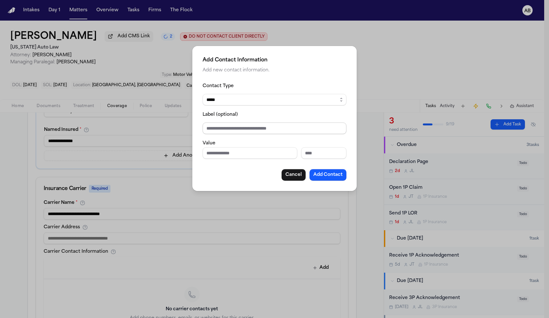
click at [251, 130] on input "Label (optional)" at bounding box center [275, 128] width 144 height 12
click at [240, 152] on input "Phone number" at bounding box center [250, 153] width 95 height 12
paste input "**********"
type input "**********"
click at [234, 137] on fieldset "**********" at bounding box center [275, 120] width 144 height 77
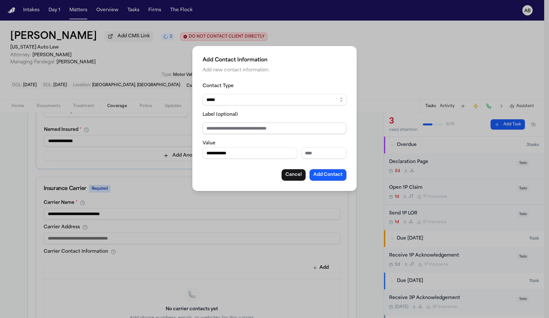
click at [234, 131] on input "Label (optional)" at bounding box center [275, 128] width 144 height 12
type input "**********"
click at [333, 172] on button "Add Contact" at bounding box center [328, 175] width 37 height 12
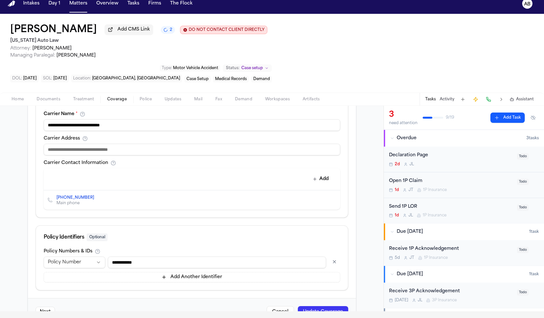
scroll to position [21, 0]
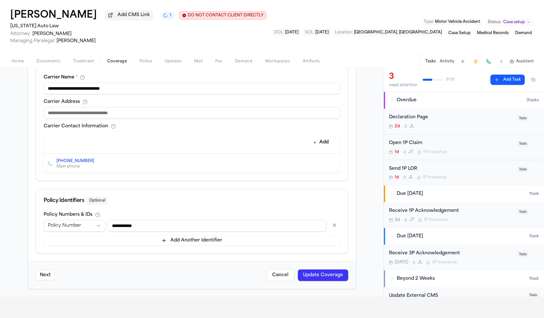
click at [313, 275] on button "Update Coverage" at bounding box center [323, 275] width 50 height 12
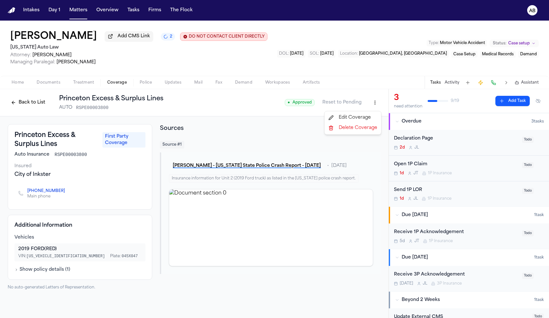
click at [375, 104] on html "Intakes Day 1 Matters Overview Tasks Firms The Flock AB Lakisha Buggs Add CMS L…" at bounding box center [274, 159] width 549 height 318
click at [28, 106] on html "Intakes Day 1 Matters Overview Tasks Firms The Flock AB Lakisha Buggs Add CMS L…" at bounding box center [274, 159] width 549 height 318
click at [28, 106] on button "Back to List" at bounding box center [28, 102] width 41 height 10
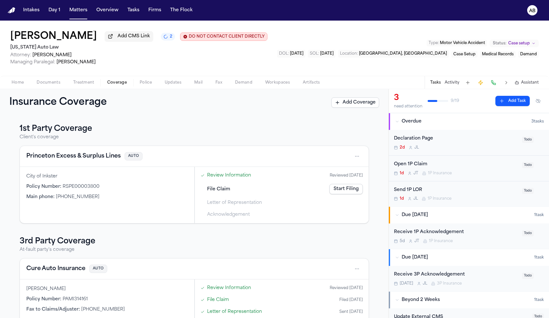
click at [342, 186] on link "Start Filing" at bounding box center [346, 189] width 33 height 10
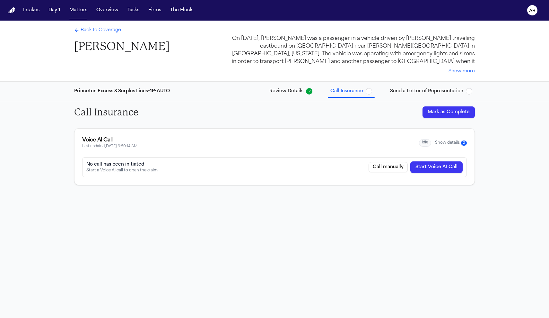
click at [457, 140] on button "Show details 2" at bounding box center [451, 142] width 32 height 5
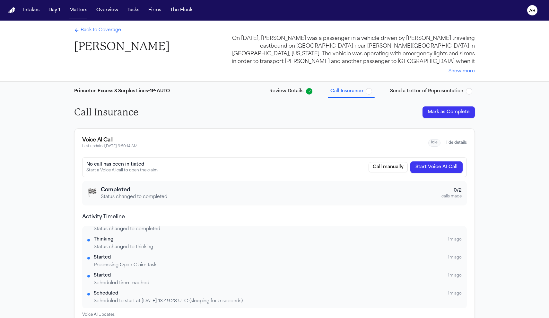
scroll to position [105, 0]
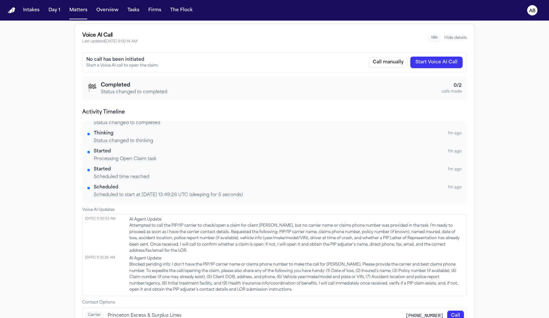
click at [452, 65] on button "Start Voice AI Call" at bounding box center [436, 63] width 52 height 12
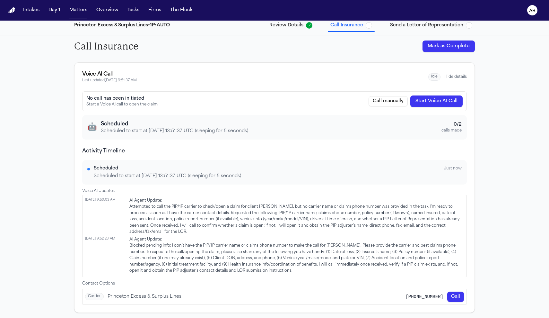
scroll to position [0, 0]
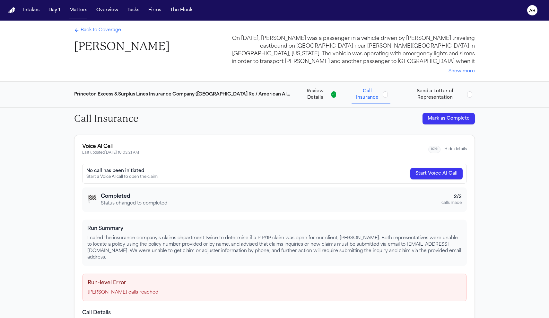
click at [97, 33] on span "Back to Coverage" at bounding box center [101, 30] width 40 height 6
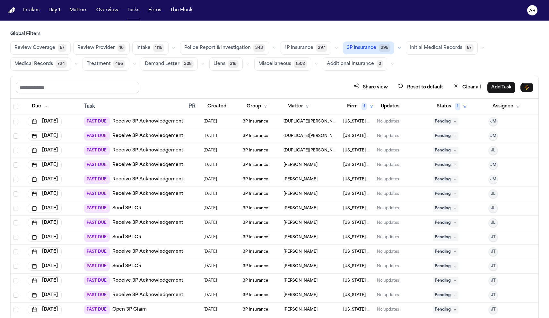
scroll to position [172, 0]
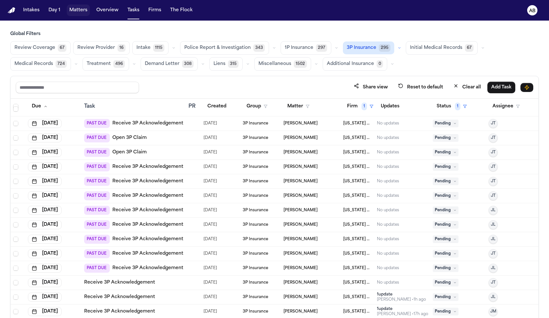
click at [79, 12] on button "Matters" at bounding box center [78, 10] width 23 height 12
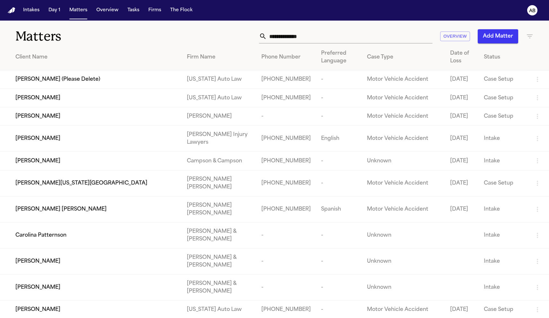
click at [279, 40] on input "text" at bounding box center [350, 36] width 166 height 14
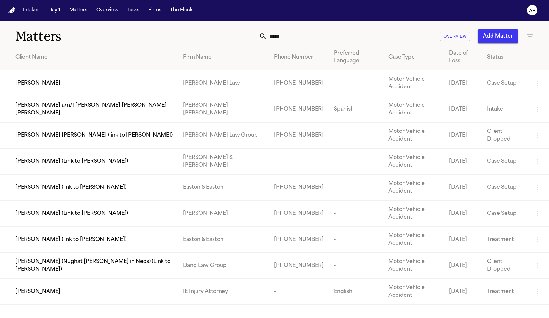
type input "******"
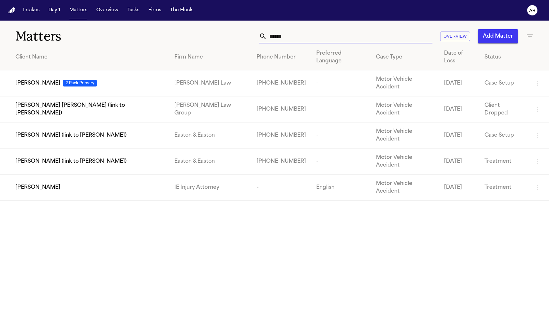
click at [304, 37] on input "******" at bounding box center [350, 36] width 166 height 14
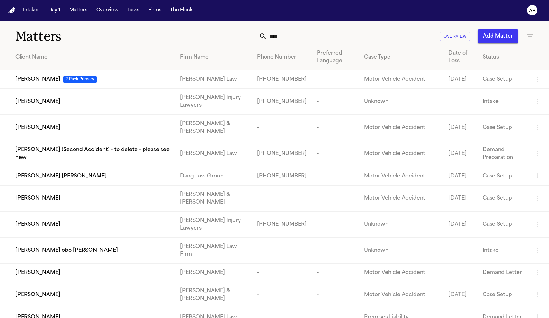
type input "*****"
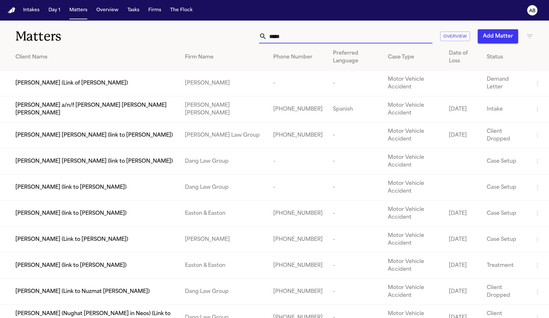
drag, startPoint x: 281, startPoint y: 39, endPoint x: 257, endPoint y: 38, distance: 24.1
click at [257, 38] on div "***** Overview Add Matter" at bounding box center [348, 36] width 370 height 14
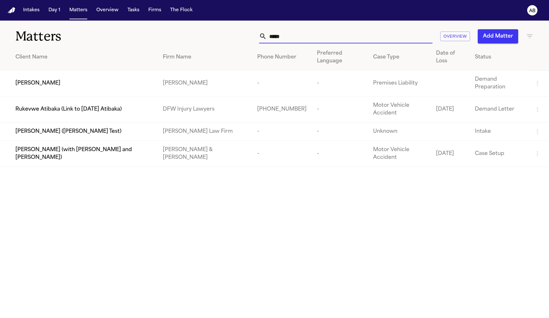
drag, startPoint x: 310, startPoint y: 38, endPoint x: 223, endPoint y: 37, distance: 87.0
click at [223, 37] on div "***** Overview Add Matter" at bounding box center [348, 36] width 370 height 14
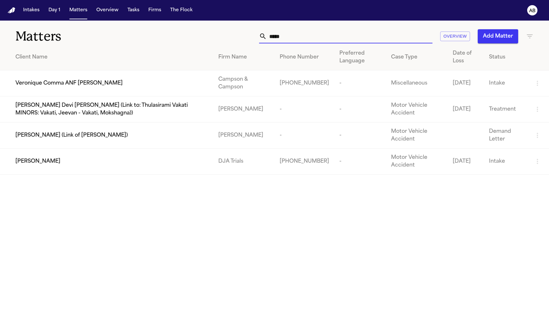
type input "******"
drag, startPoint x: 293, startPoint y: 36, endPoint x: 237, endPoint y: 34, distance: 55.6
click at [237, 34] on div "****** Overview Add Matter" at bounding box center [348, 36] width 370 height 14
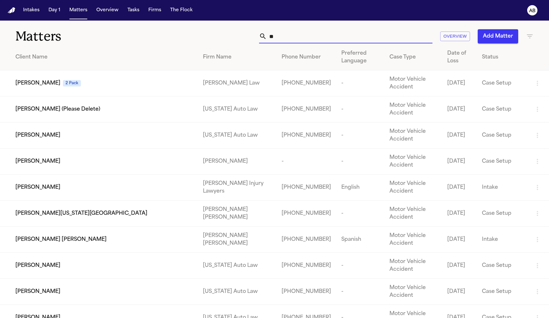
type input "*"
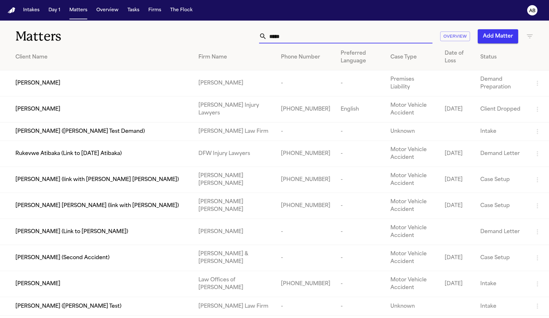
type input "*****"
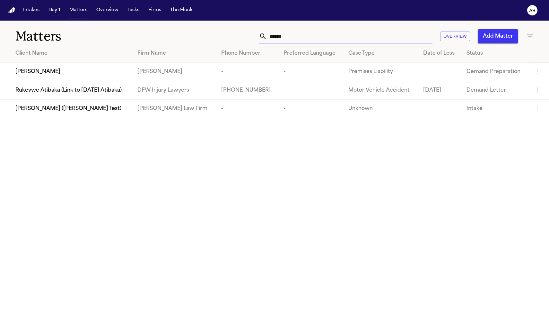
drag, startPoint x: 302, startPoint y: 40, endPoint x: 260, endPoint y: 34, distance: 42.1
click at [260, 34] on div "*****" at bounding box center [345, 36] width 173 height 14
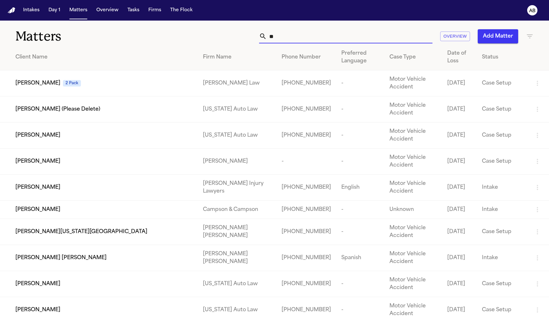
type input "*"
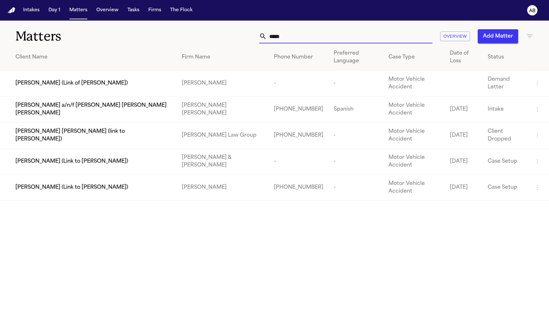
type input "*****"
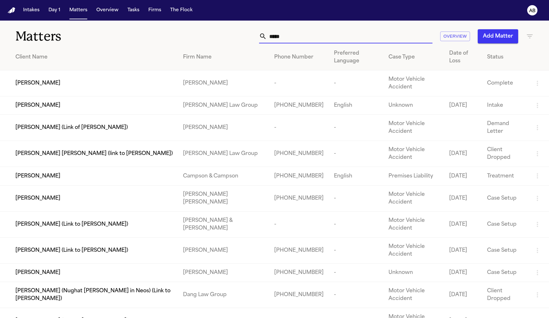
drag, startPoint x: 279, startPoint y: 82, endPoint x: 255, endPoint y: 31, distance: 56.3
click at [255, 31] on div "***** Overview Add Matter" at bounding box center [348, 36] width 370 height 14
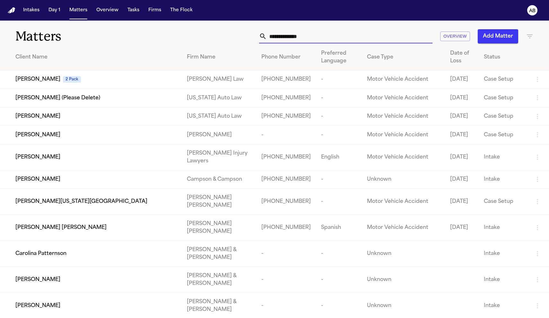
click at [320, 41] on input "text" at bounding box center [350, 36] width 166 height 14
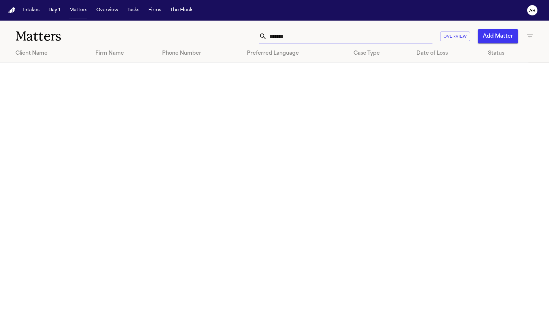
click at [274, 38] on input "*******" at bounding box center [350, 36] width 166 height 14
drag, startPoint x: 310, startPoint y: 37, endPoint x: 199, endPoint y: 33, distance: 110.9
click at [199, 33] on div "******* Overview Add Matter" at bounding box center [348, 36] width 370 height 14
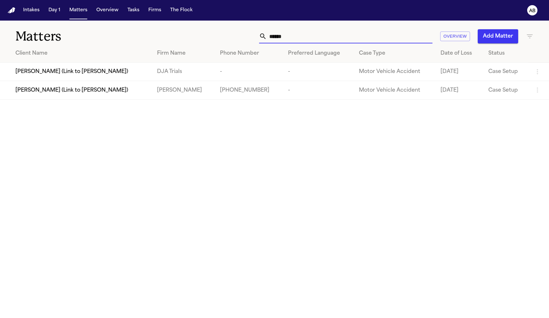
type input "*****"
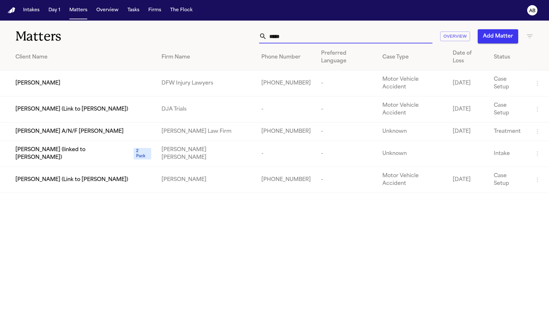
drag, startPoint x: 262, startPoint y: 34, endPoint x: 221, endPoint y: 32, distance: 41.5
click at [221, 32] on div "***** Overview Add Matter" at bounding box center [348, 36] width 370 height 14
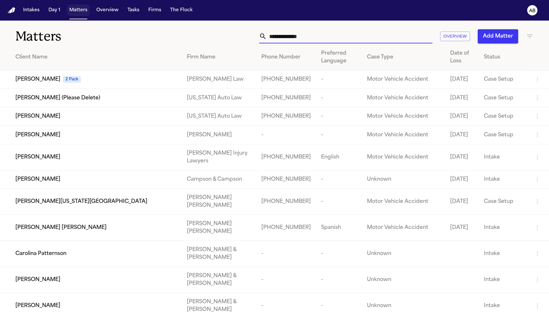
click at [82, 12] on button "Matters" at bounding box center [78, 10] width 23 height 12
click at [126, 10] on button "Tasks" at bounding box center [133, 10] width 17 height 12
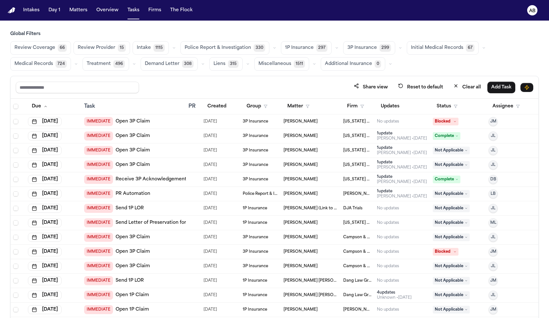
click at [364, 51] on button "3P Insurance 299" at bounding box center [369, 47] width 52 height 13
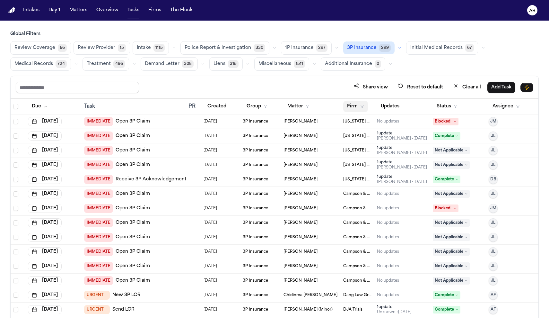
click at [350, 109] on button "Firm" at bounding box center [355, 107] width 25 height 12
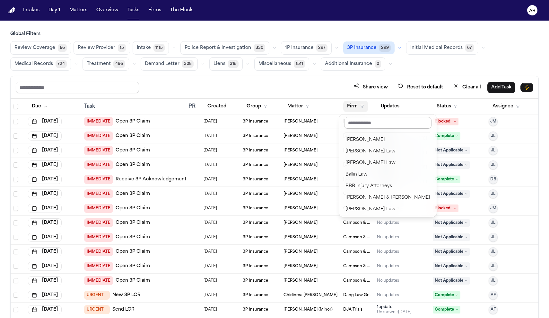
click at [374, 121] on input "text" at bounding box center [387, 123] width 87 height 12
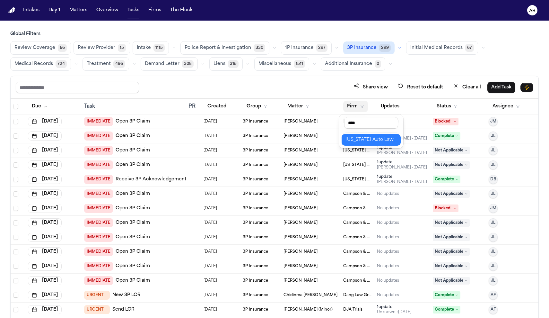
type input "****"
click at [367, 140] on div "[US_STATE] Auto Law" at bounding box center [371, 140] width 51 height 8
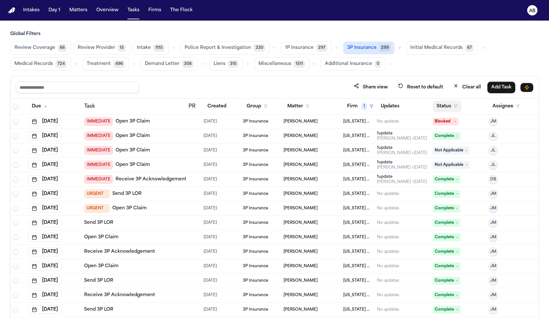
click at [441, 104] on button "Status" at bounding box center [447, 107] width 29 height 12
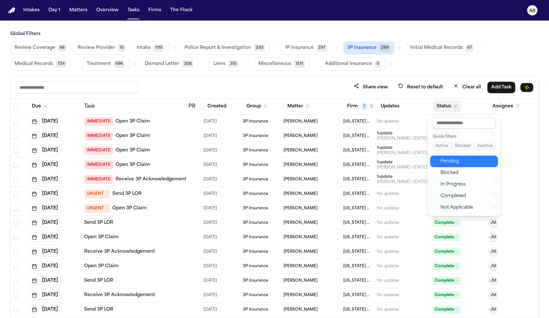
click at [451, 160] on div "Pending" at bounding box center [468, 161] width 54 height 8
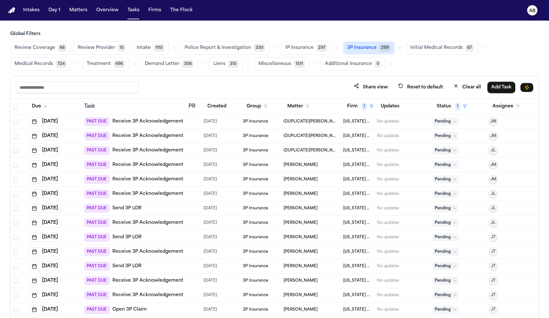
click at [123, 120] on link "Receive 3P Acknowledgement" at bounding box center [147, 121] width 71 height 6
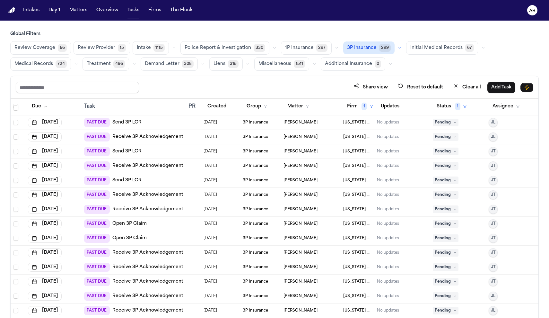
scroll to position [94, 0]
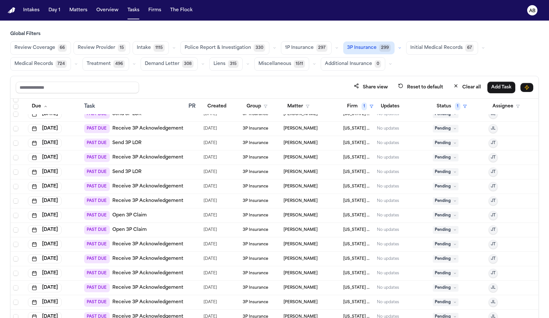
click at [151, 241] on link "Receive 3P Acknowledgement" at bounding box center [147, 244] width 71 height 6
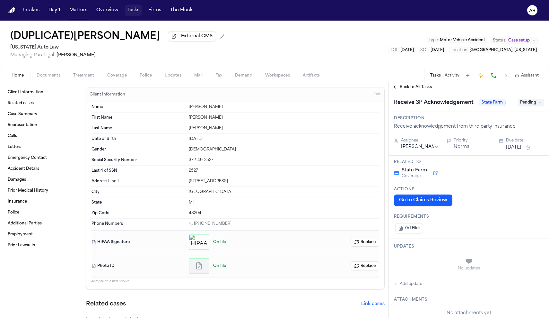
click at [135, 10] on button "Tasks" at bounding box center [133, 10] width 17 height 12
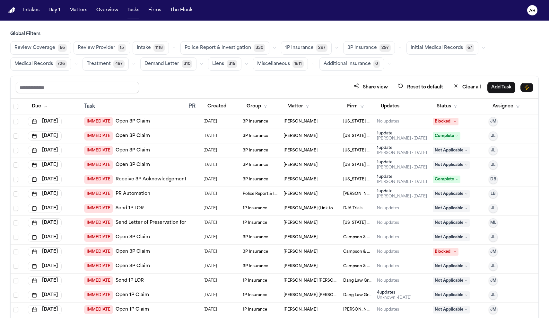
click at [365, 50] on span "3P Insurance" at bounding box center [363, 48] width 30 height 6
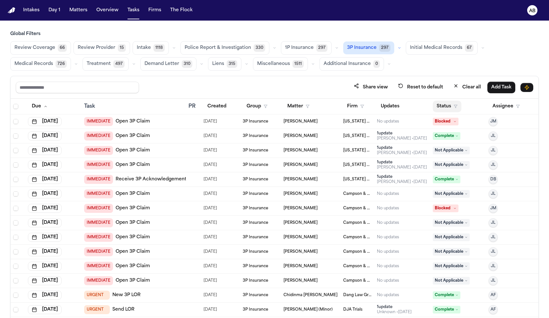
click at [454, 105] on icon "button" at bounding box center [456, 106] width 4 height 4
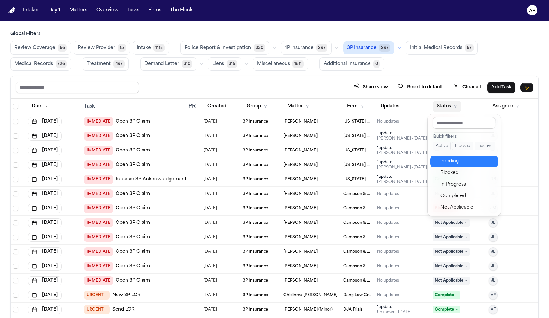
click at [447, 160] on div "Pending" at bounding box center [468, 161] width 54 height 8
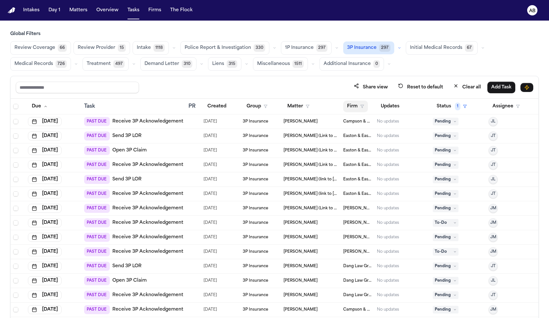
click at [354, 103] on button "Firm" at bounding box center [355, 107] width 25 height 12
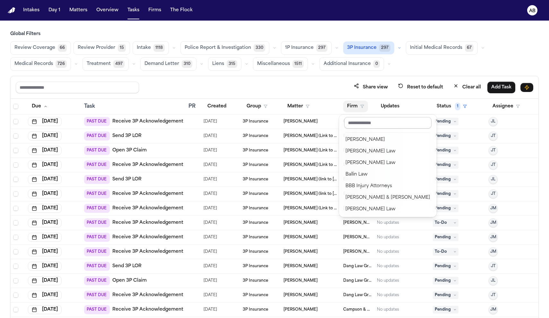
click at [356, 121] on input "text" at bounding box center [387, 123] width 87 height 12
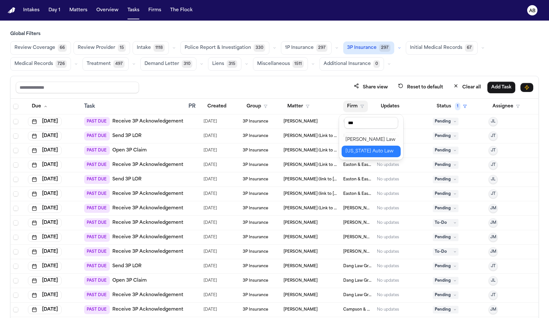
type input "***"
click at [360, 150] on div "[US_STATE] Auto Law" at bounding box center [371, 151] width 51 height 8
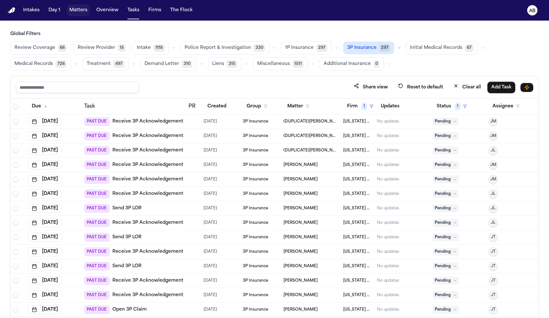
click at [79, 13] on button "Matters" at bounding box center [78, 10] width 23 height 12
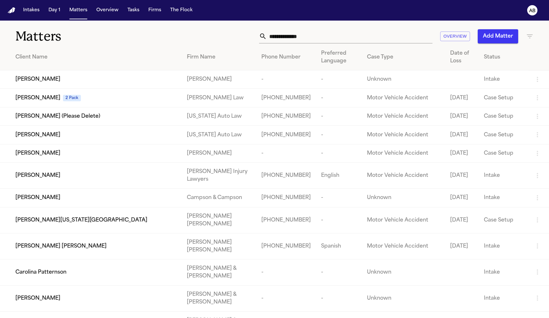
click at [340, 41] on input "text" at bounding box center [350, 36] width 166 height 14
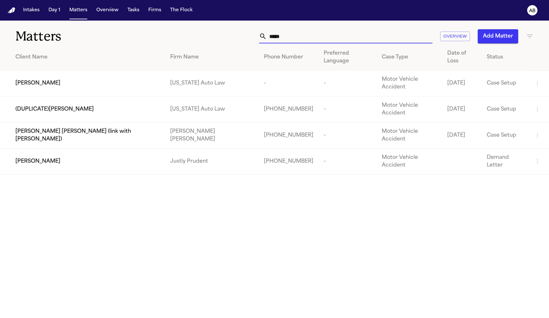
type input "*****"
click at [56, 79] on span "DaShawn Woods" at bounding box center [37, 83] width 45 height 8
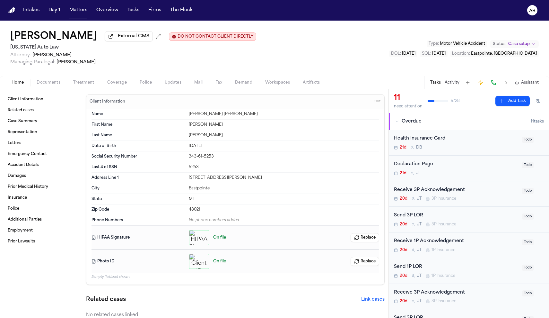
scroll to position [8, 0]
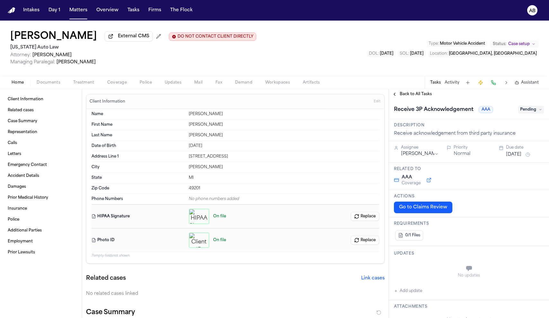
click at [404, 95] on span "Back to All Tasks" at bounding box center [416, 94] width 32 height 5
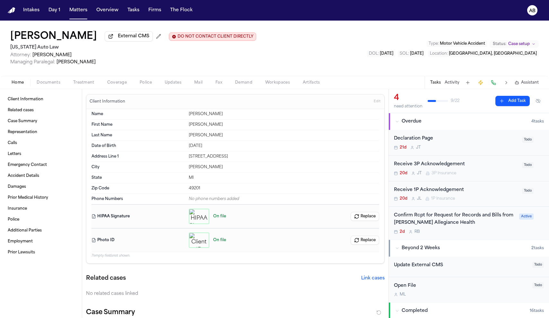
click at [116, 83] on span "Coverage" at bounding box center [117, 82] width 20 height 5
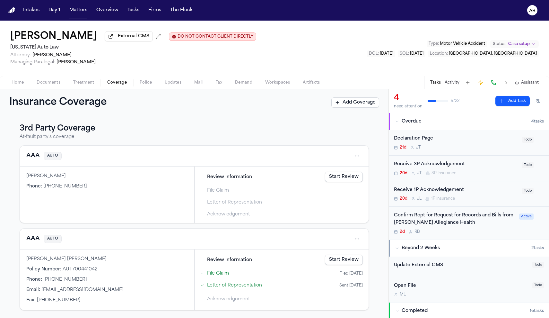
scroll to position [257, 0]
click at [328, 256] on link "Start Review" at bounding box center [344, 259] width 38 height 10
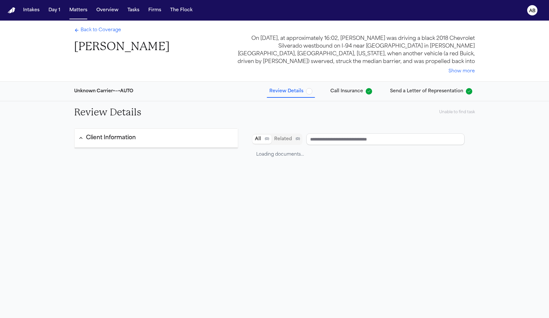
type input "**********"
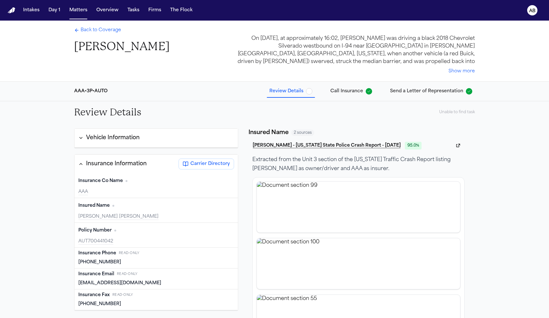
click at [312, 92] on span "button" at bounding box center [309, 91] width 6 height 6
click at [116, 35] on div "Back to Coverage [PERSON_NAME]" at bounding box center [121, 40] width 95 height 27
click at [117, 31] on span "Back to Coverage" at bounding box center [101, 30] width 40 height 6
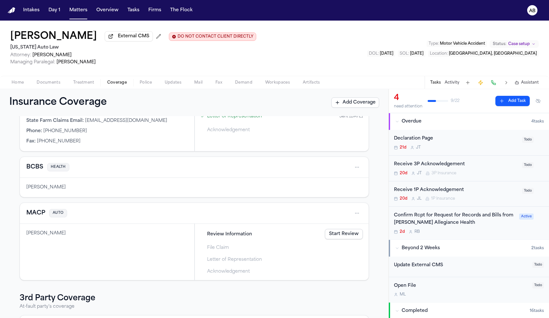
scroll to position [97, 0]
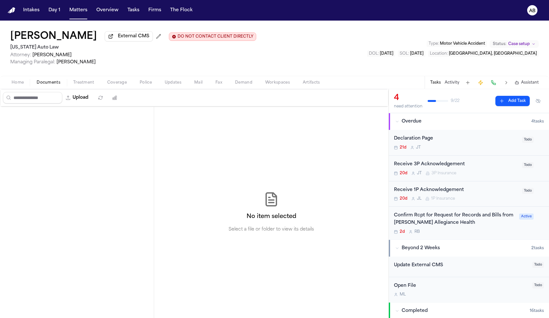
click at [59, 82] on span "Documents" at bounding box center [49, 82] width 24 height 5
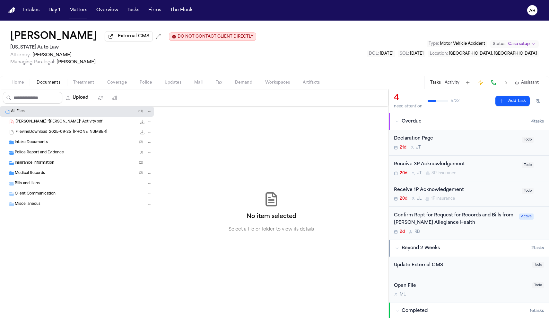
click at [44, 161] on div "Insurance Information ( 2 )" at bounding box center [77, 163] width 154 height 10
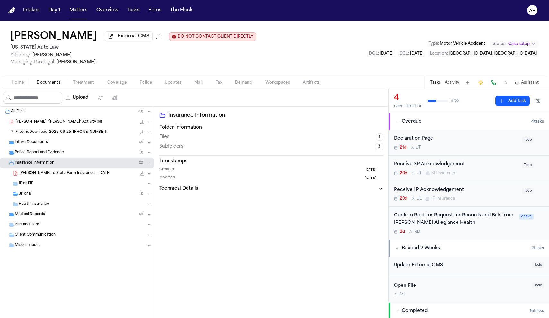
click at [20, 195] on span "3P or BI" at bounding box center [26, 193] width 14 height 5
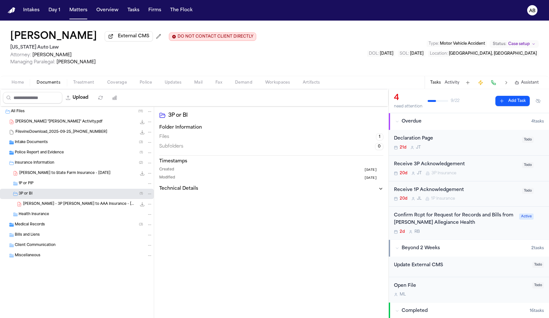
click at [480, 197] on div "20d J L 1P Insurance" at bounding box center [456, 198] width 124 height 5
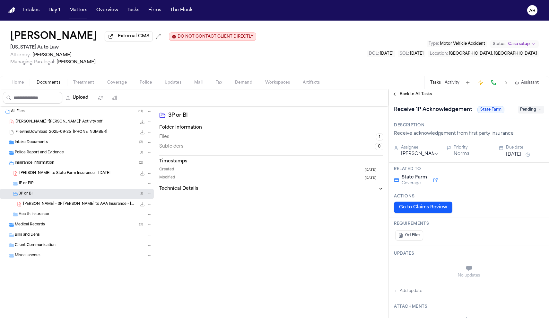
click at [515, 158] on button "Sep 25, 2025" at bounding box center [513, 154] width 15 height 6
click at [508, 244] on button "29" at bounding box center [509, 246] width 10 height 10
click at [478, 99] on div "Back to All Tasks" at bounding box center [469, 94] width 160 height 10
click at [425, 99] on div "Back to All Tasks" at bounding box center [469, 94] width 160 height 10
click at [425, 97] on span "Back to All Tasks" at bounding box center [416, 94] width 32 height 5
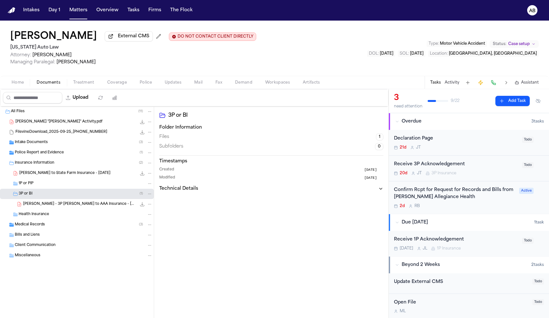
click at [472, 175] on div "20d J T 3P Insurance" at bounding box center [456, 173] width 124 height 5
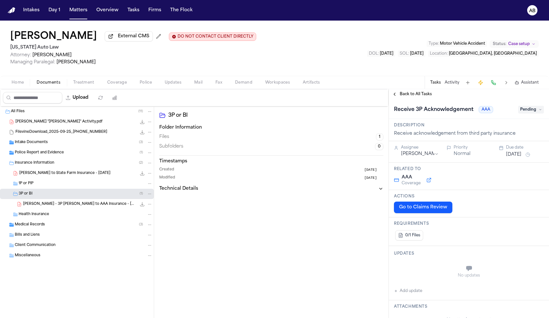
click at [513, 158] on button "Sep 25, 2025" at bounding box center [513, 154] width 15 height 6
click at [499, 244] on button "28" at bounding box center [499, 246] width 10 height 10
click at [455, 101] on div "Receive 3P Acknowledgement AAA Pending" at bounding box center [469, 109] width 160 height 20
click at [422, 96] on span "Back to All Tasks" at bounding box center [416, 94] width 32 height 5
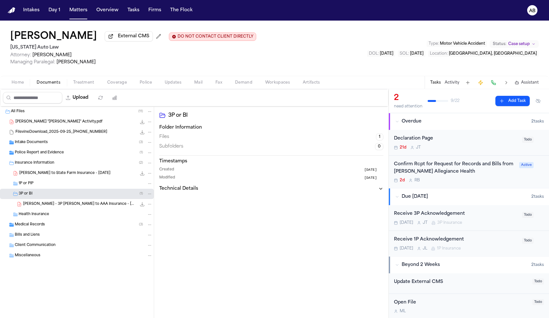
click at [449, 147] on div "21d J T" at bounding box center [456, 147] width 124 height 5
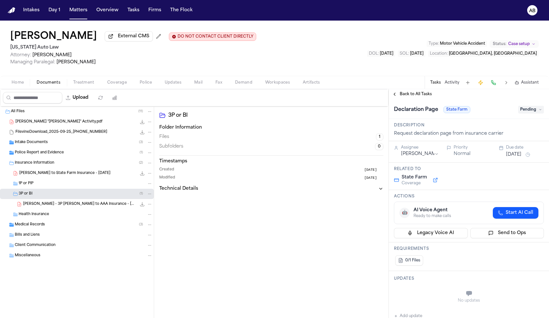
click at [521, 157] on button "Sep 24, 2025" at bounding box center [513, 154] width 15 height 6
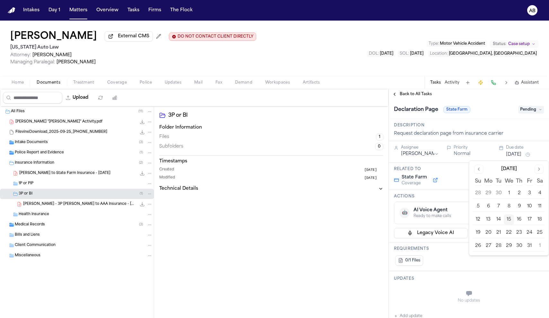
click at [498, 246] on button "28" at bounding box center [499, 246] width 10 height 10
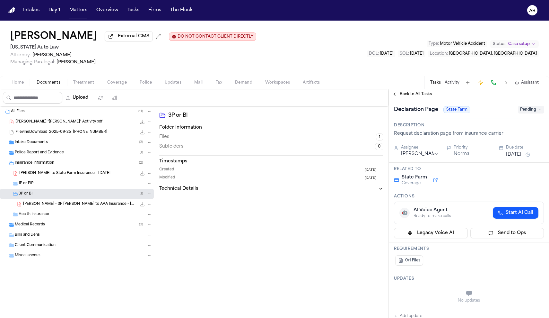
click at [495, 118] on div "Declaration Page State Farm Pending" at bounding box center [469, 109] width 160 height 20
click at [417, 96] on span "Back to All Tasks" at bounding box center [416, 94] width 32 height 5
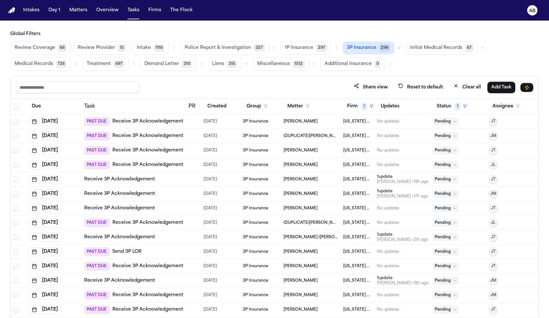
scroll to position [1, 0]
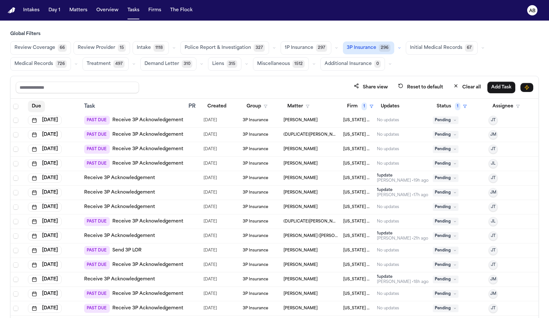
click at [44, 107] on button "Due" at bounding box center [36, 107] width 17 height 12
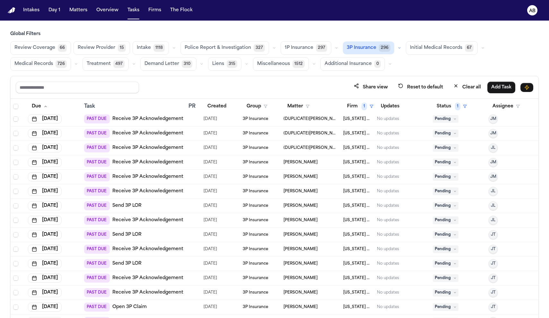
scroll to position [9, 0]
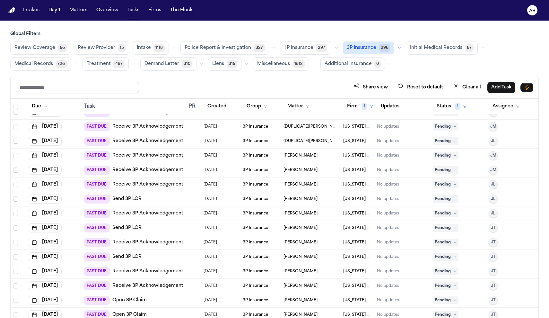
click at [117, 200] on link "Send 3P LOR" at bounding box center [126, 199] width 29 height 6
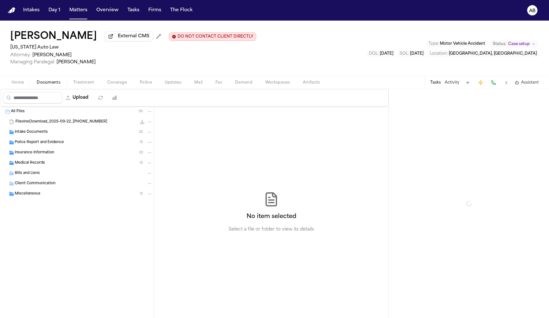
click at [56, 85] on span "Documents" at bounding box center [49, 82] width 24 height 5
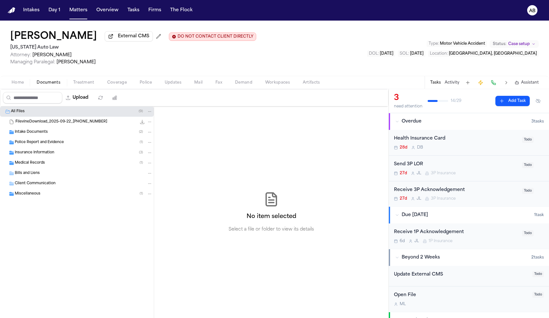
click at [57, 154] on div "Insurance Information ( 3 )" at bounding box center [84, 153] width 138 height 6
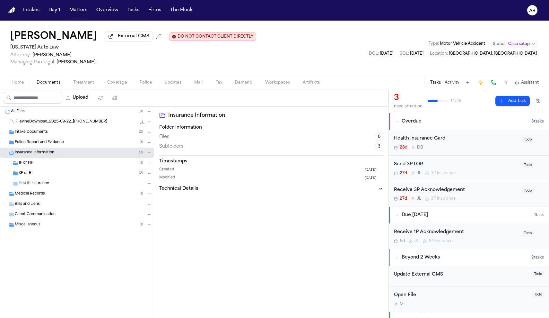
click at [34, 176] on div "3P or BI ( 2 )" at bounding box center [86, 173] width 134 height 6
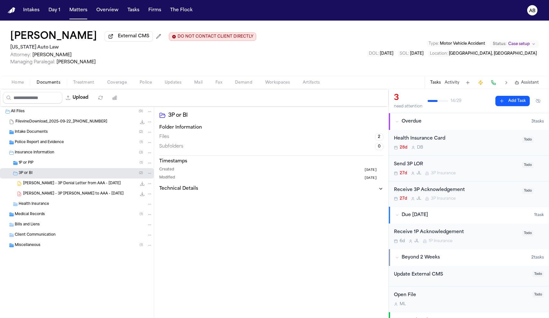
click at [40, 194] on span "[PERSON_NAME] - 3P [PERSON_NAME] to AAA - [DATE]" at bounding box center [73, 193] width 101 height 5
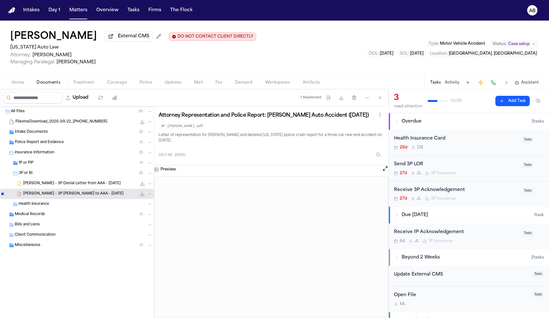
click at [482, 163] on div "Send 3P LOR" at bounding box center [456, 164] width 124 height 7
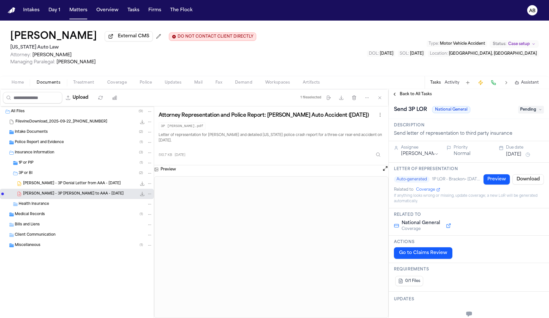
click at [127, 82] on button "Coverage" at bounding box center [117, 83] width 32 height 8
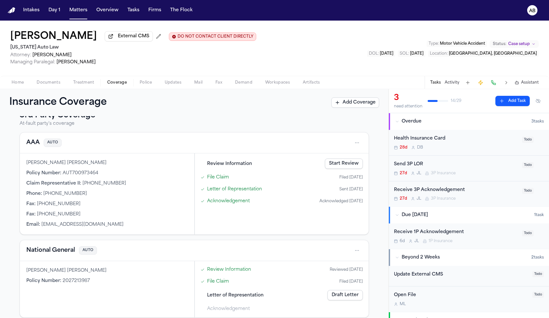
scroll to position [181, 0]
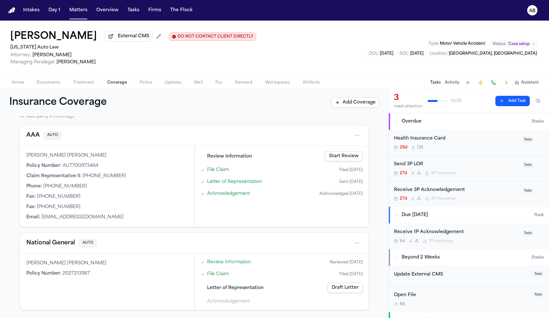
click at [37, 241] on button "National General" at bounding box center [50, 242] width 49 height 9
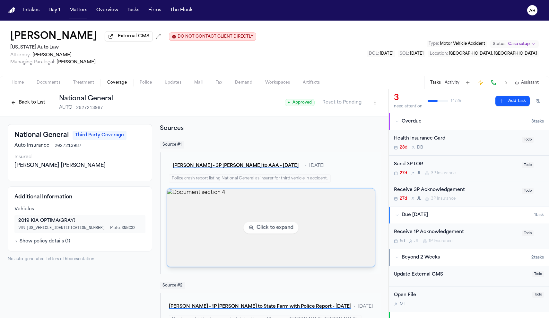
scroll to position [1, 0]
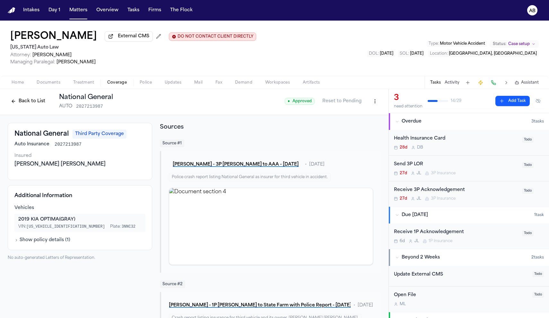
click at [473, 163] on div "Send 3P LOR" at bounding box center [456, 164] width 124 height 7
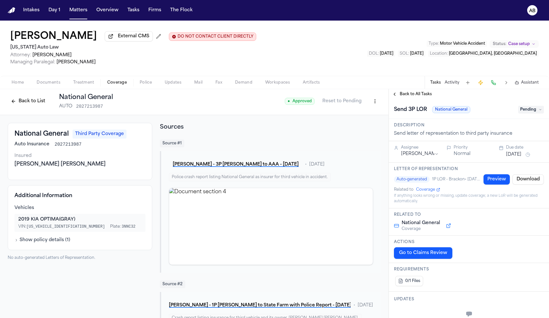
click at [36, 102] on button "Back to List" at bounding box center [28, 101] width 41 height 10
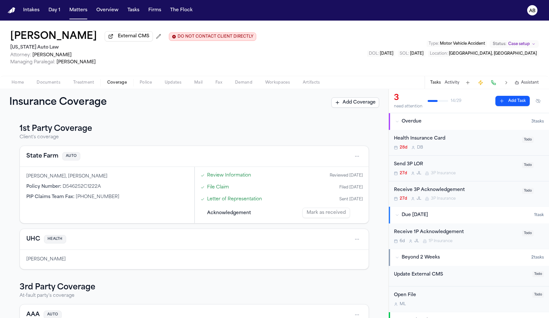
click at [452, 85] on button "Activity" at bounding box center [452, 82] width 15 height 5
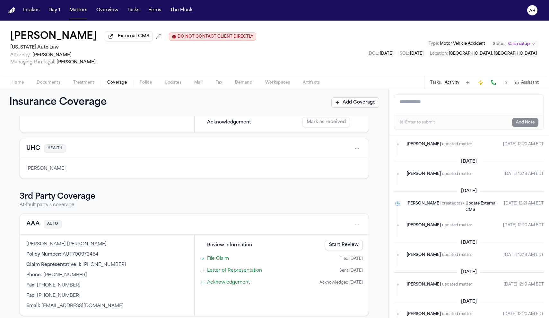
scroll to position [181, 0]
